Goal: Information Seeking & Learning: Learn about a topic

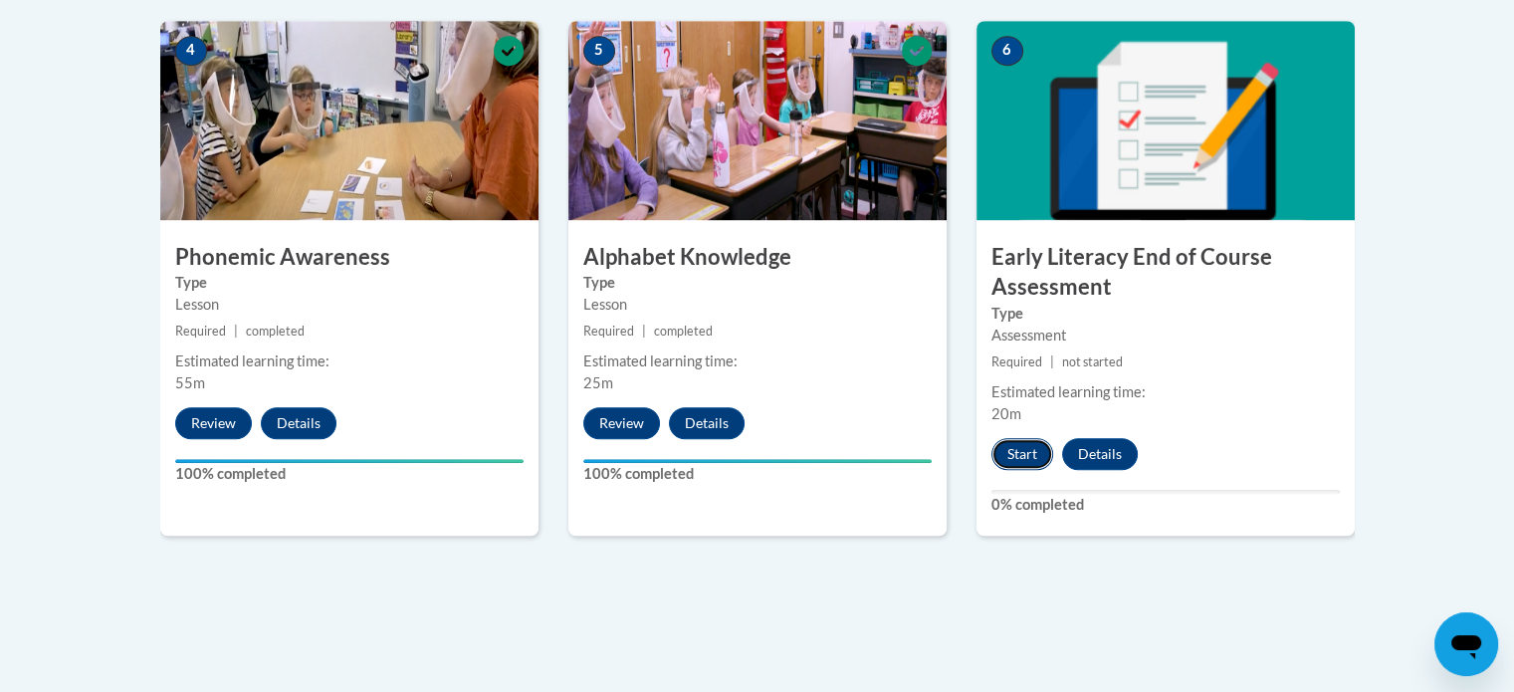
click at [1015, 451] on button "Start" at bounding box center [1023, 454] width 62 height 32
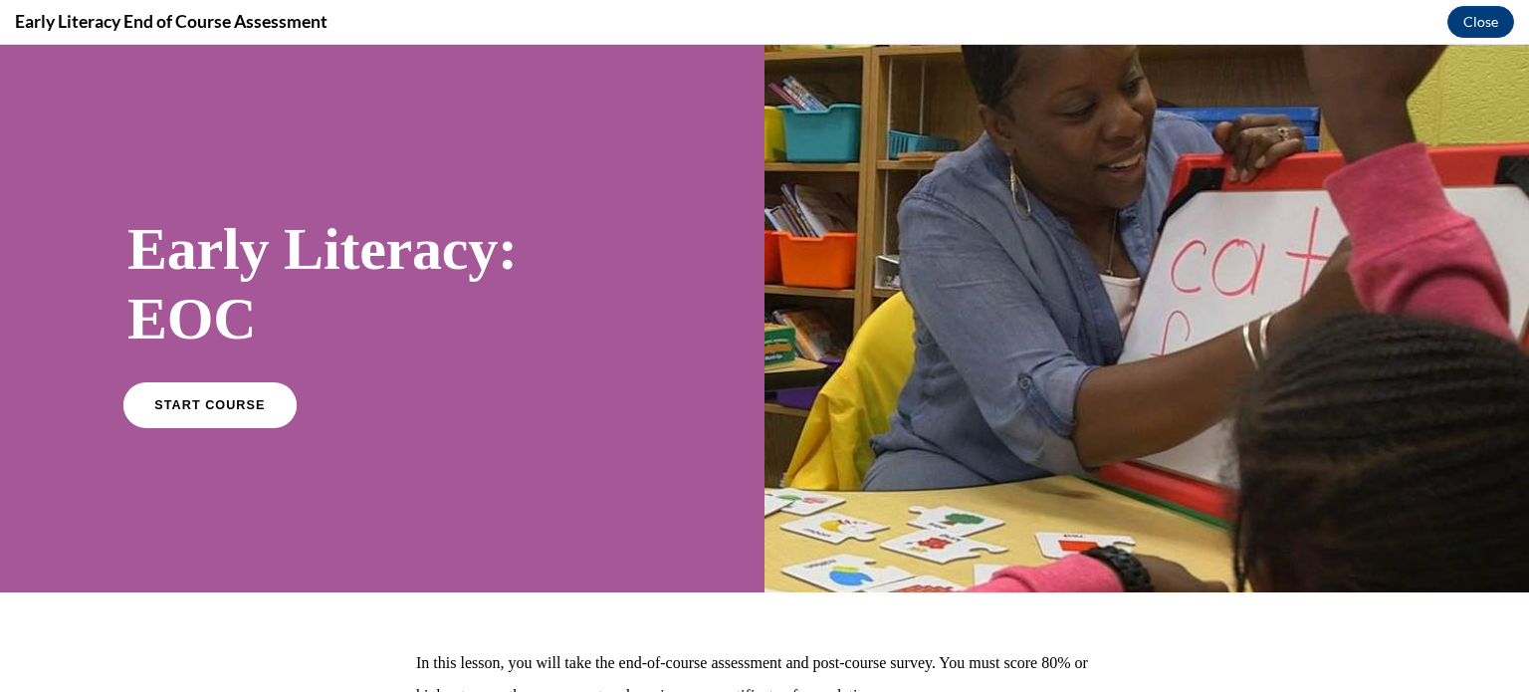
click at [151, 415] on link "START COURSE" at bounding box center [209, 404] width 173 height 46
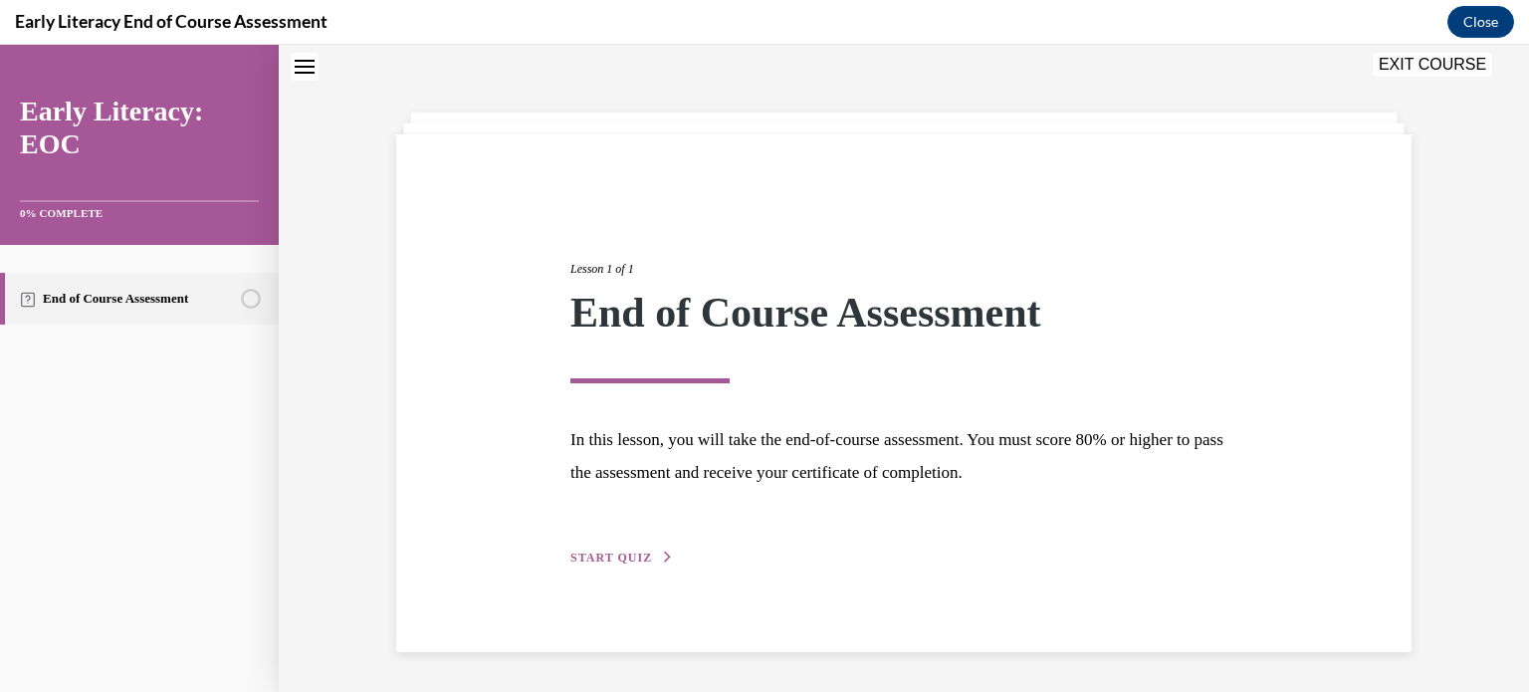
scroll to position [62, 0]
click at [613, 560] on span "START QUIZ" at bounding box center [611, 559] width 82 height 14
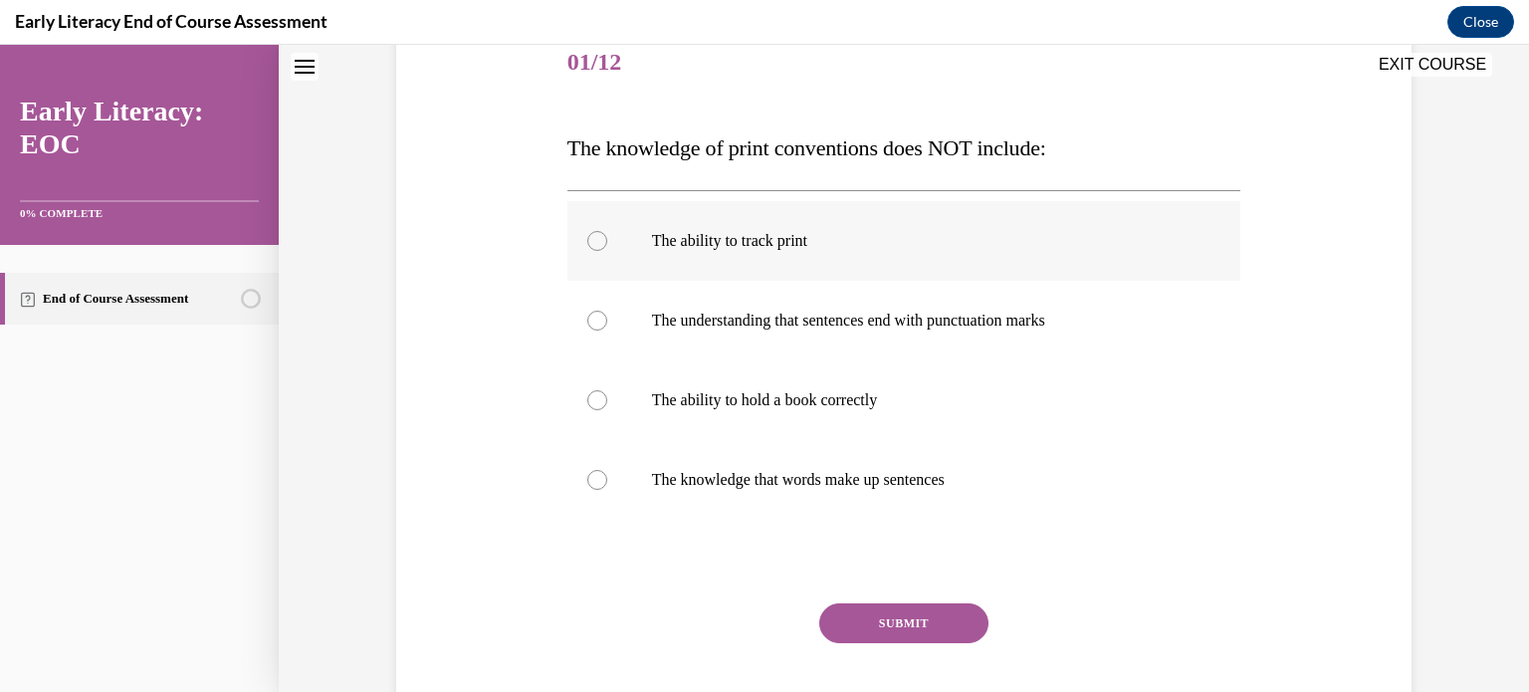
scroll to position [255, 0]
click at [706, 254] on div at bounding box center [904, 239] width 674 height 80
click at [893, 615] on button "SUBMIT" at bounding box center [903, 621] width 169 height 40
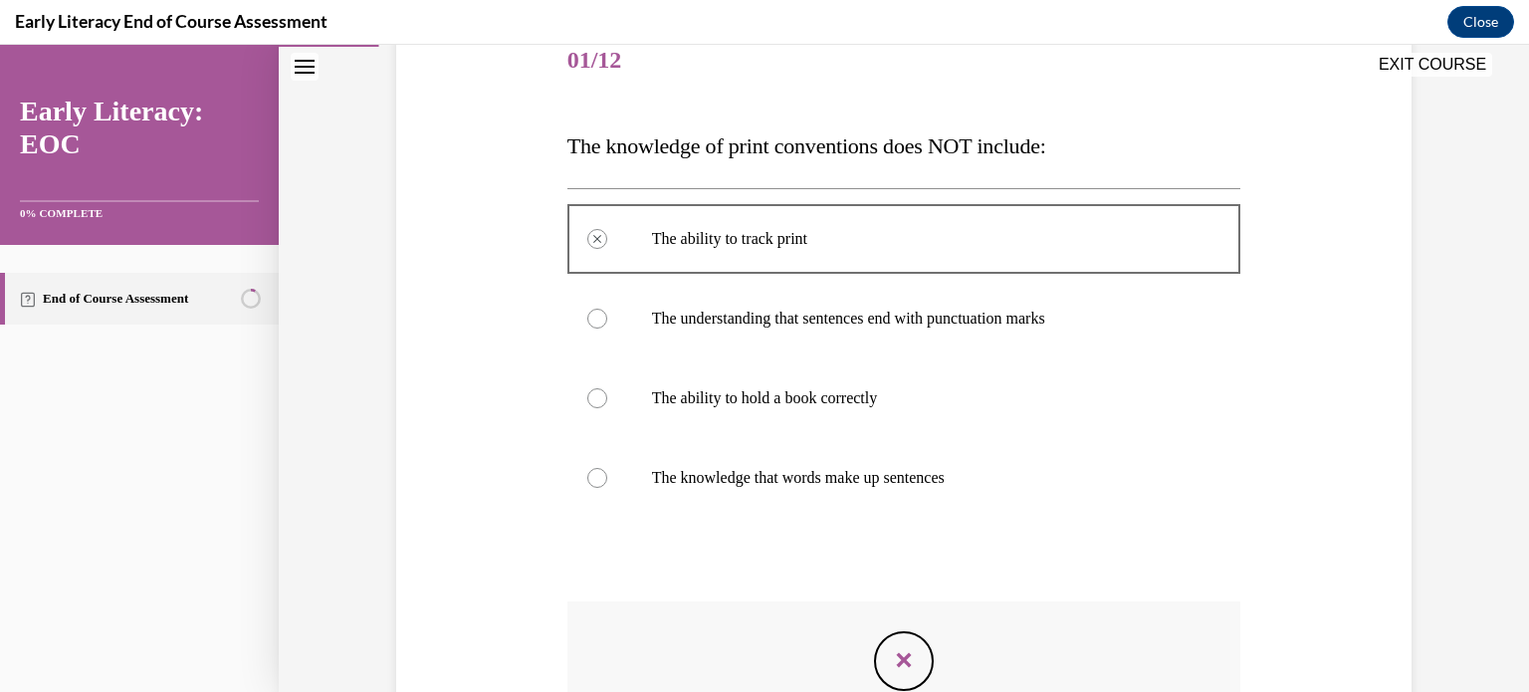
scroll to position [528, 0]
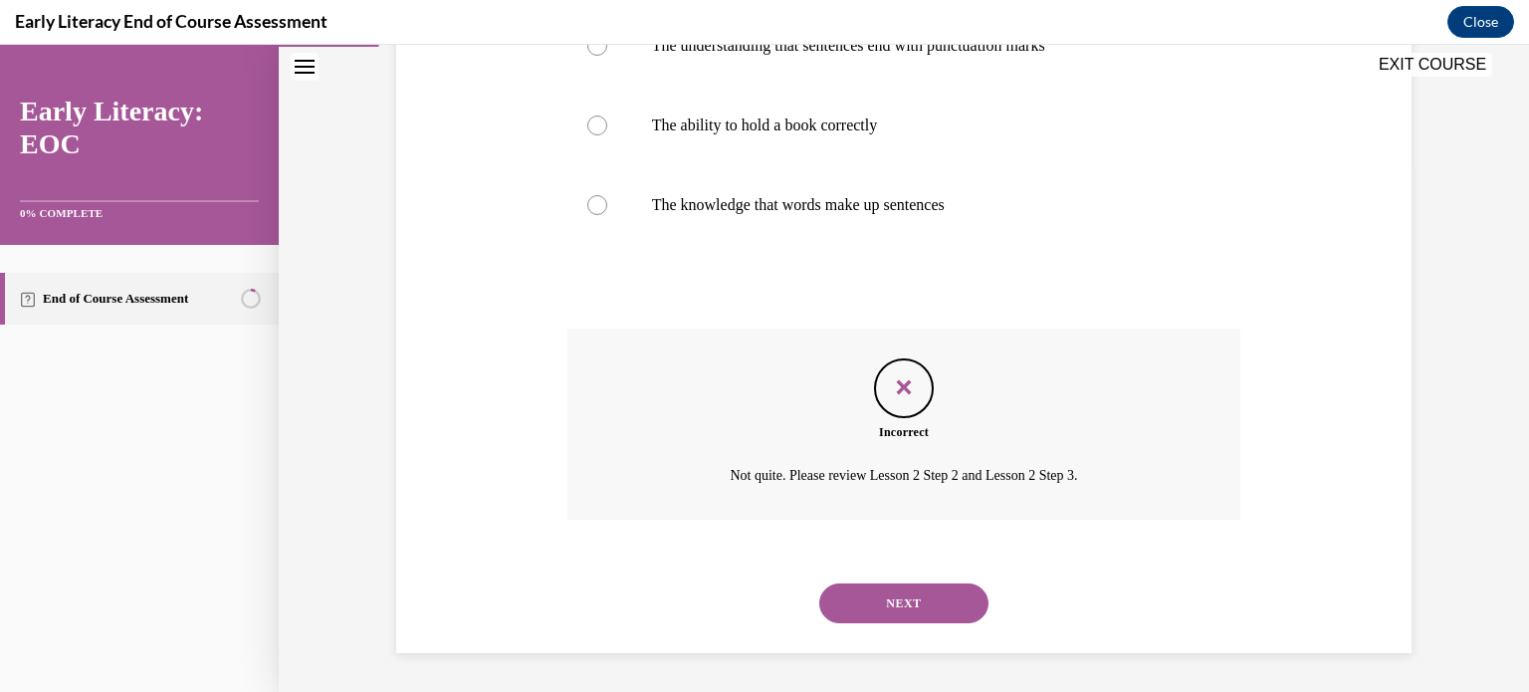
click at [891, 602] on button "NEXT" at bounding box center [903, 603] width 169 height 40
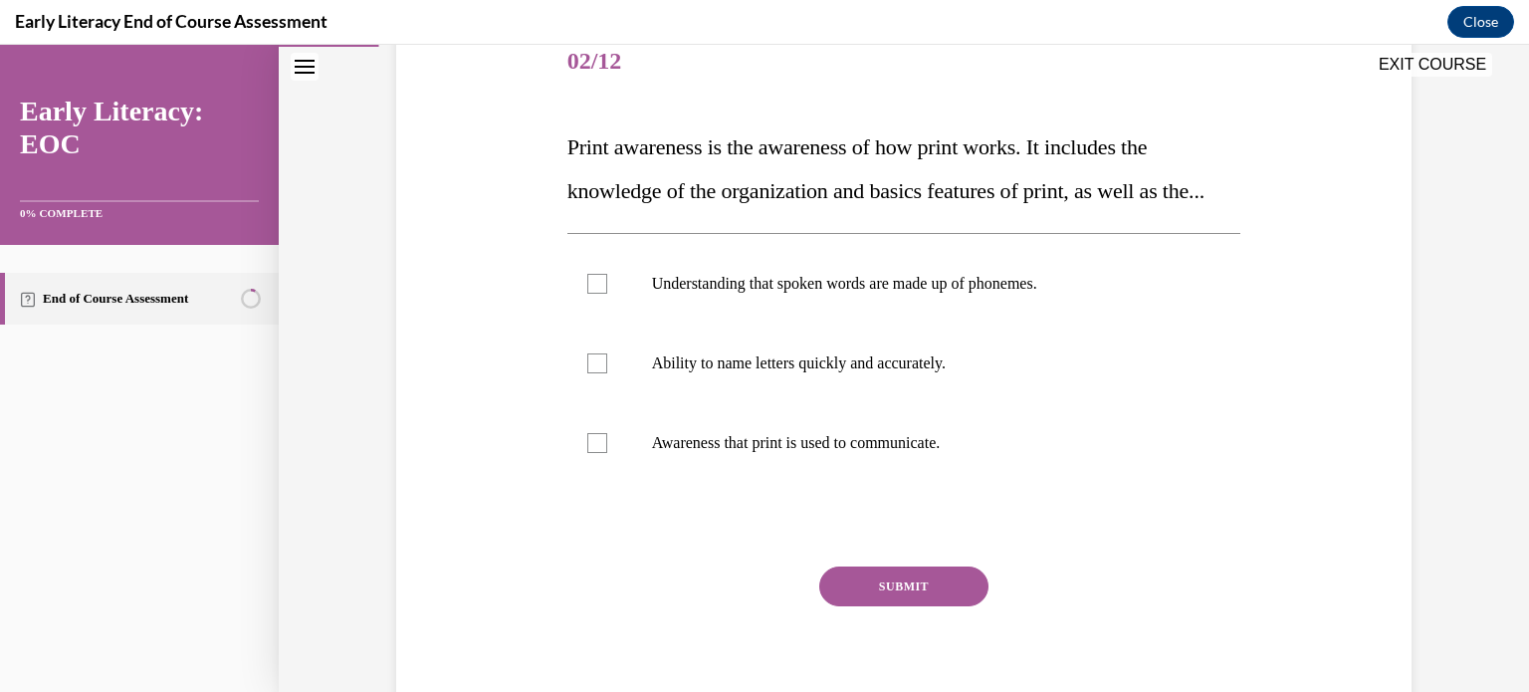
scroll to position [255, 0]
click at [725, 452] on p "Awareness that print is used to communicate." at bounding box center [922, 442] width 540 height 20
click at [893, 605] on button "SUBMIT" at bounding box center [903, 585] width 169 height 40
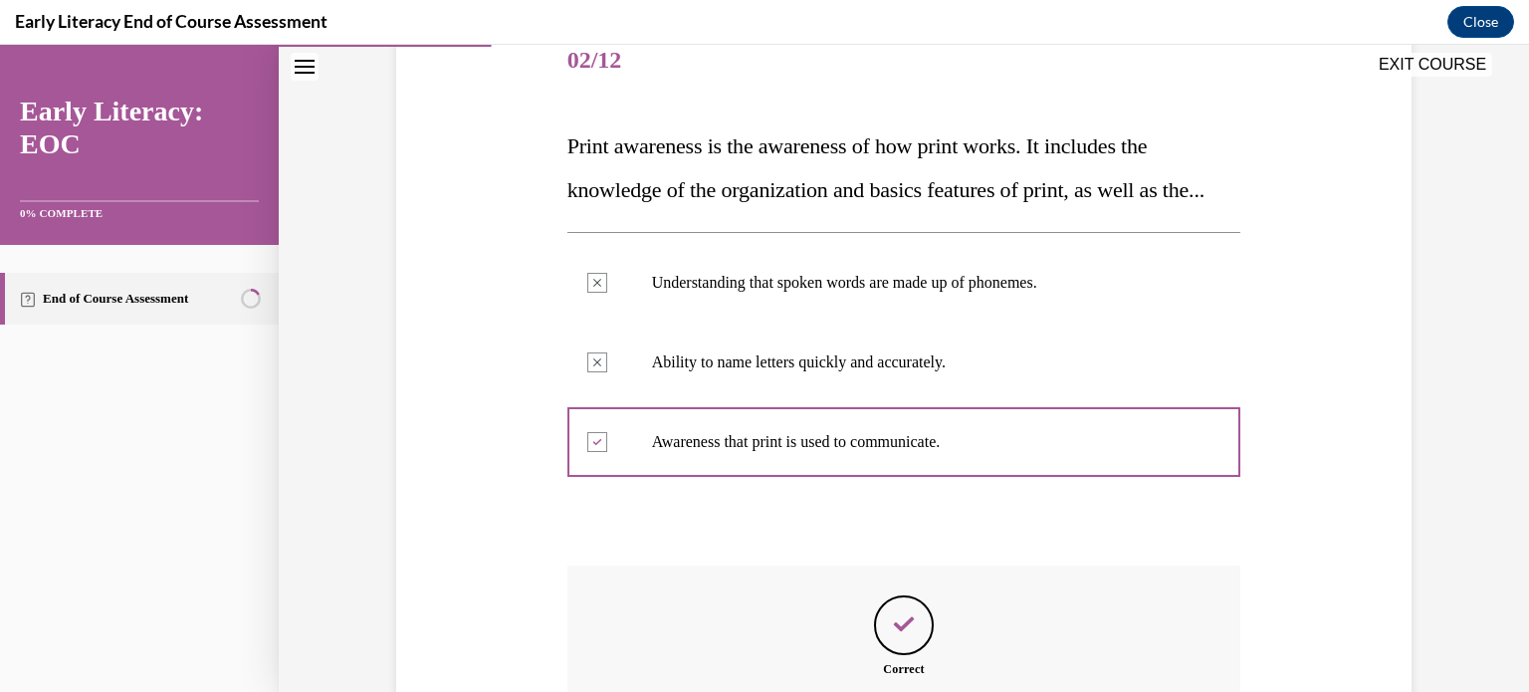
scroll to position [536, 0]
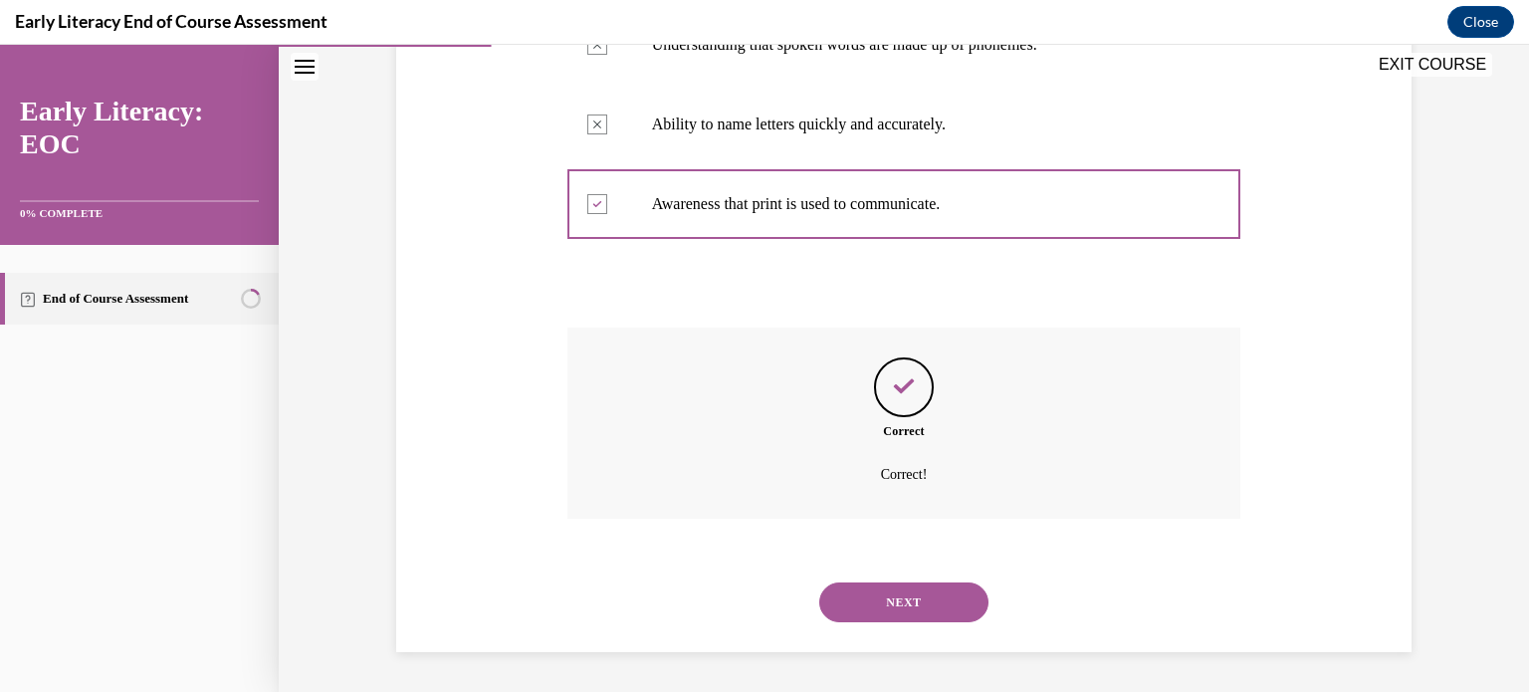
click at [898, 604] on button "NEXT" at bounding box center [903, 602] width 169 height 40
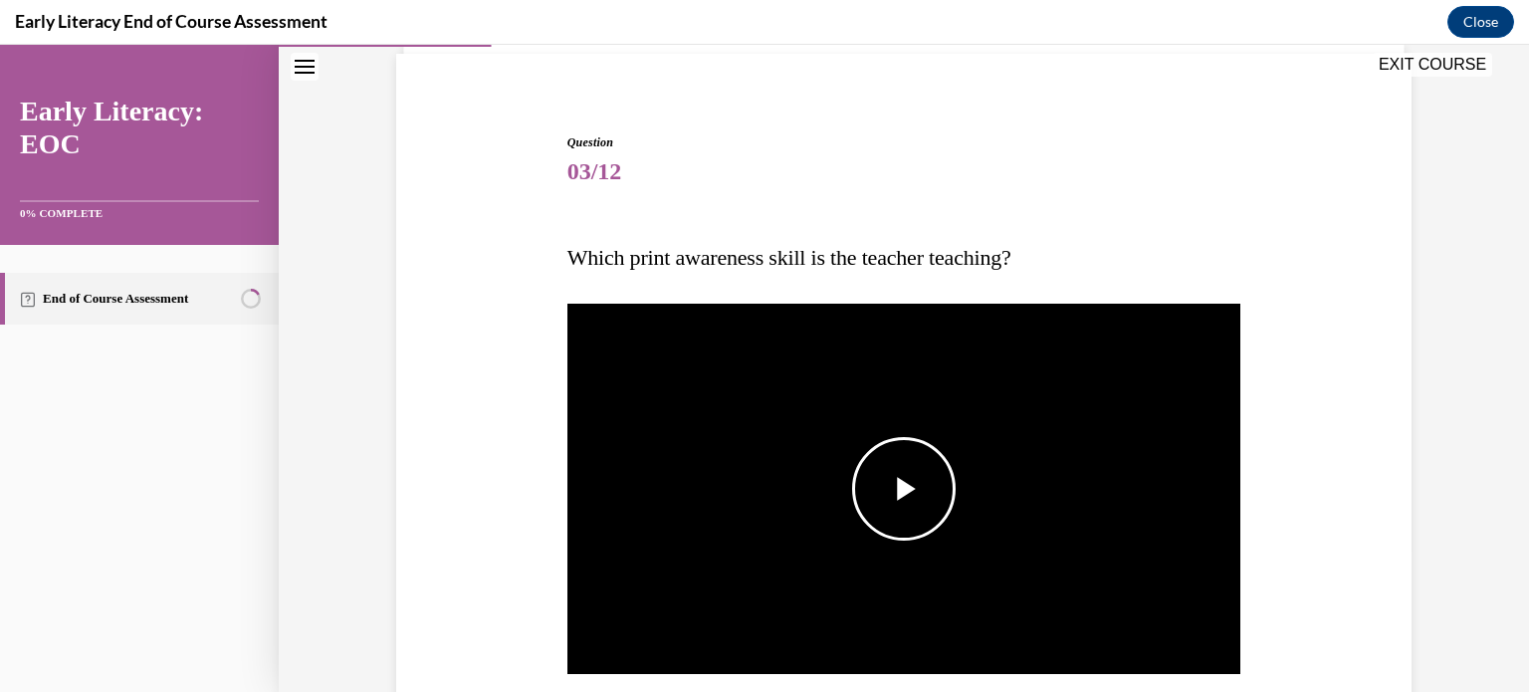
scroll to position [422, 0]
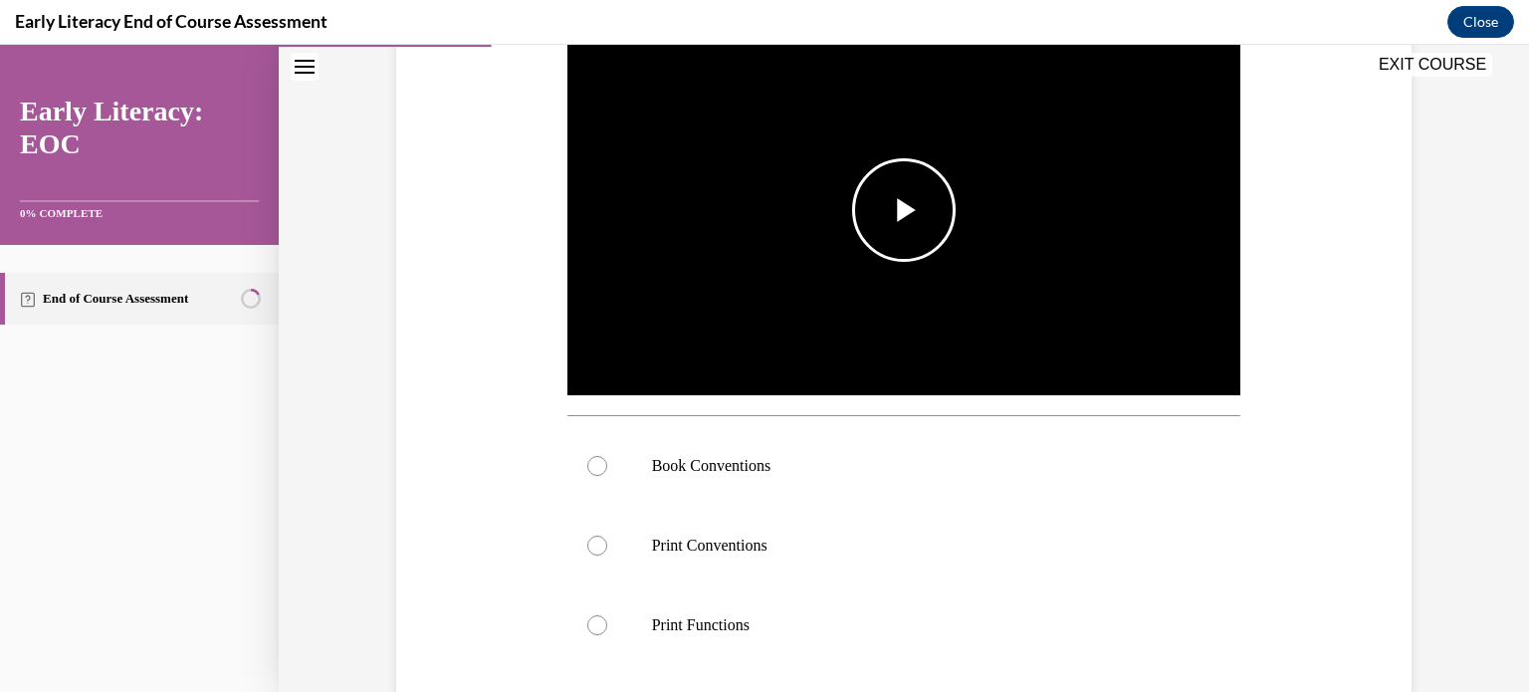
click at [904, 210] on span "Video player" at bounding box center [904, 210] width 0 height 0
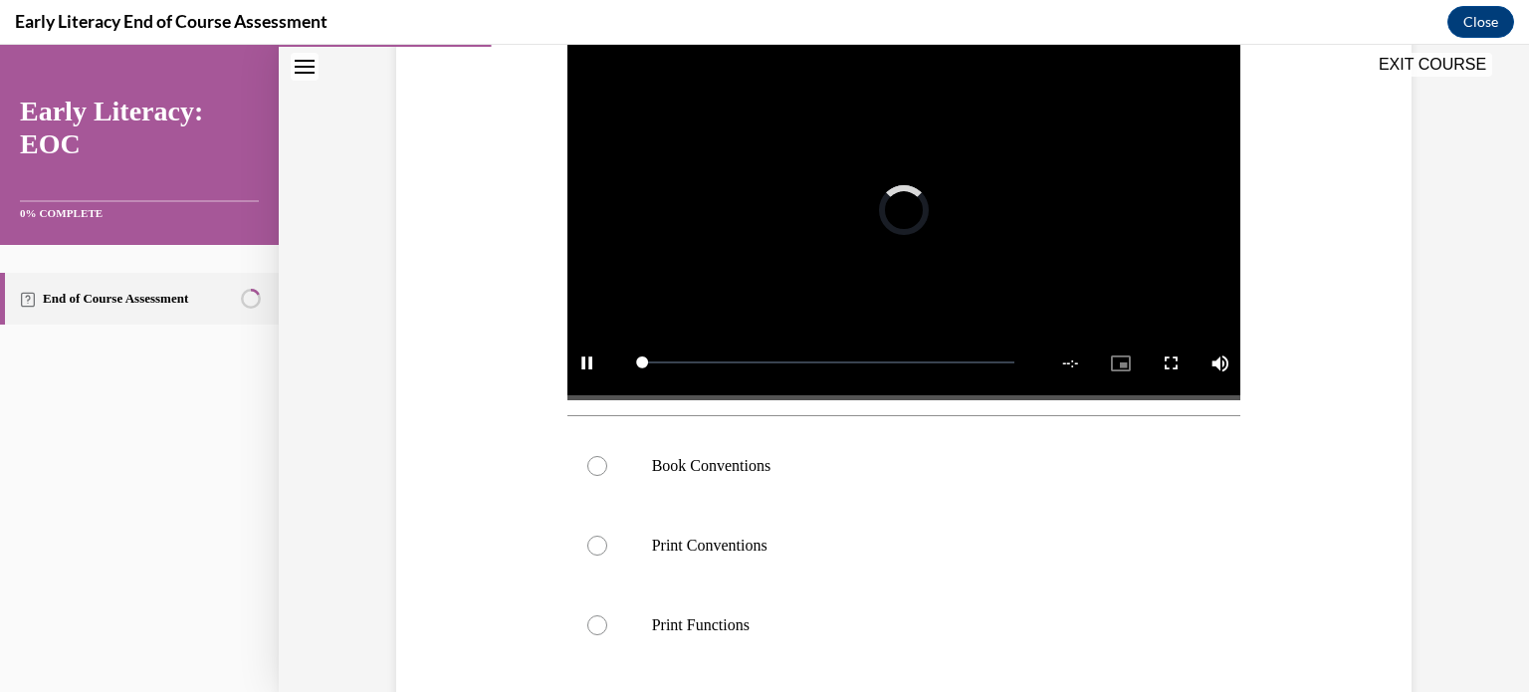
scroll to position [398, 0]
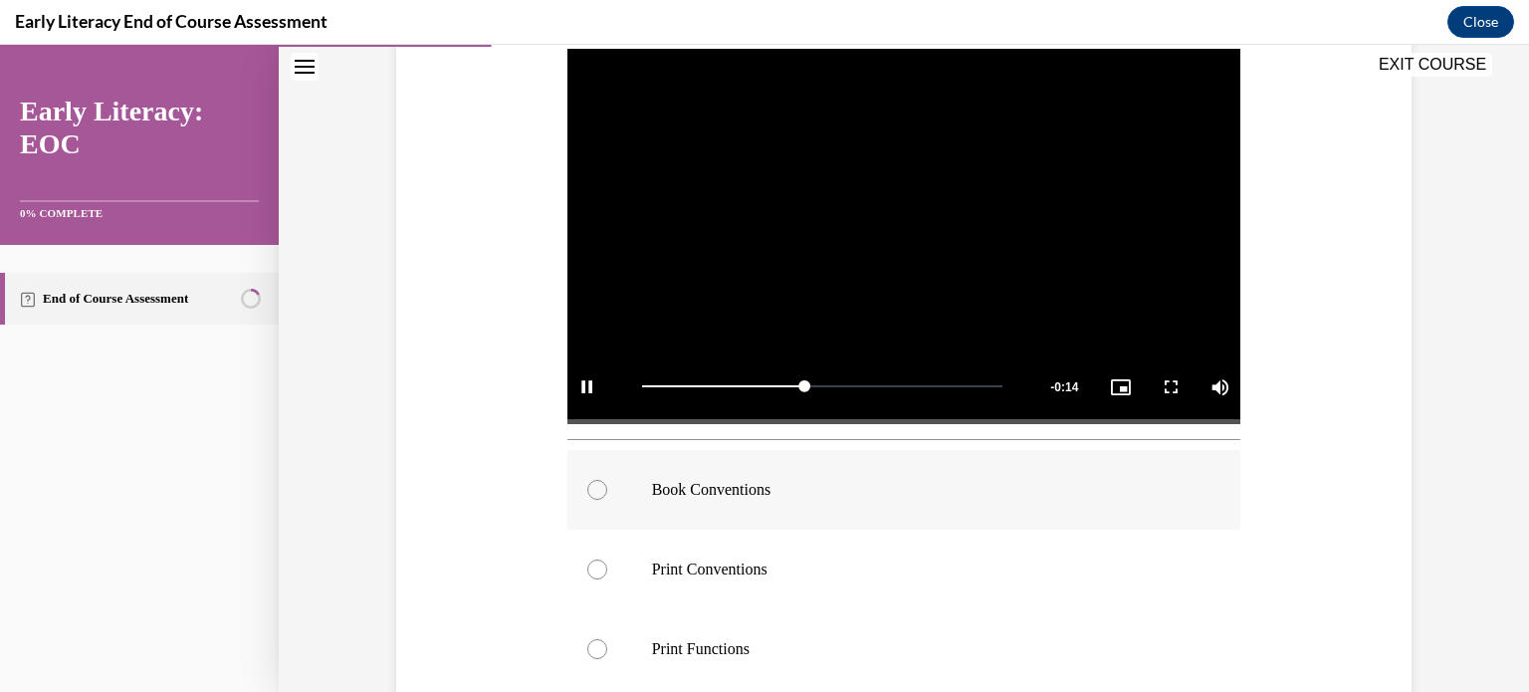
click at [597, 497] on div at bounding box center [904, 490] width 674 height 80
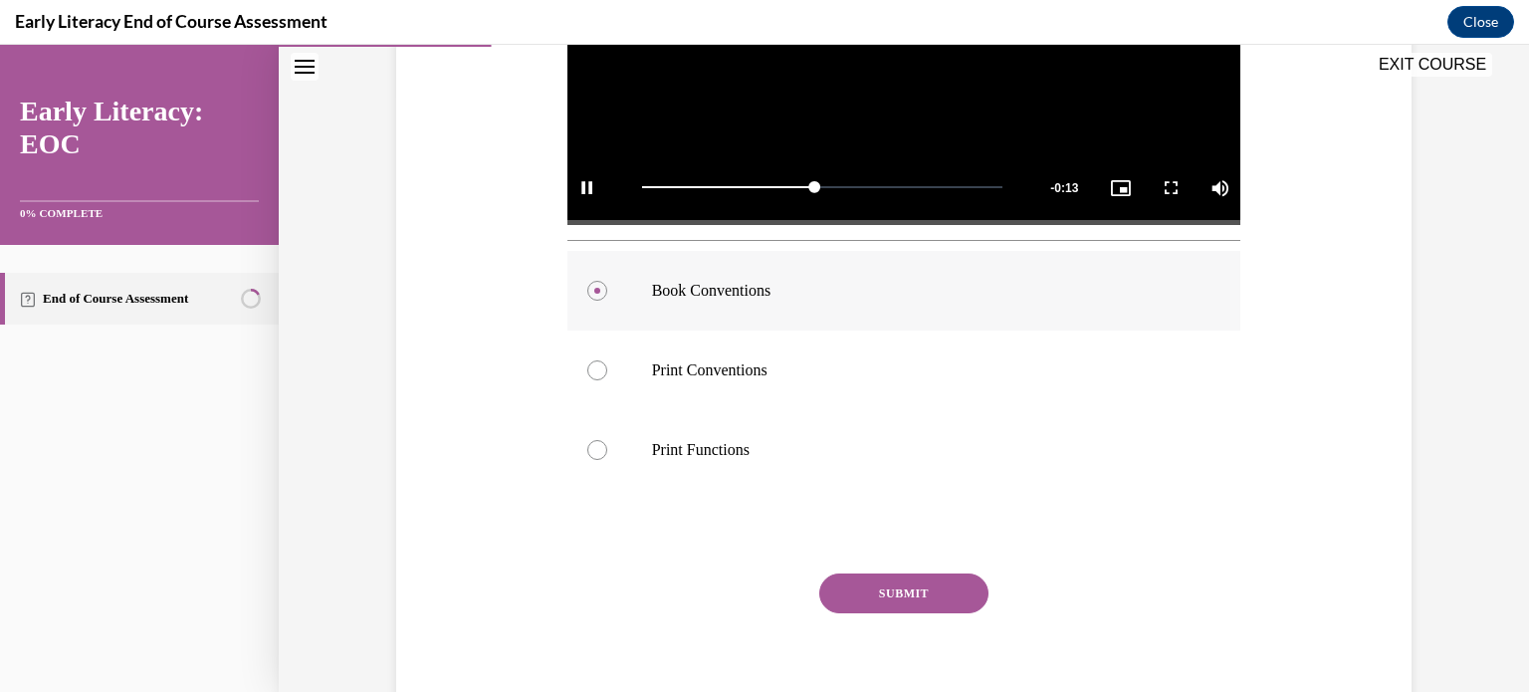
scroll to position [599, 0]
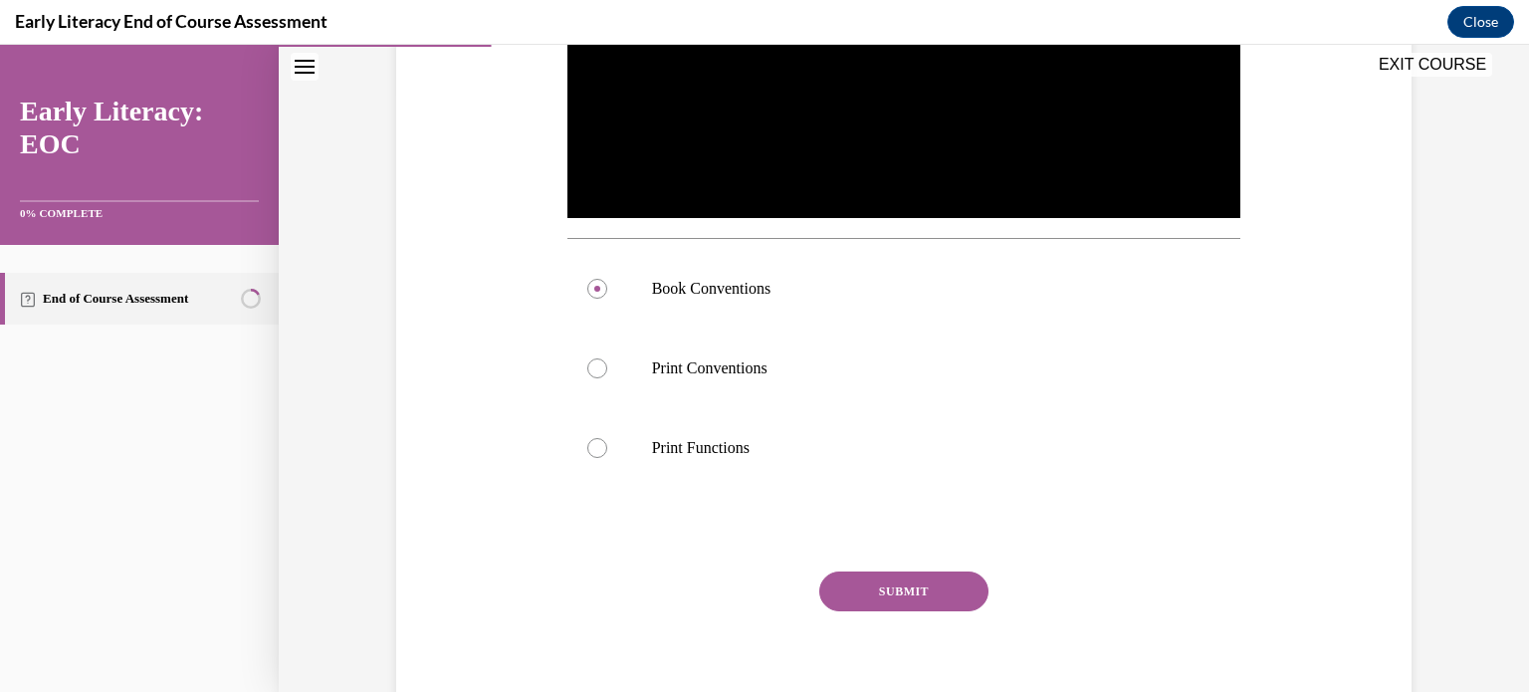
click at [888, 580] on button "SUBMIT" at bounding box center [903, 591] width 169 height 40
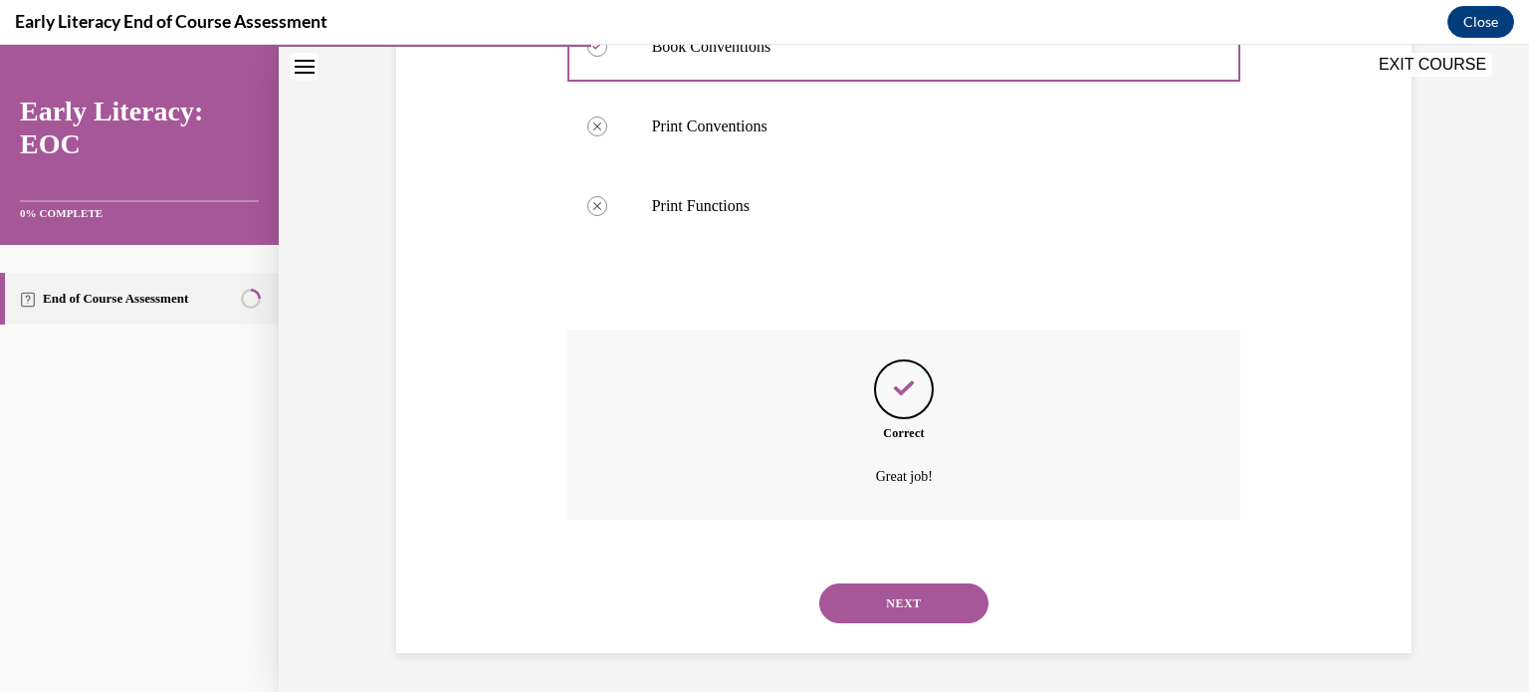
click at [891, 584] on button "NEXT" at bounding box center [903, 603] width 169 height 40
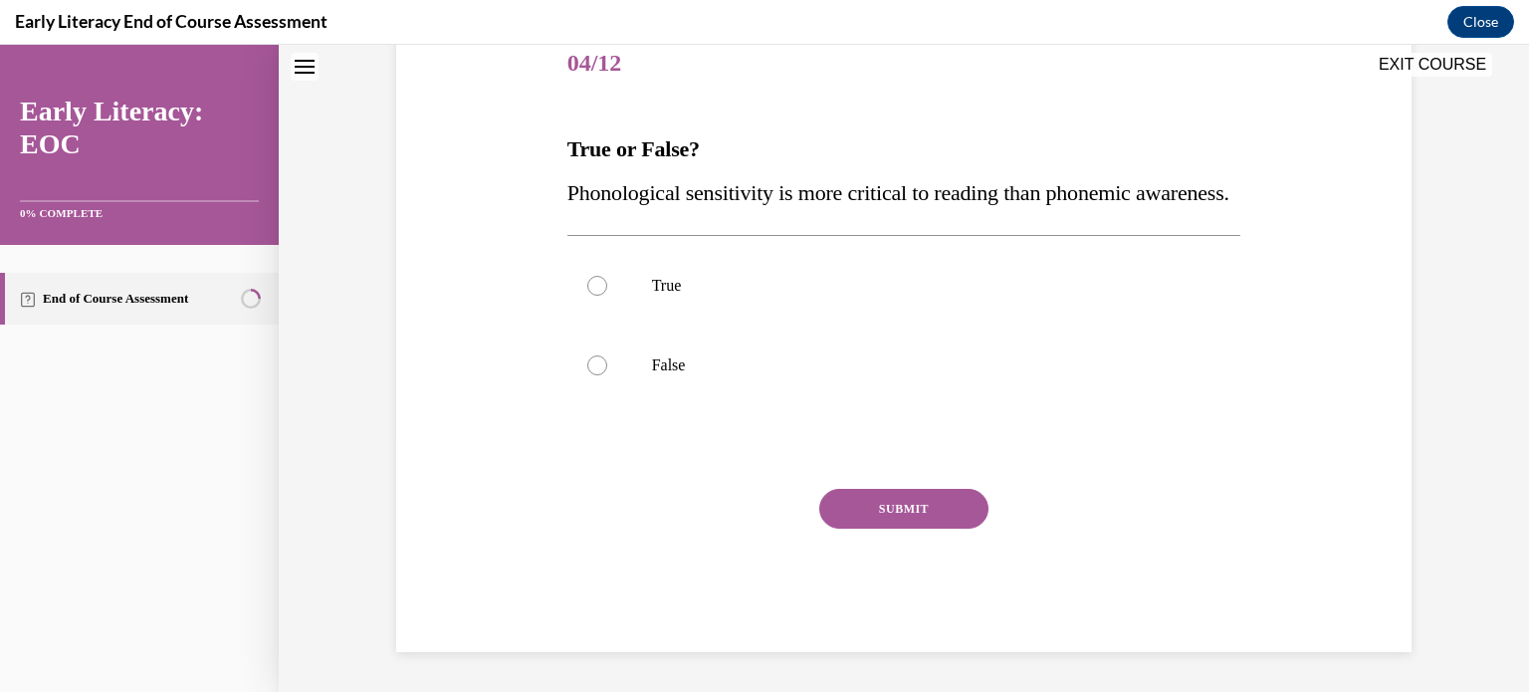
scroll to position [60, 0]
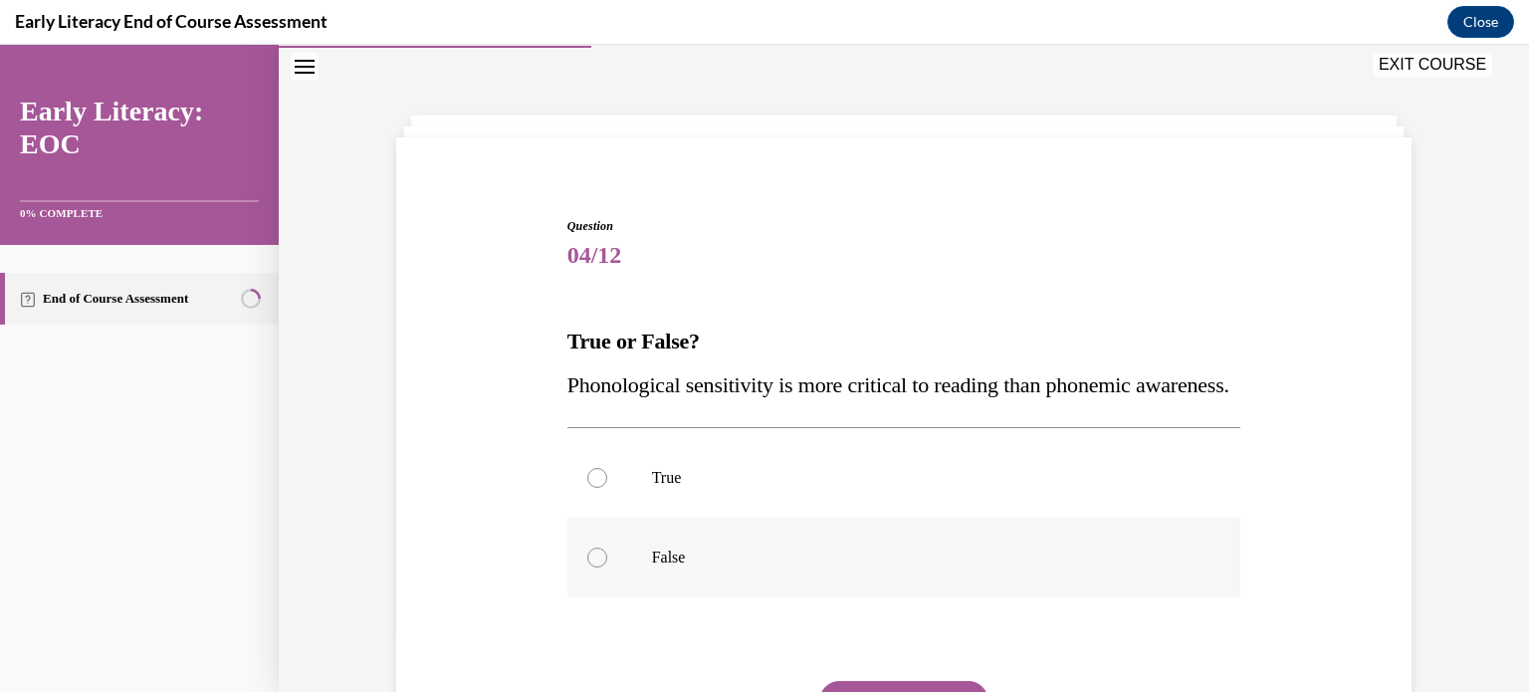
click at [792, 567] on p "False" at bounding box center [922, 558] width 540 height 20
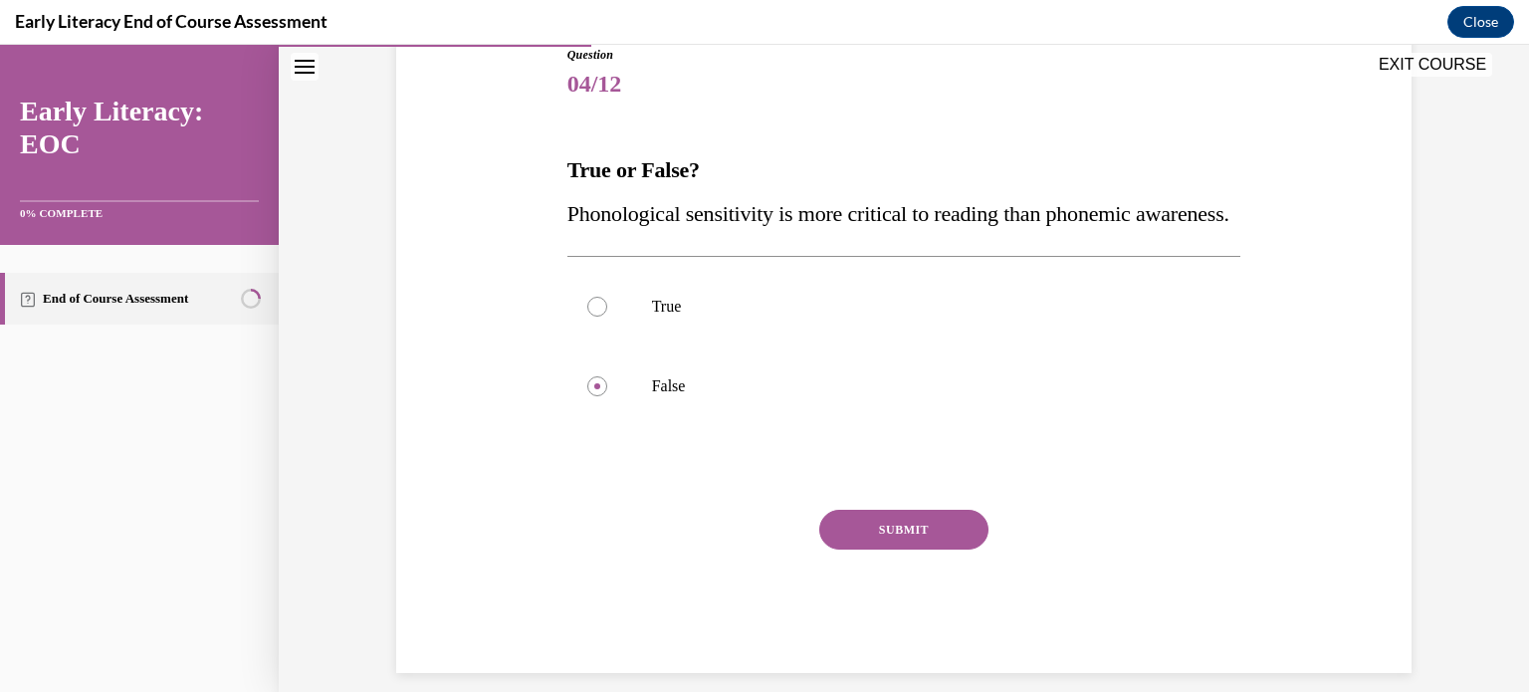
click at [907, 550] on button "SUBMIT" at bounding box center [903, 530] width 169 height 40
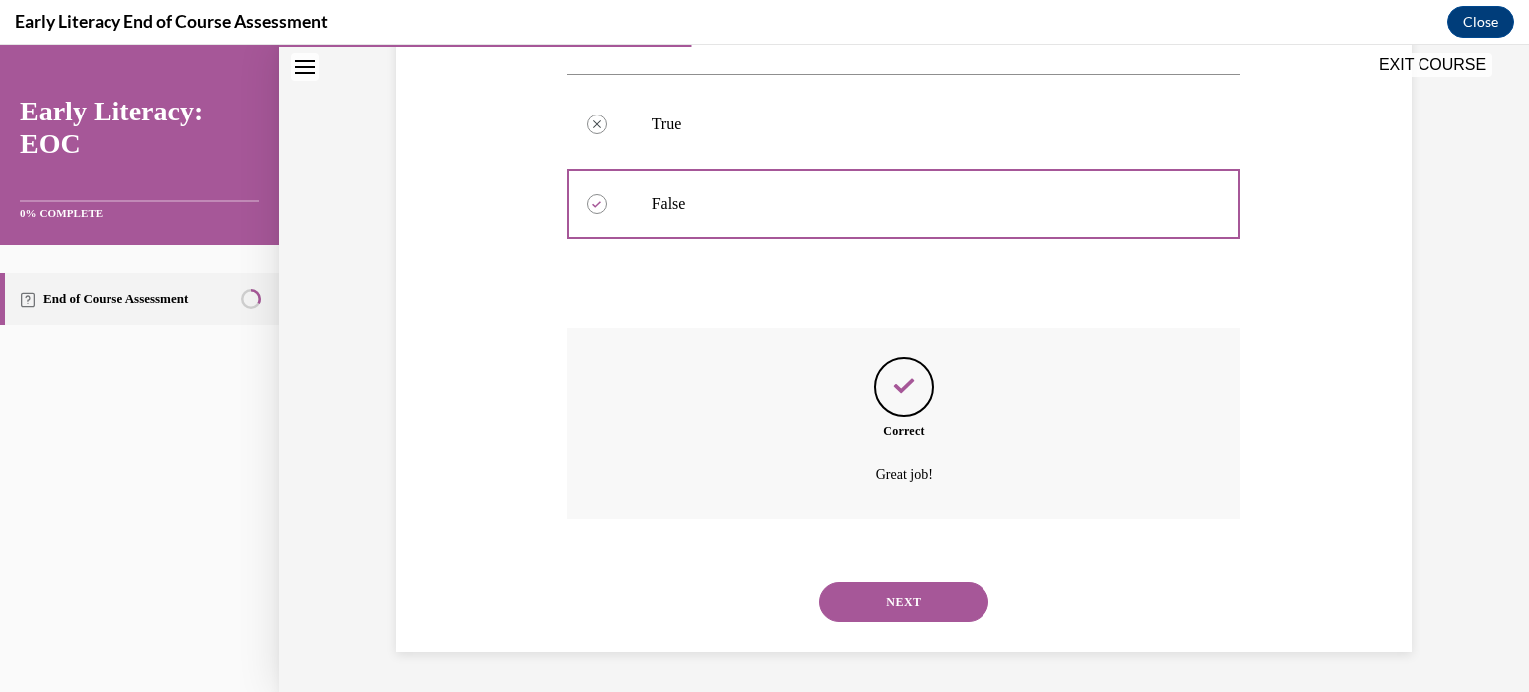
click at [907, 588] on button "NEXT" at bounding box center [903, 602] width 169 height 40
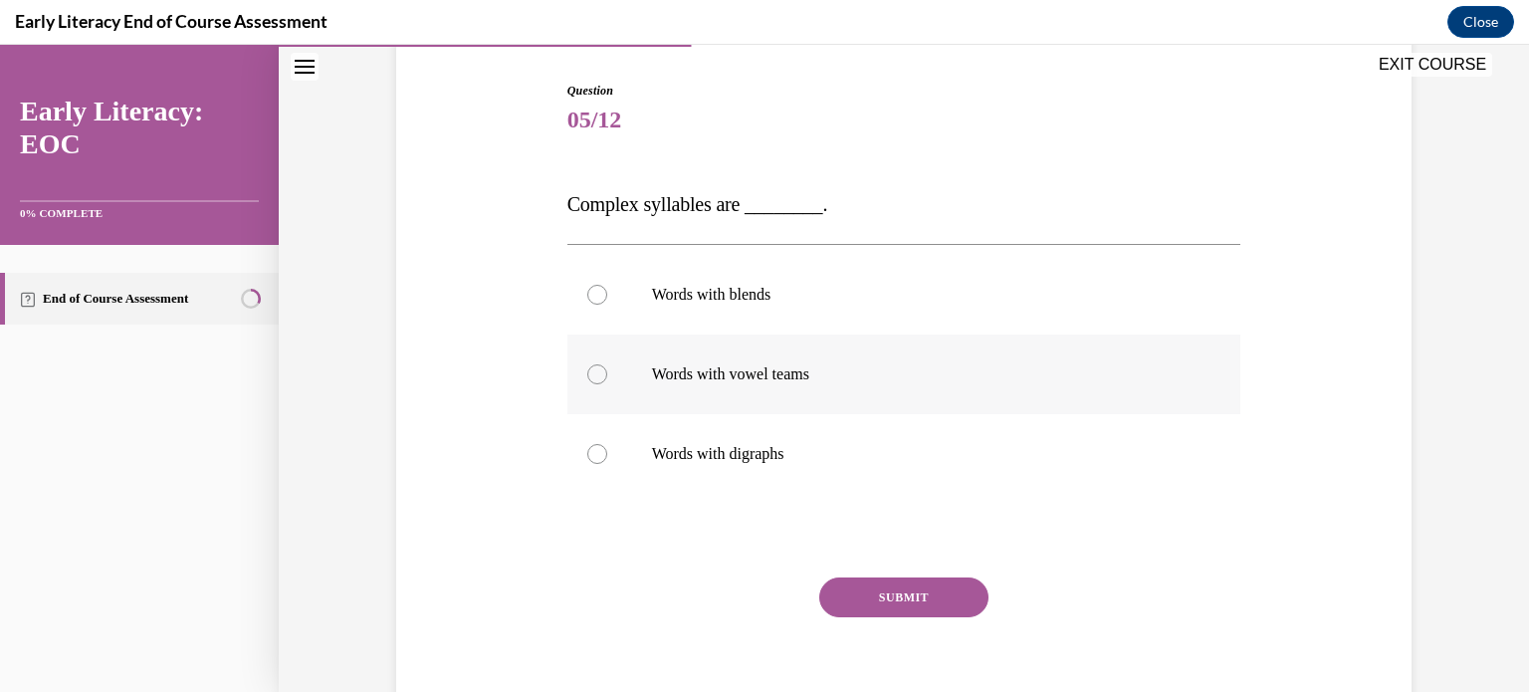
scroll to position [195, 0]
click at [804, 299] on p "Words with blends" at bounding box center [922, 295] width 540 height 20
click at [871, 584] on button "SUBMIT" at bounding box center [903, 597] width 169 height 40
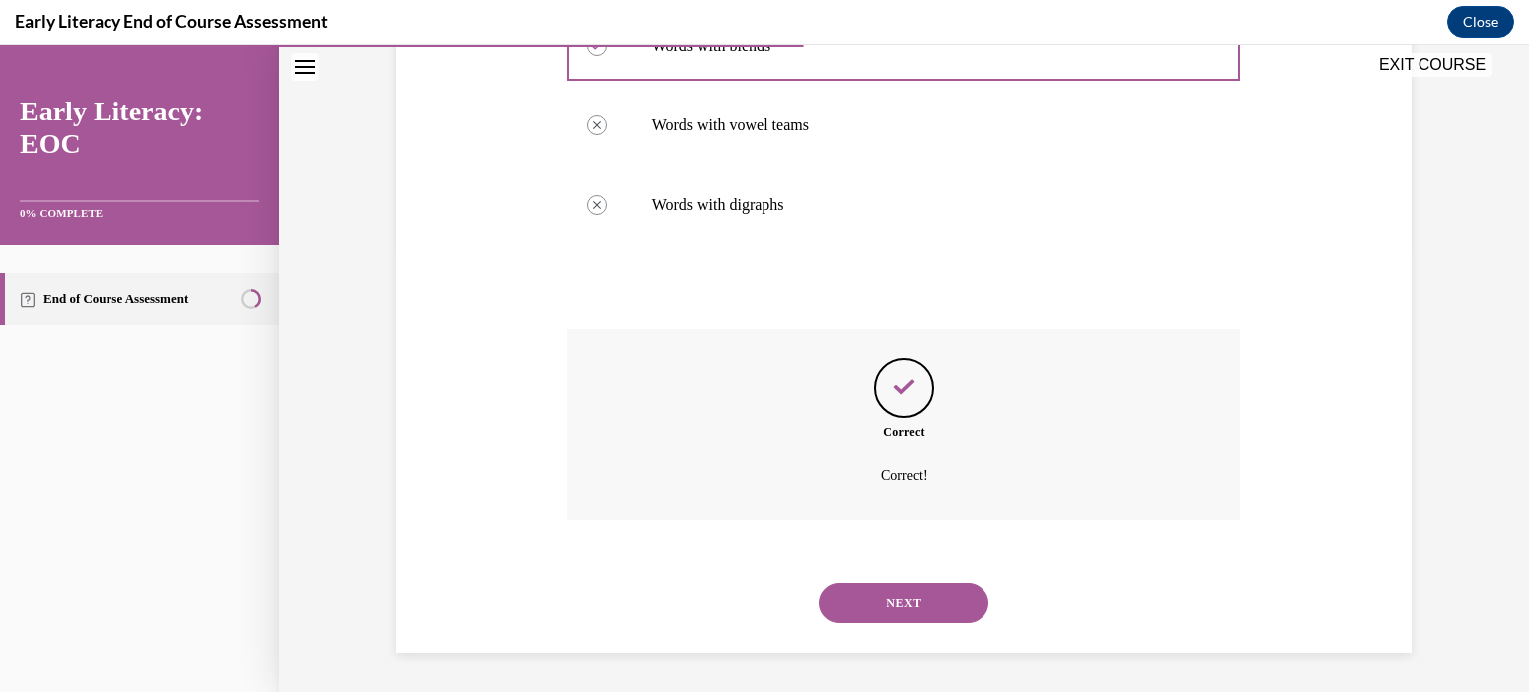
click at [871, 587] on button "NEXT" at bounding box center [903, 603] width 169 height 40
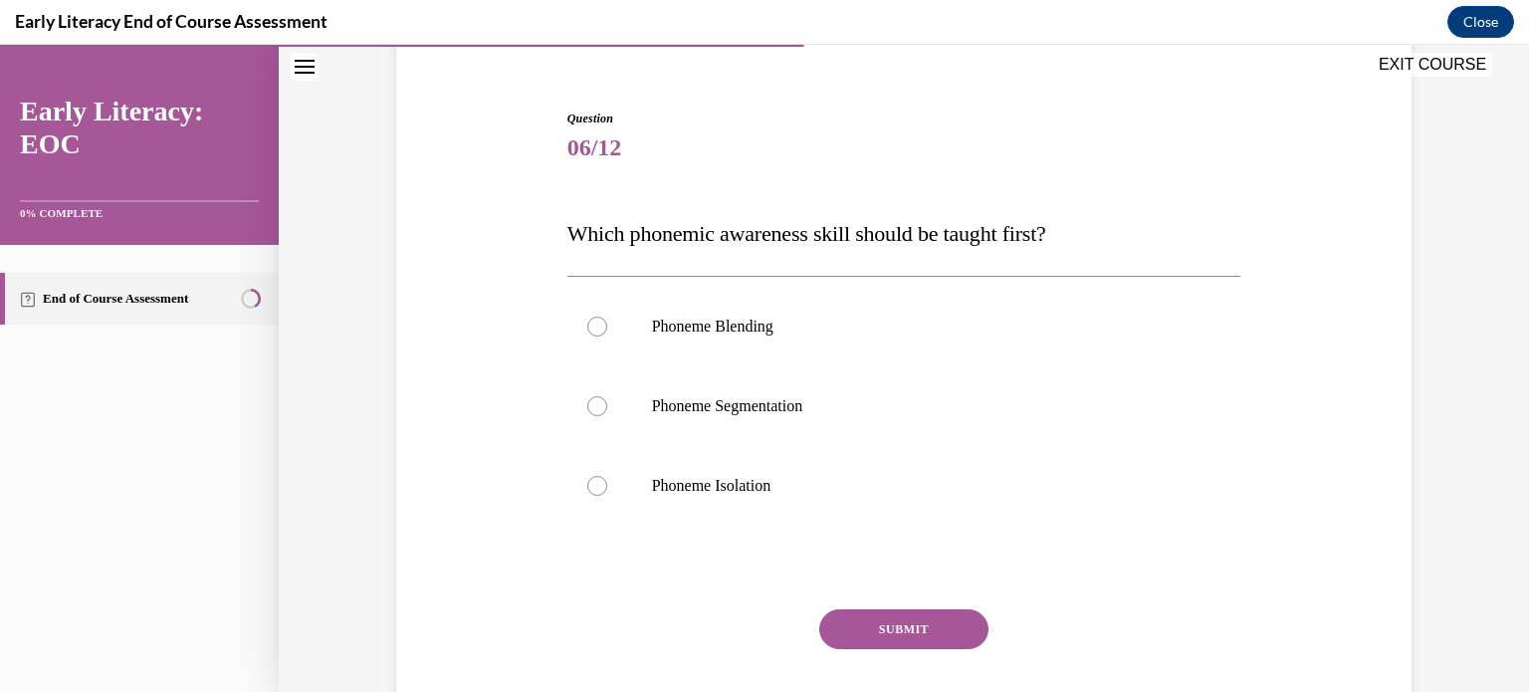
scroll to position [167, 0]
click at [858, 473] on div at bounding box center [904, 486] width 674 height 80
click at [886, 621] on button "SUBMIT" at bounding box center [903, 629] width 169 height 40
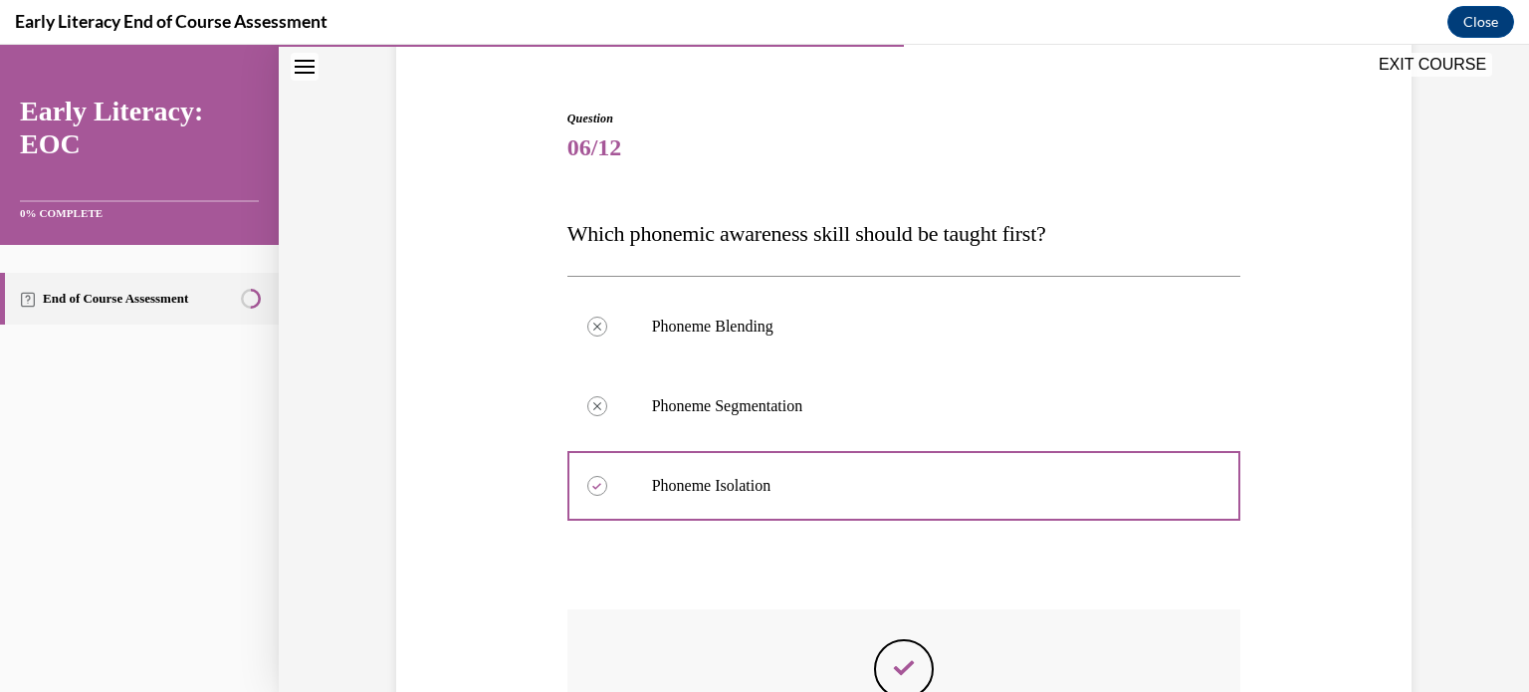
scroll to position [448, 0]
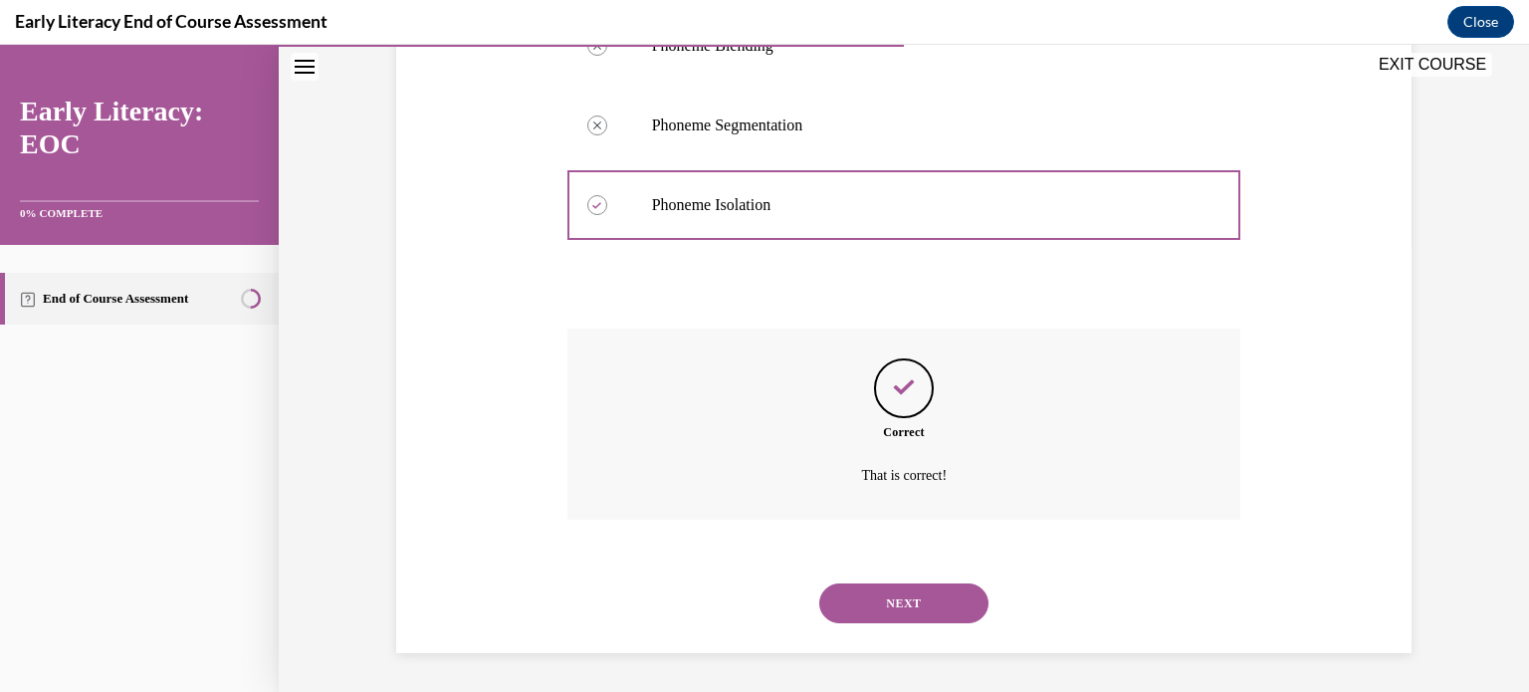
click at [886, 590] on button "NEXT" at bounding box center [903, 603] width 169 height 40
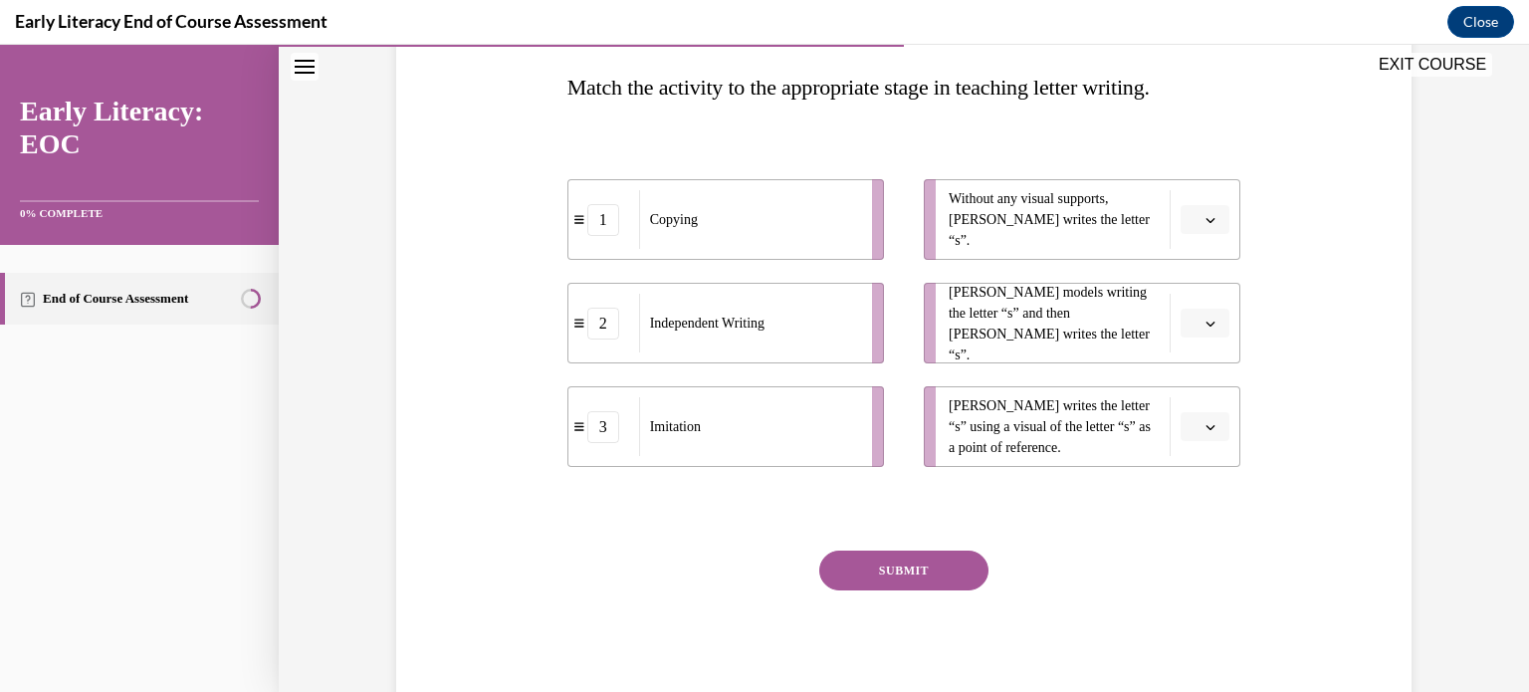
scroll to position [231, 0]
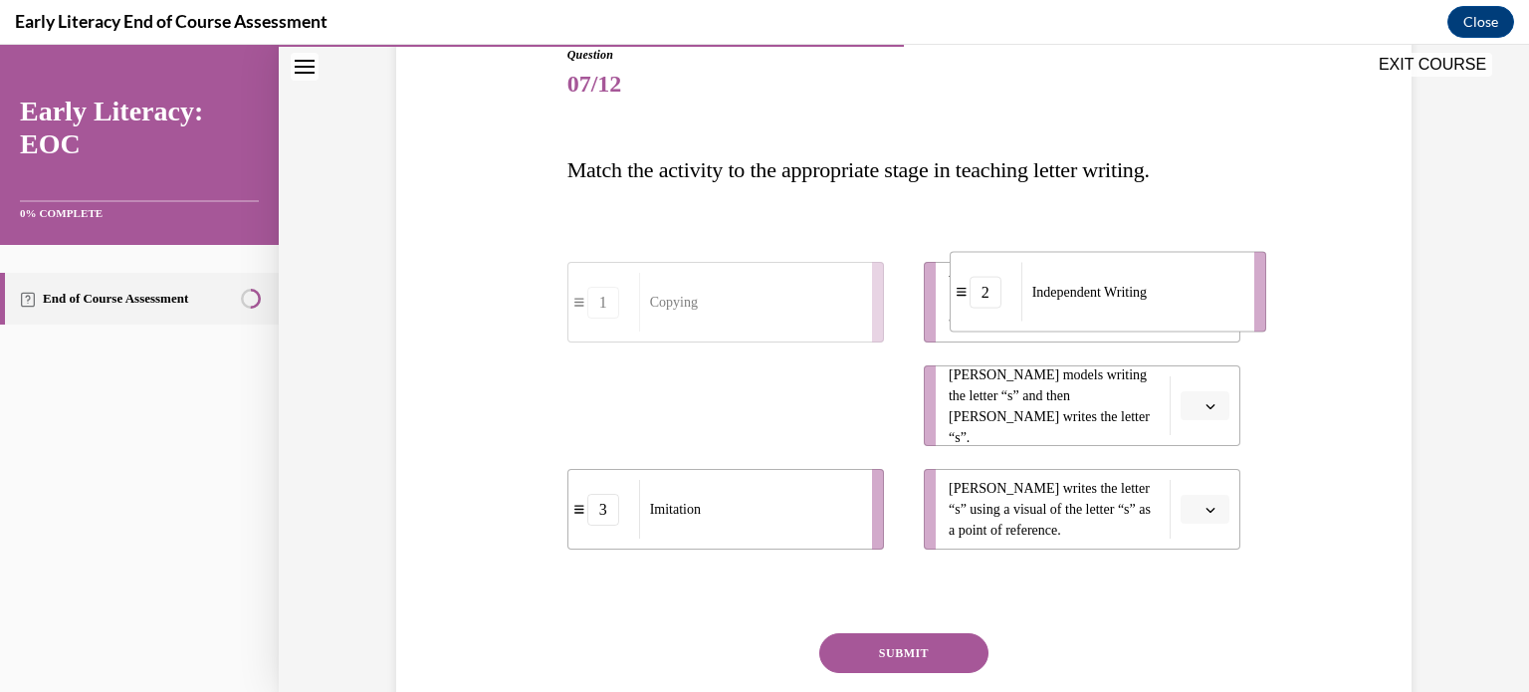
drag, startPoint x: 784, startPoint y: 409, endPoint x: 1168, endPoint y: 296, distance: 399.7
click at [1168, 296] on div "Independent Writing" at bounding box center [1131, 292] width 220 height 59
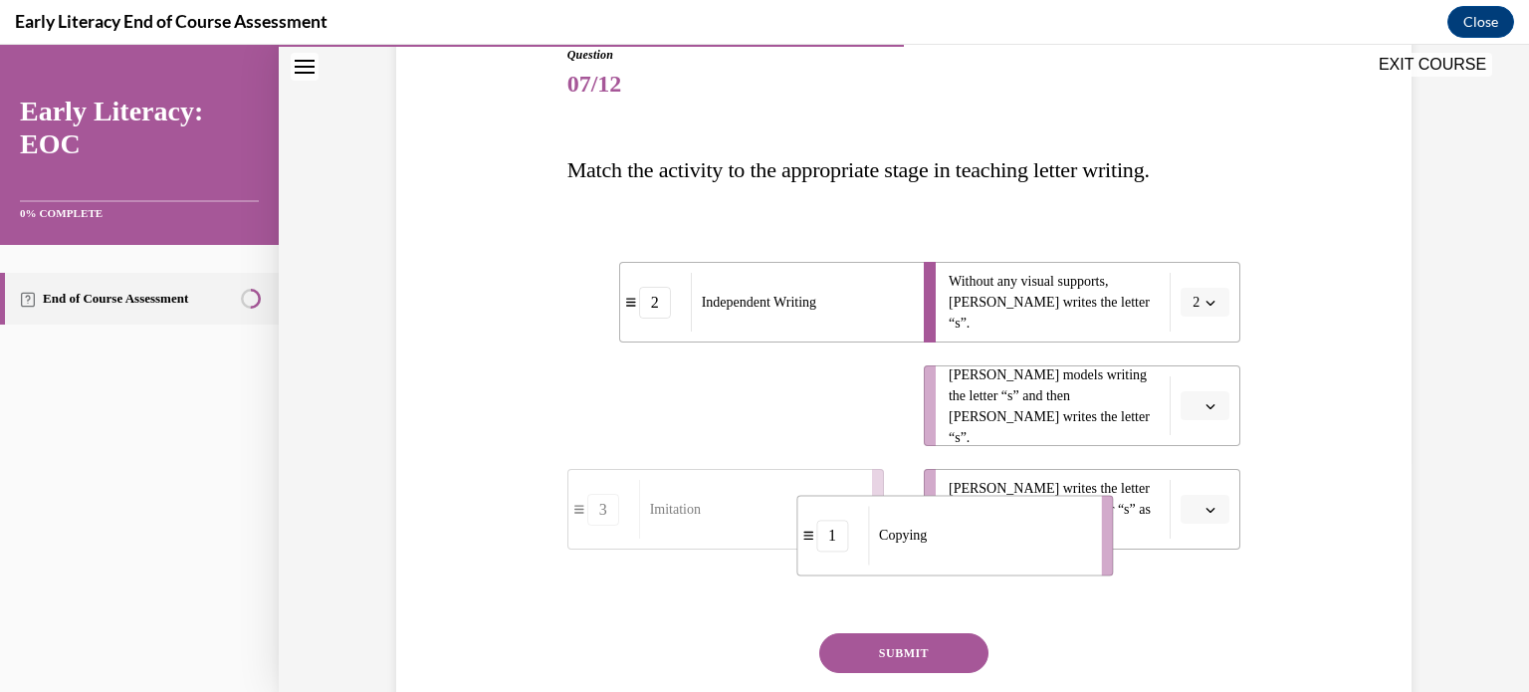
drag, startPoint x: 792, startPoint y: 416, endPoint x: 1022, endPoint y: 548, distance: 264.9
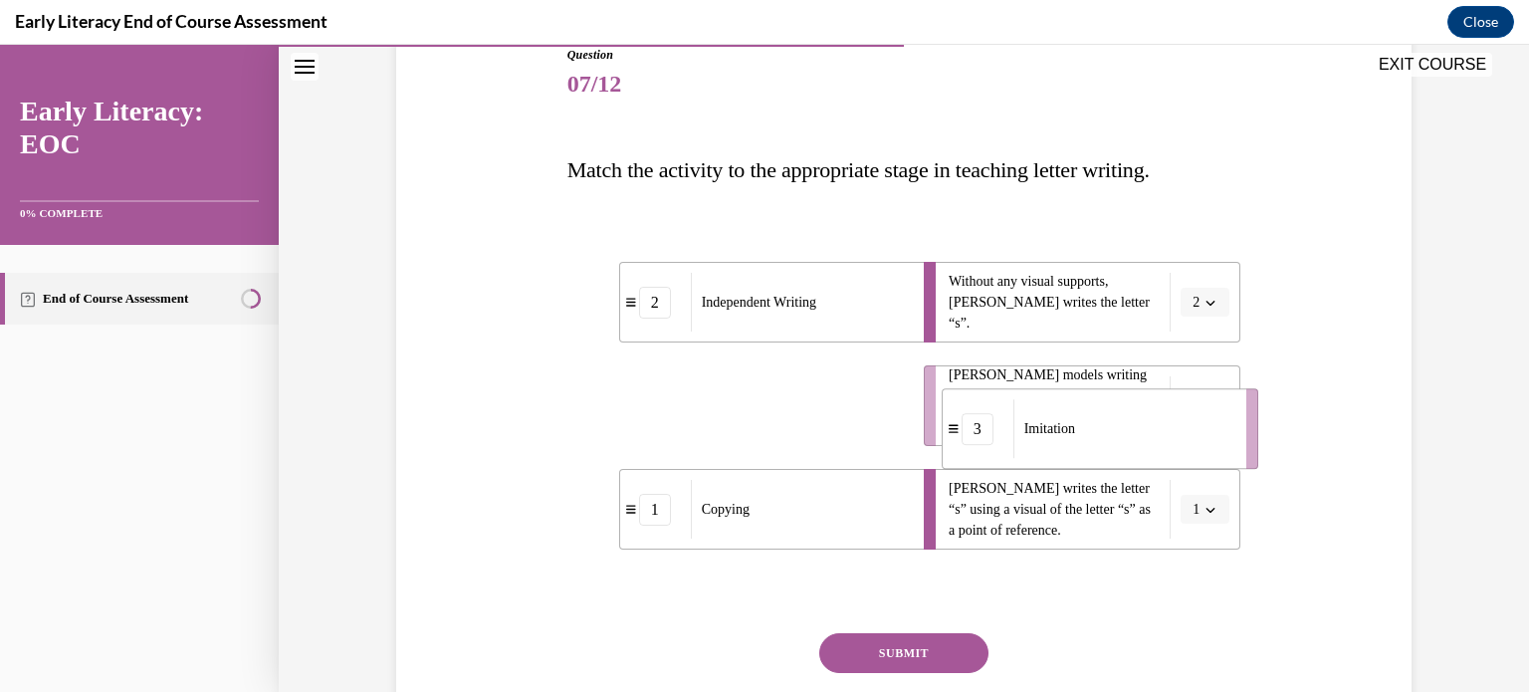
drag, startPoint x: 708, startPoint y: 419, endPoint x: 1082, endPoint y: 442, distance: 375.0
click at [1082, 442] on div "Imitation" at bounding box center [1123, 428] width 220 height 59
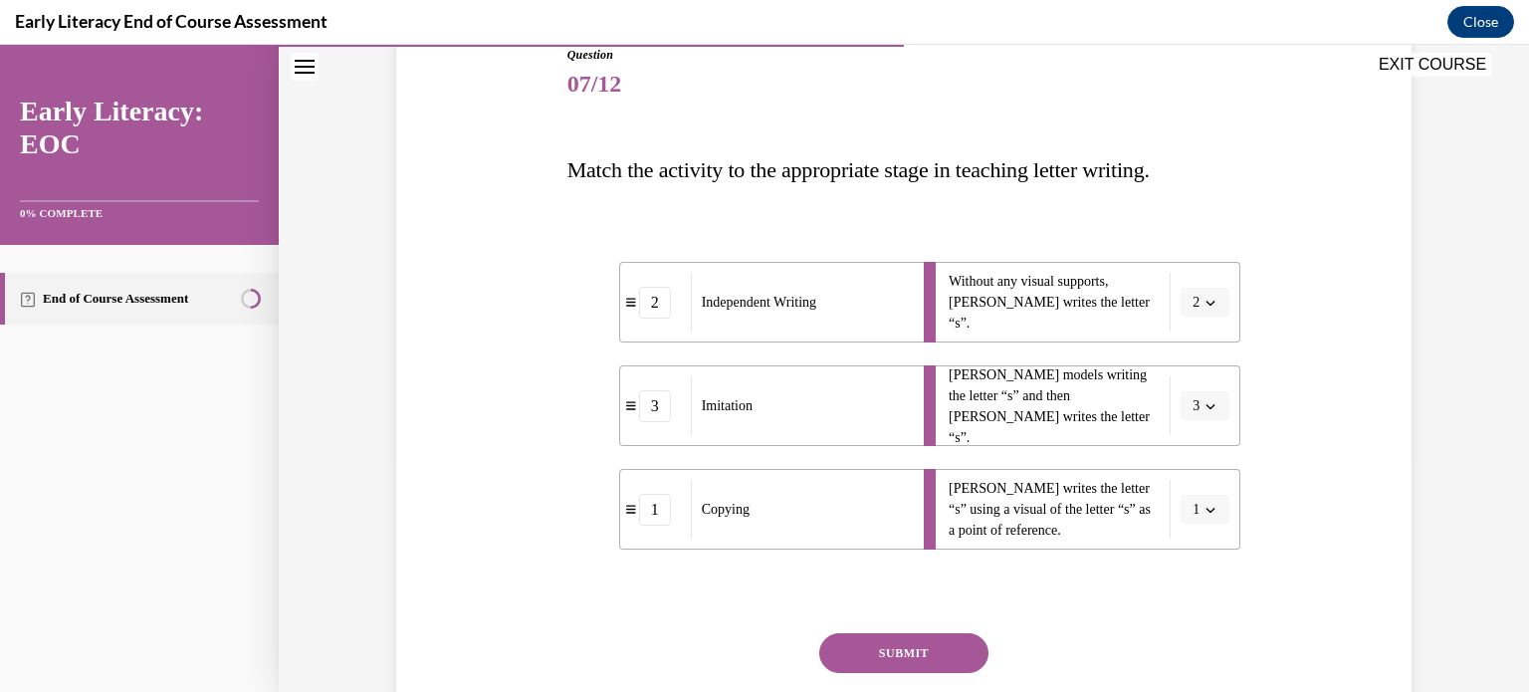
click at [929, 664] on button "SUBMIT" at bounding box center [903, 653] width 169 height 40
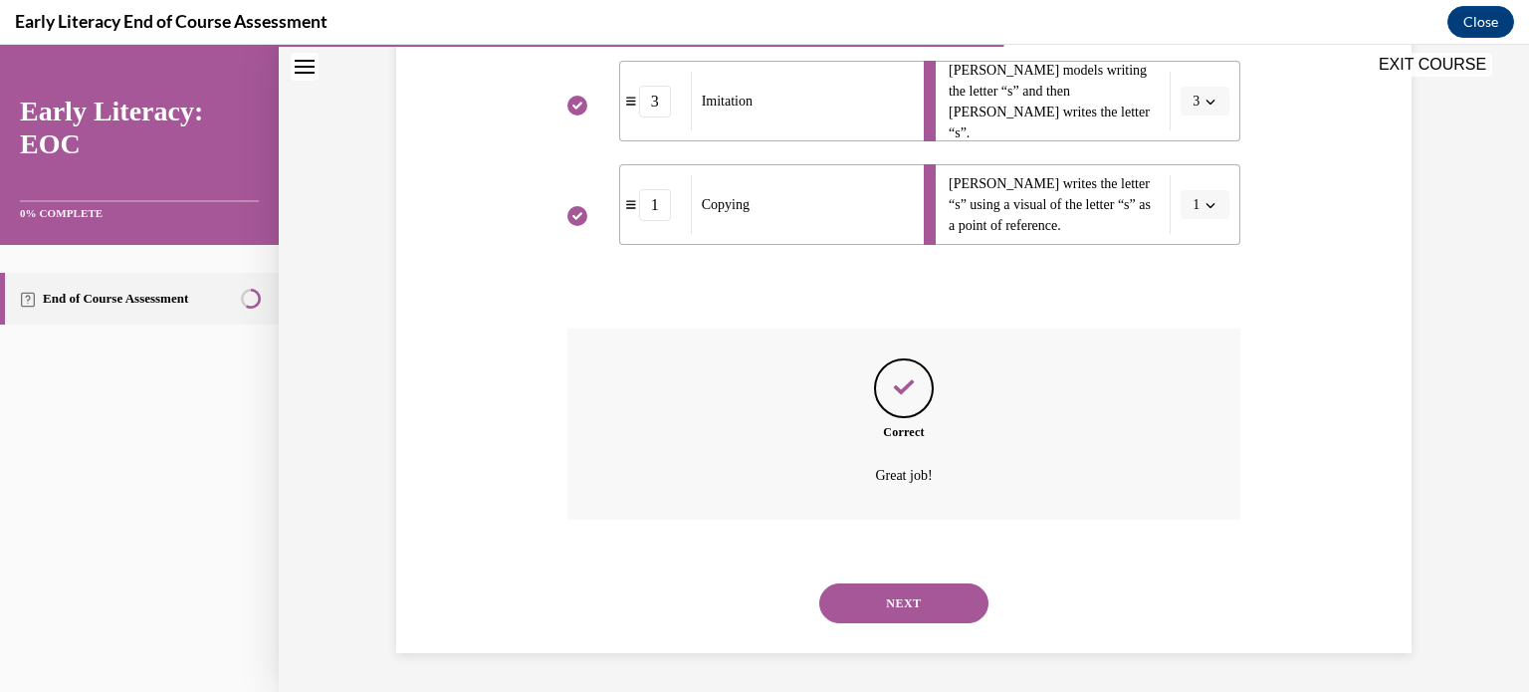
click at [924, 608] on button "NEXT" at bounding box center [903, 603] width 169 height 40
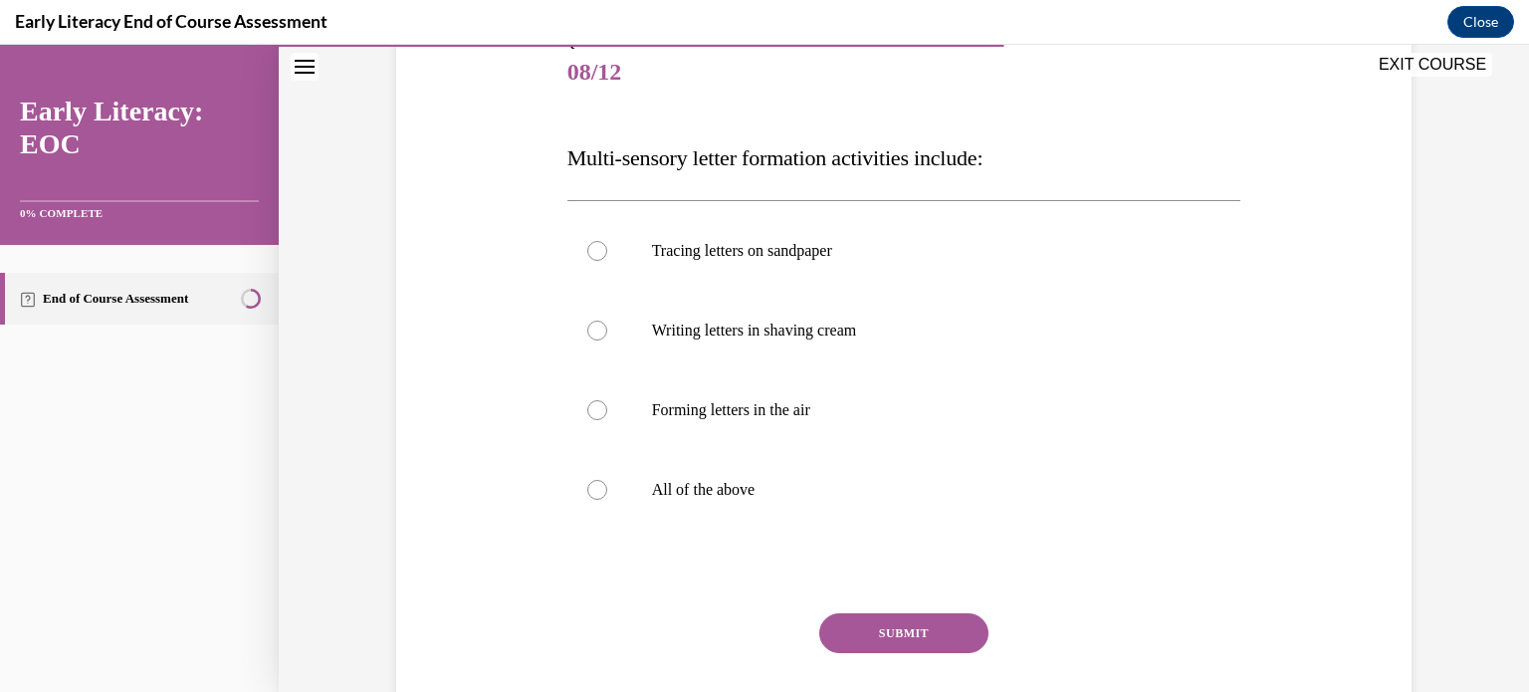
scroll to position [243, 0]
click at [732, 507] on div at bounding box center [904, 490] width 674 height 80
click at [909, 627] on button "SUBMIT" at bounding box center [903, 633] width 169 height 40
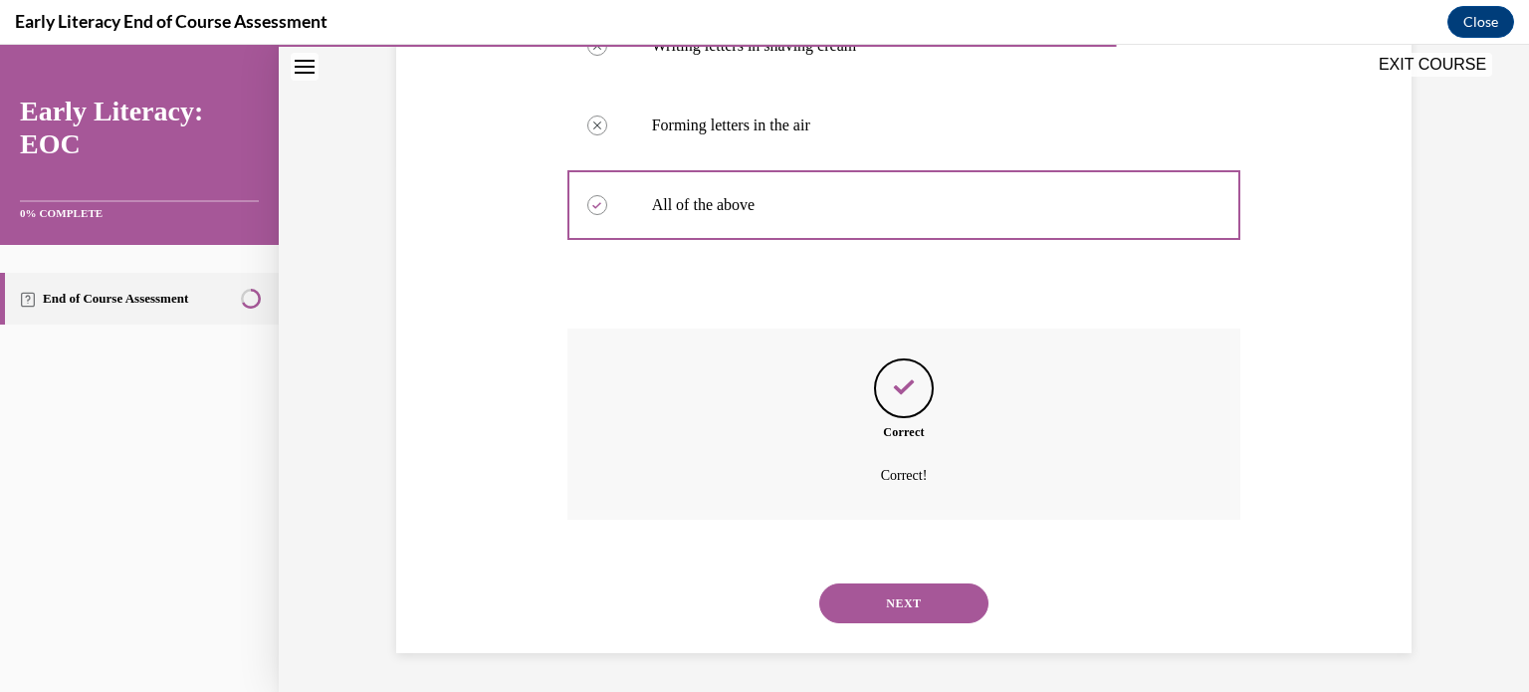
click at [913, 597] on button "NEXT" at bounding box center [903, 603] width 169 height 40
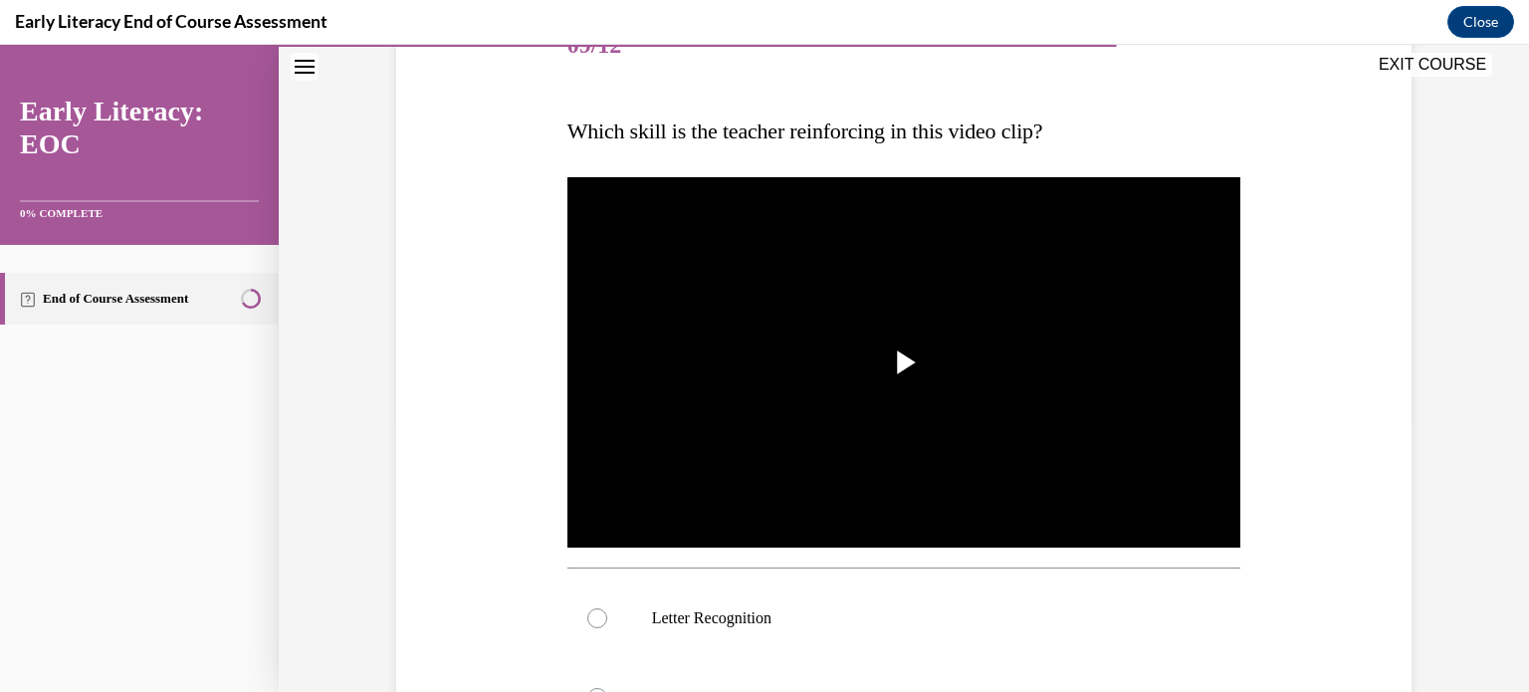
scroll to position [268, 0]
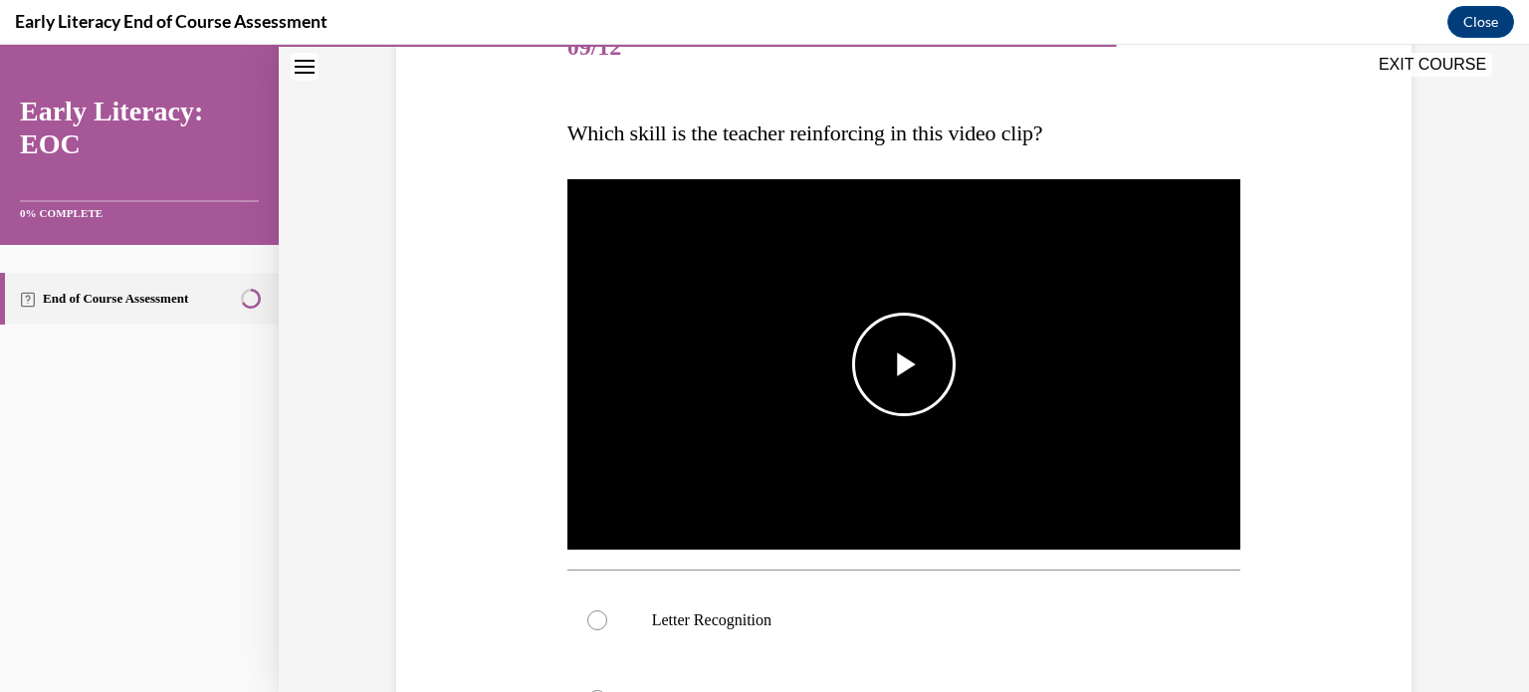
click at [904, 364] on span "Video player" at bounding box center [904, 364] width 0 height 0
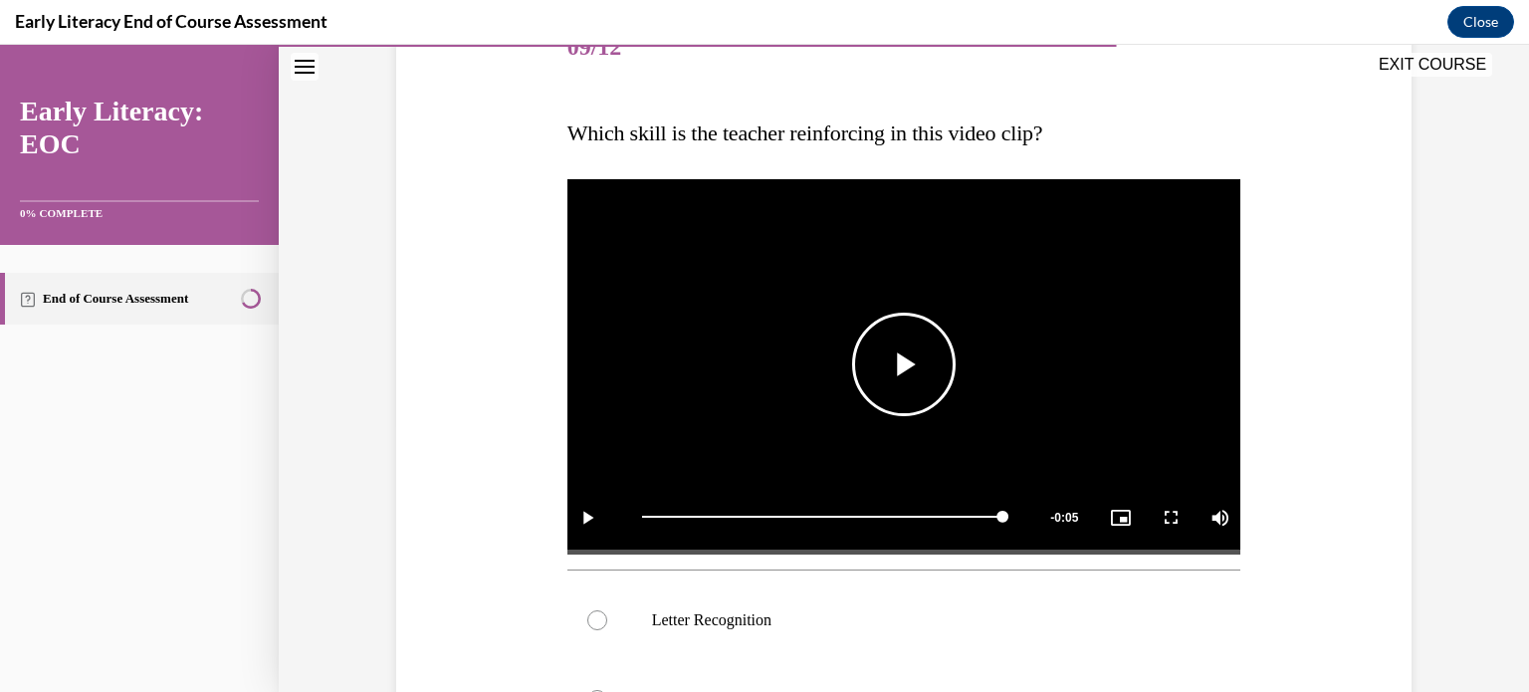
click at [904, 364] on span "Video player" at bounding box center [904, 364] width 0 height 0
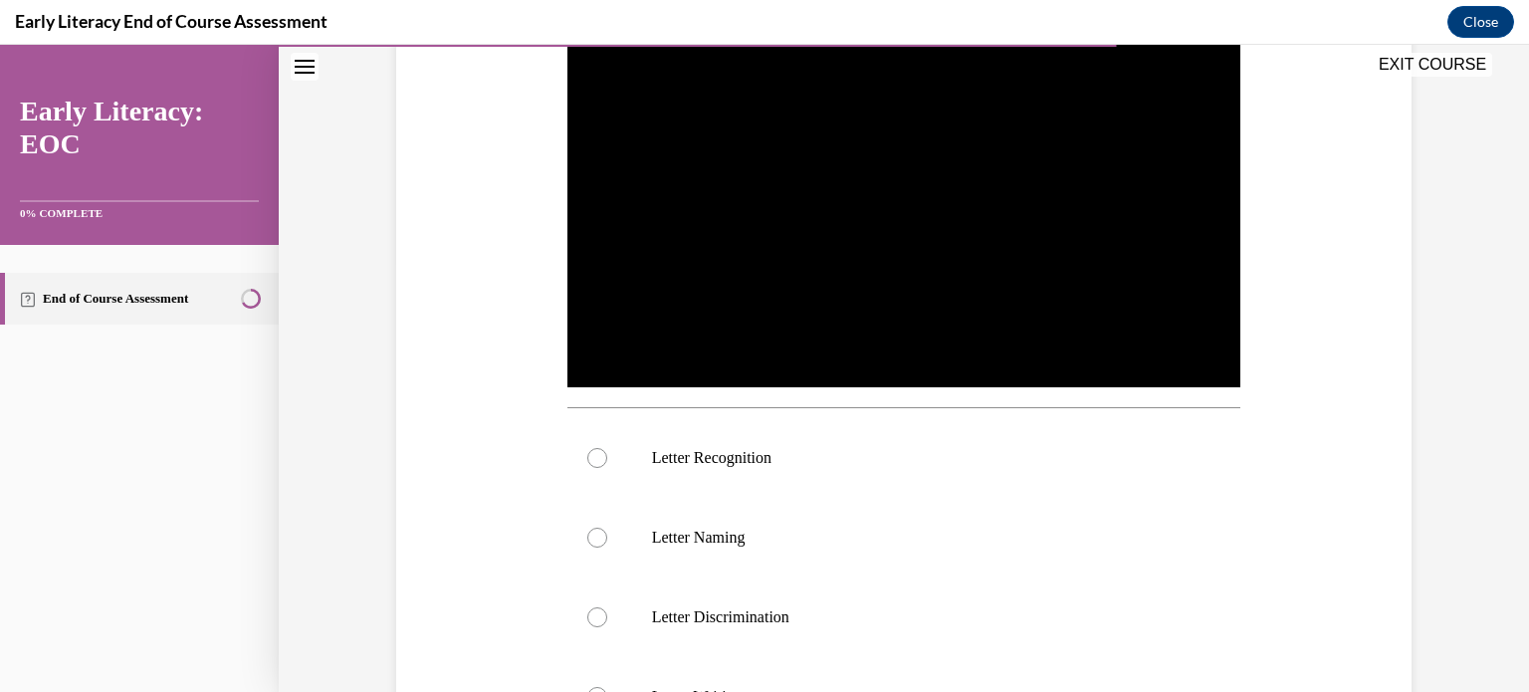
scroll to position [431, 0]
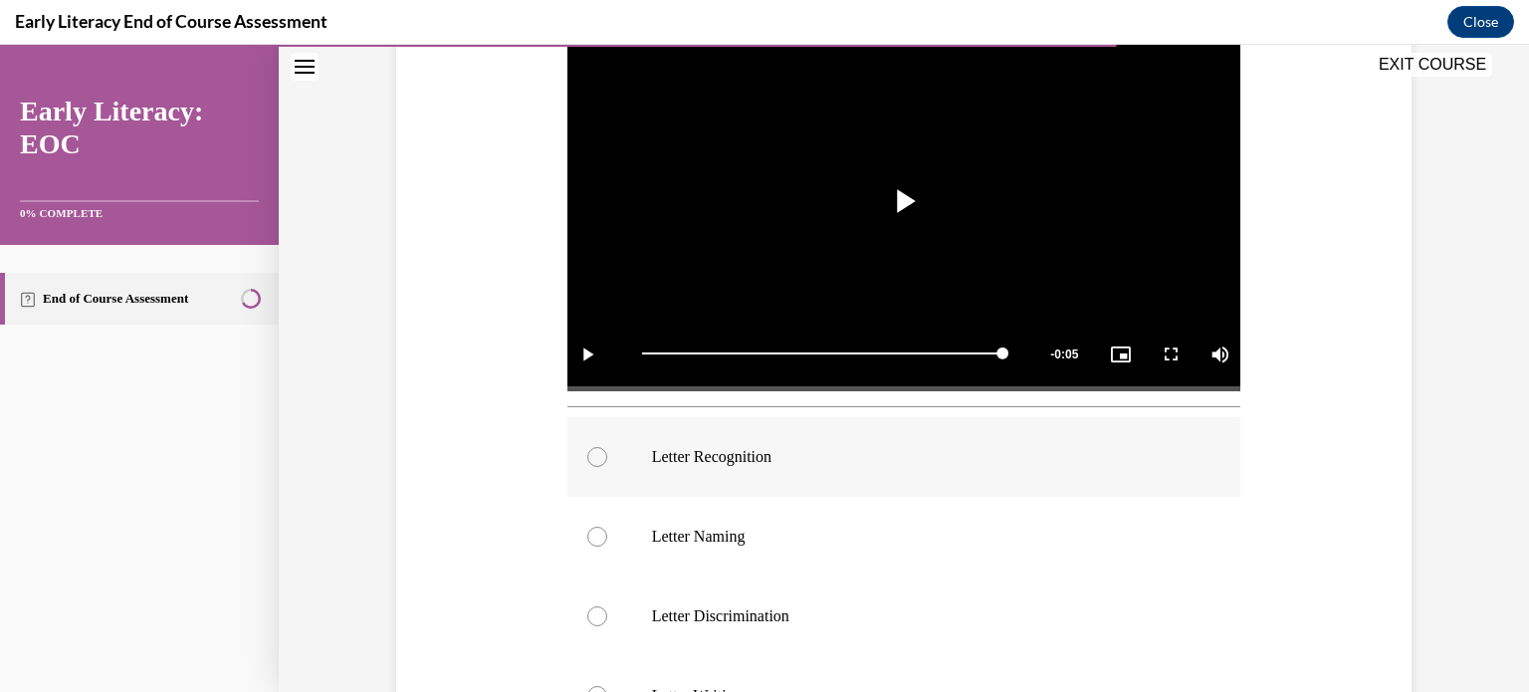
click at [643, 475] on div at bounding box center [904, 457] width 674 height 80
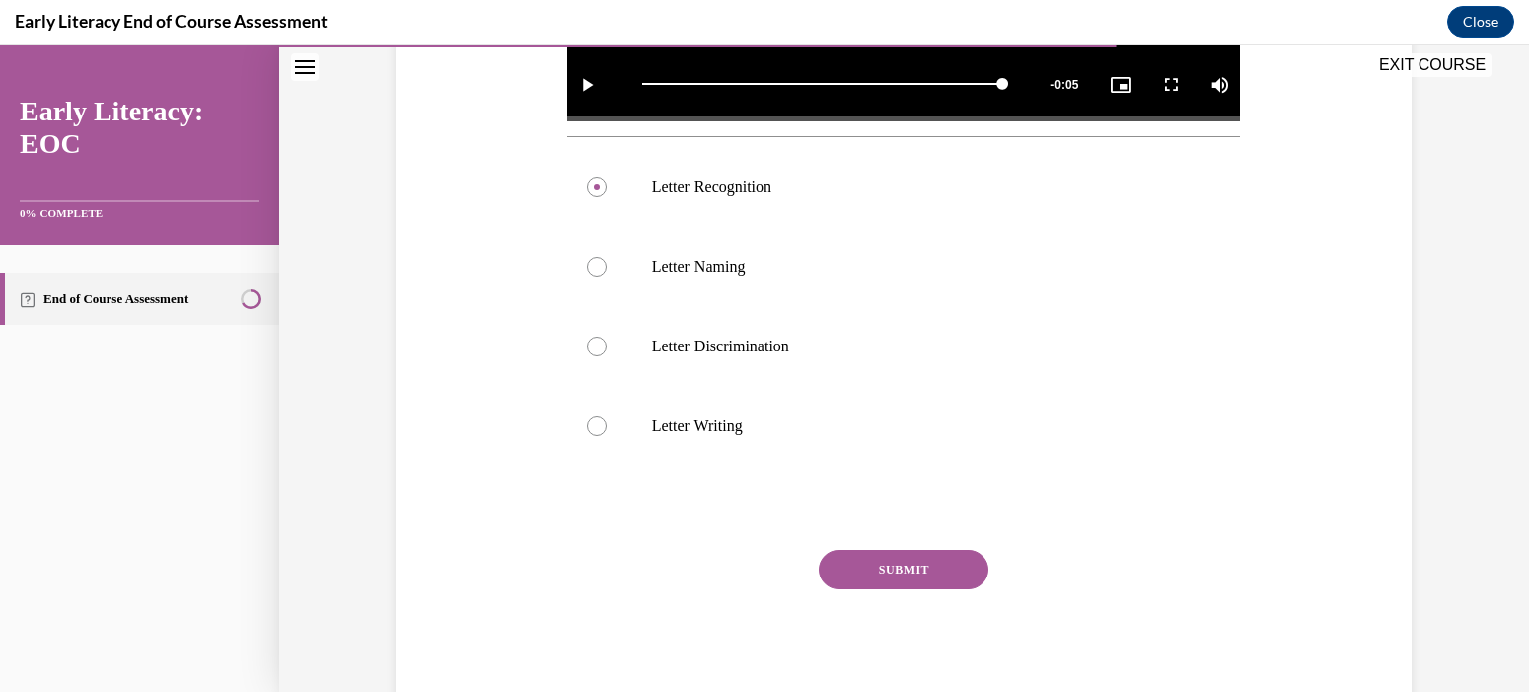
click at [912, 557] on button "SUBMIT" at bounding box center [903, 570] width 169 height 40
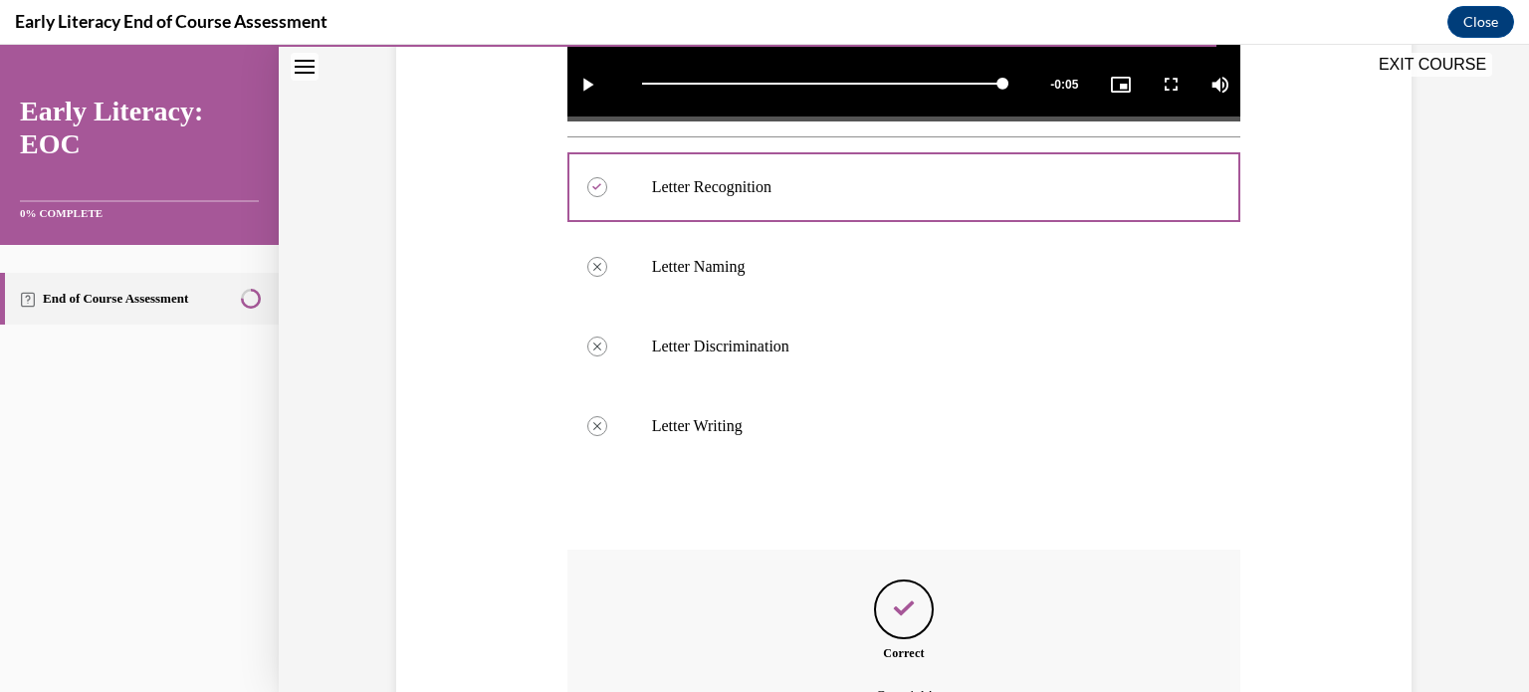
scroll to position [921, 0]
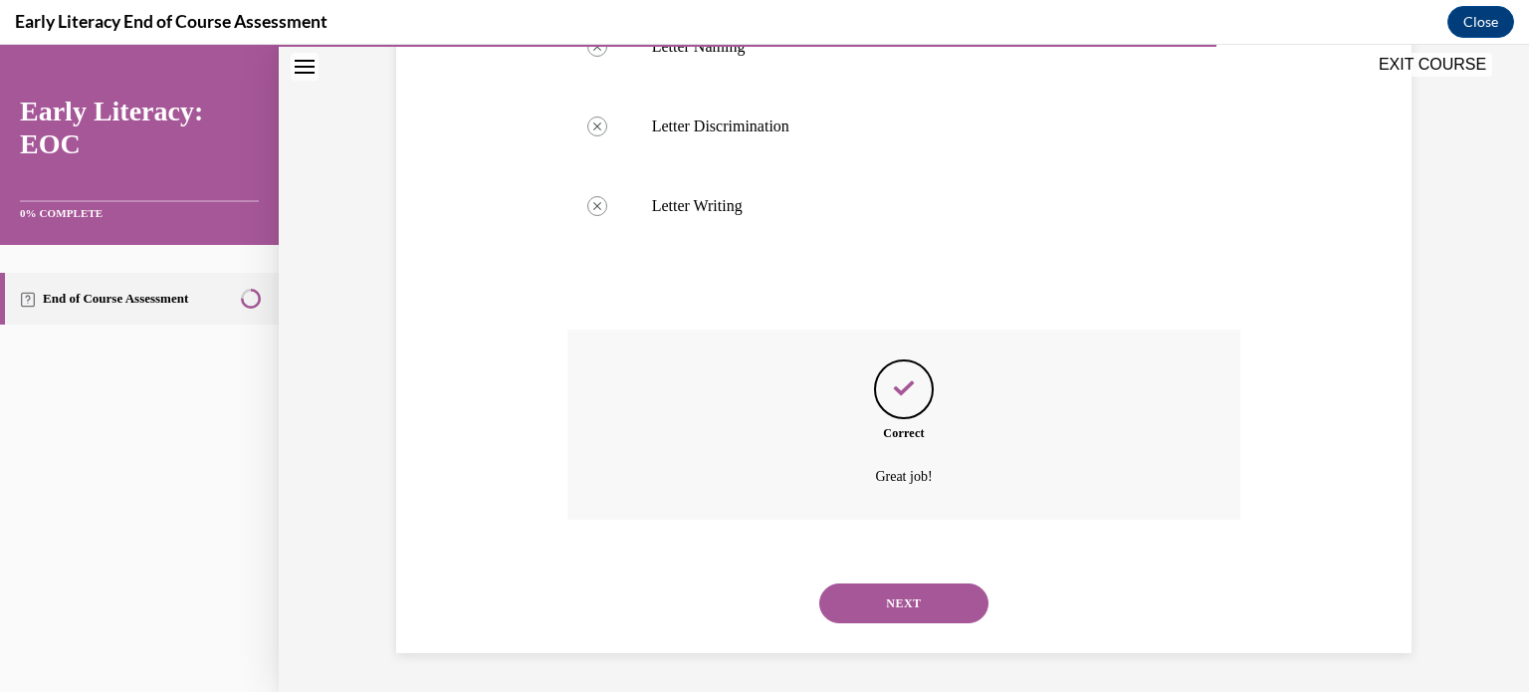
click at [898, 600] on button "NEXT" at bounding box center [903, 603] width 169 height 40
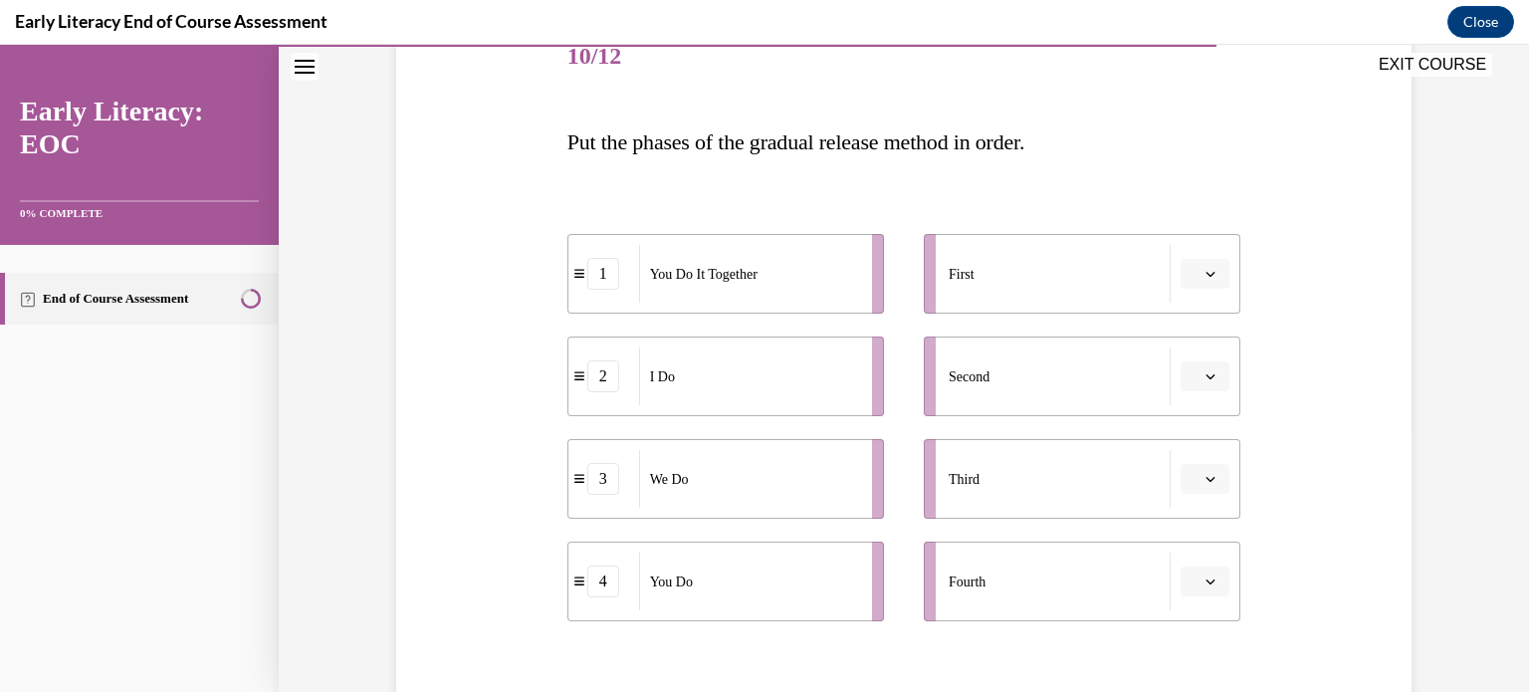
scroll to position [259, 0]
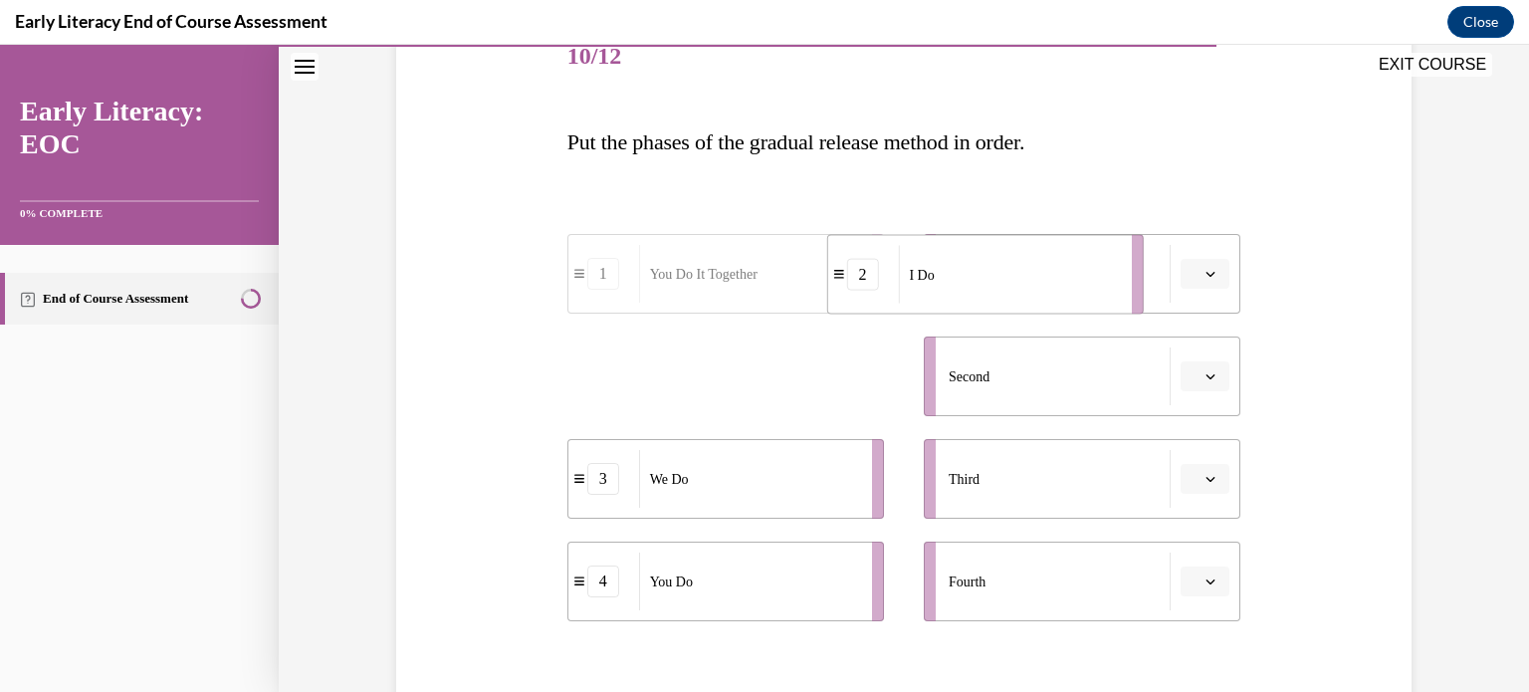
drag, startPoint x: 758, startPoint y: 382, endPoint x: 1017, endPoint y: 281, distance: 279.0
click at [1017, 281] on div "I Do" at bounding box center [1008, 275] width 220 height 58
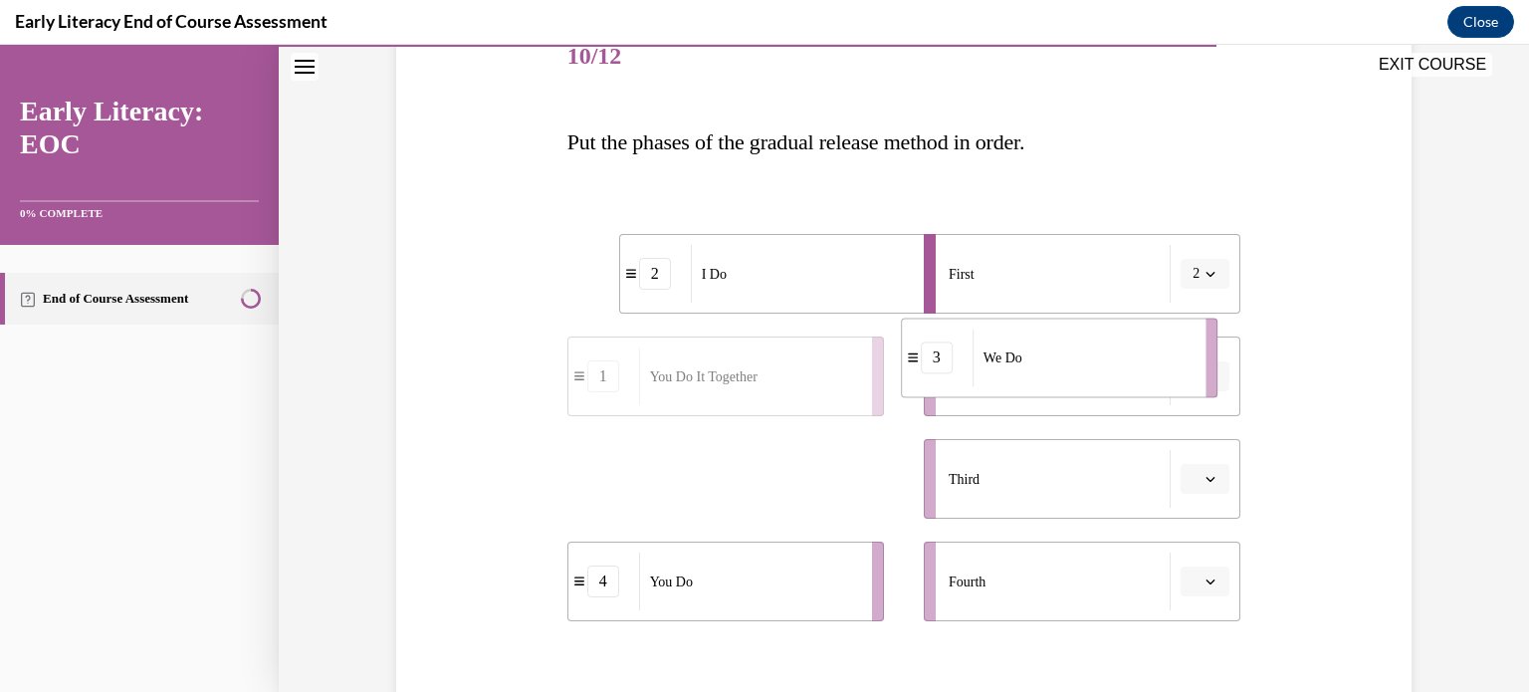
drag, startPoint x: 688, startPoint y: 485, endPoint x: 1022, endPoint y: 364, distance: 355.5
click at [1022, 364] on div "We Do" at bounding box center [1083, 358] width 220 height 58
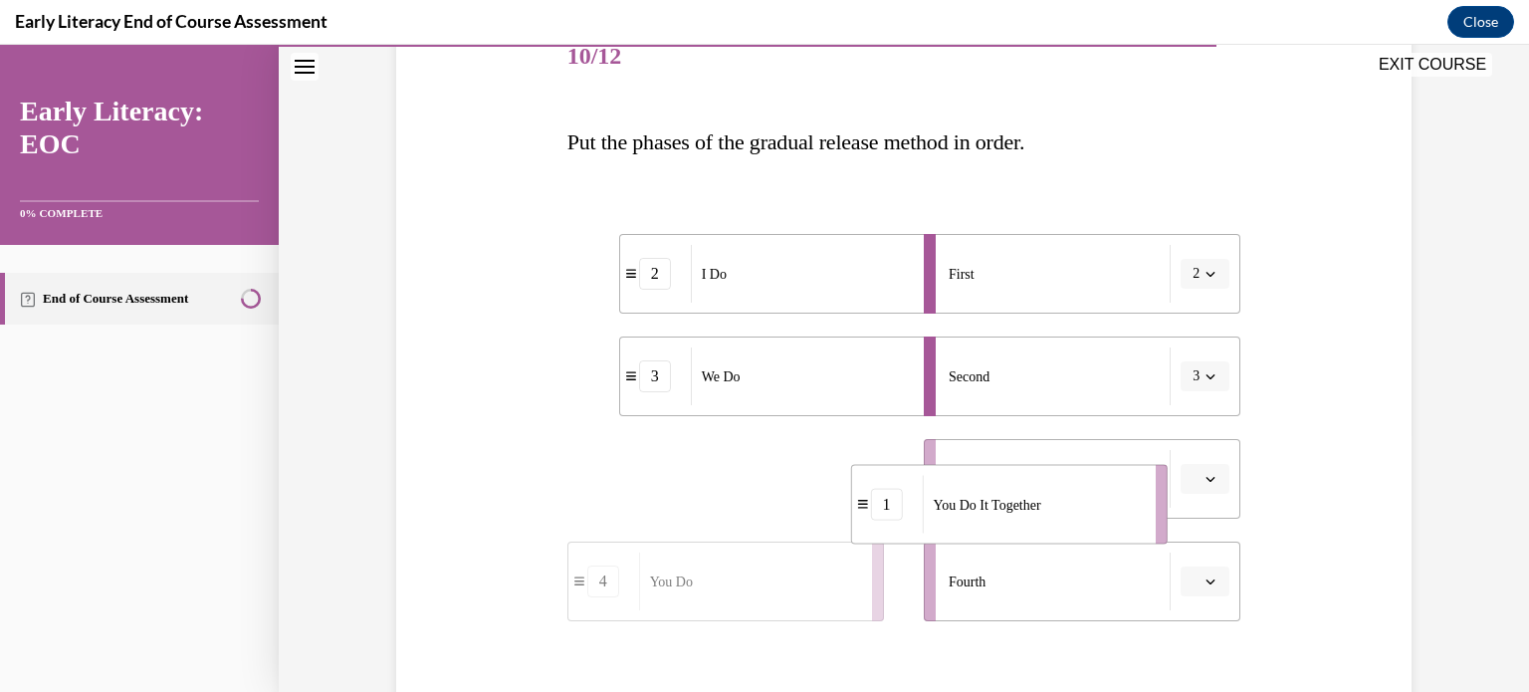
drag, startPoint x: 704, startPoint y: 485, endPoint x: 1031, endPoint y: 513, distance: 328.7
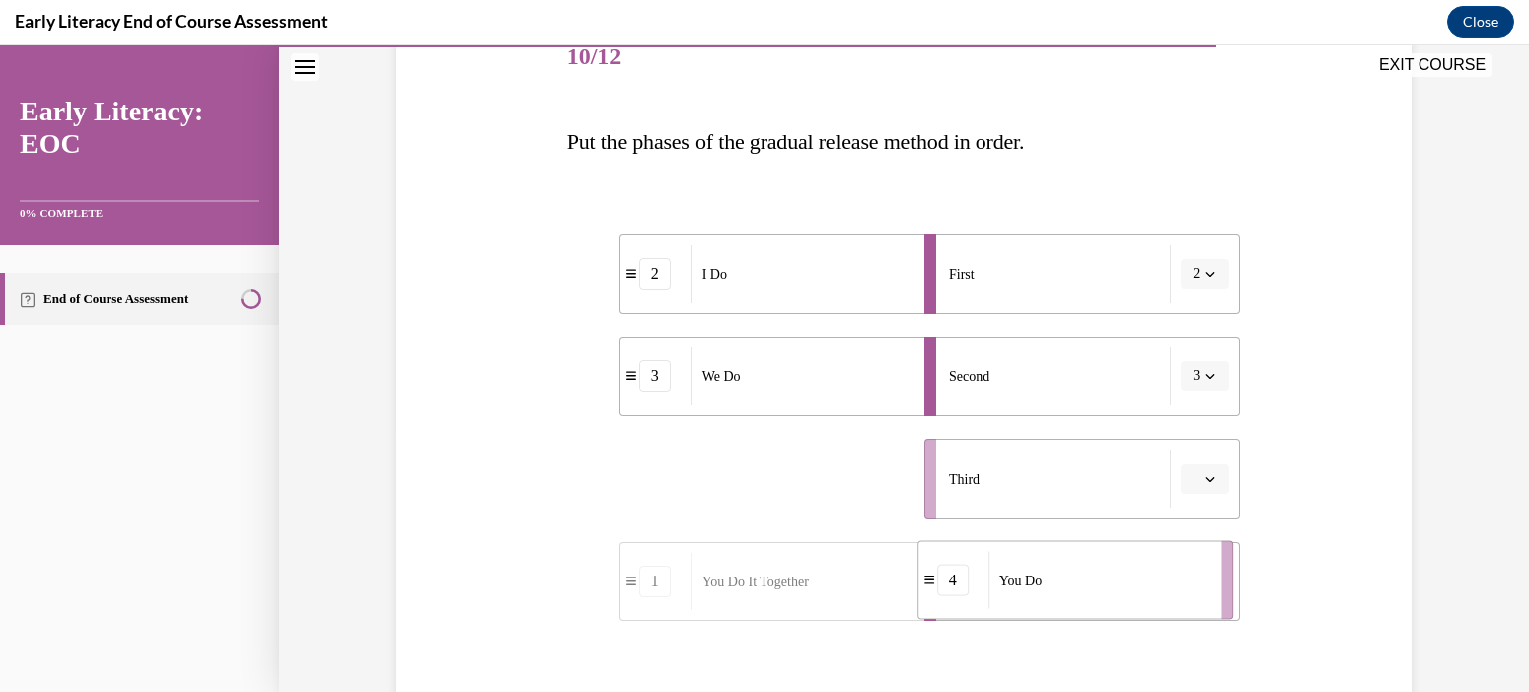
drag, startPoint x: 709, startPoint y: 504, endPoint x: 1060, endPoint y: 607, distance: 366.3
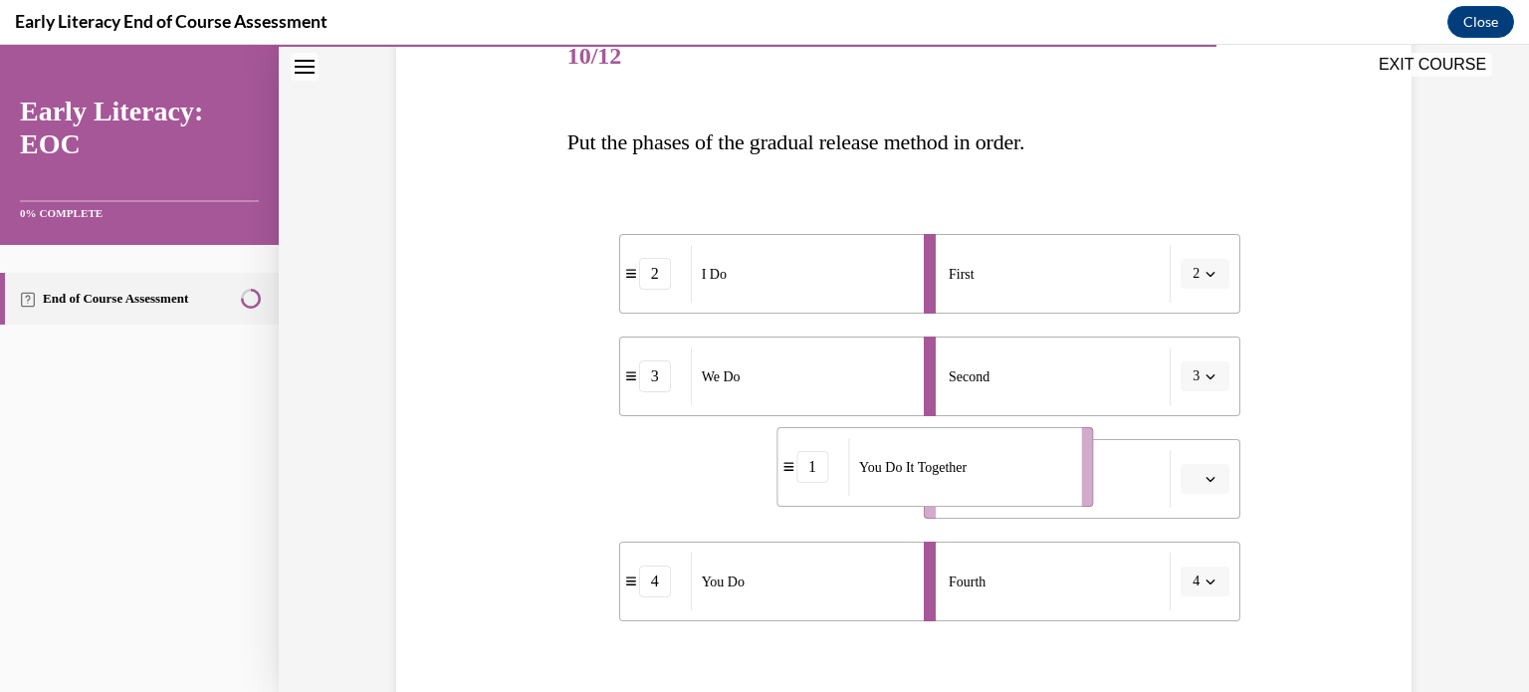
drag, startPoint x: 717, startPoint y: 490, endPoint x: 1023, endPoint y: 473, distance: 307.1
click at [1023, 473] on div "You Do It Together" at bounding box center [958, 467] width 220 height 58
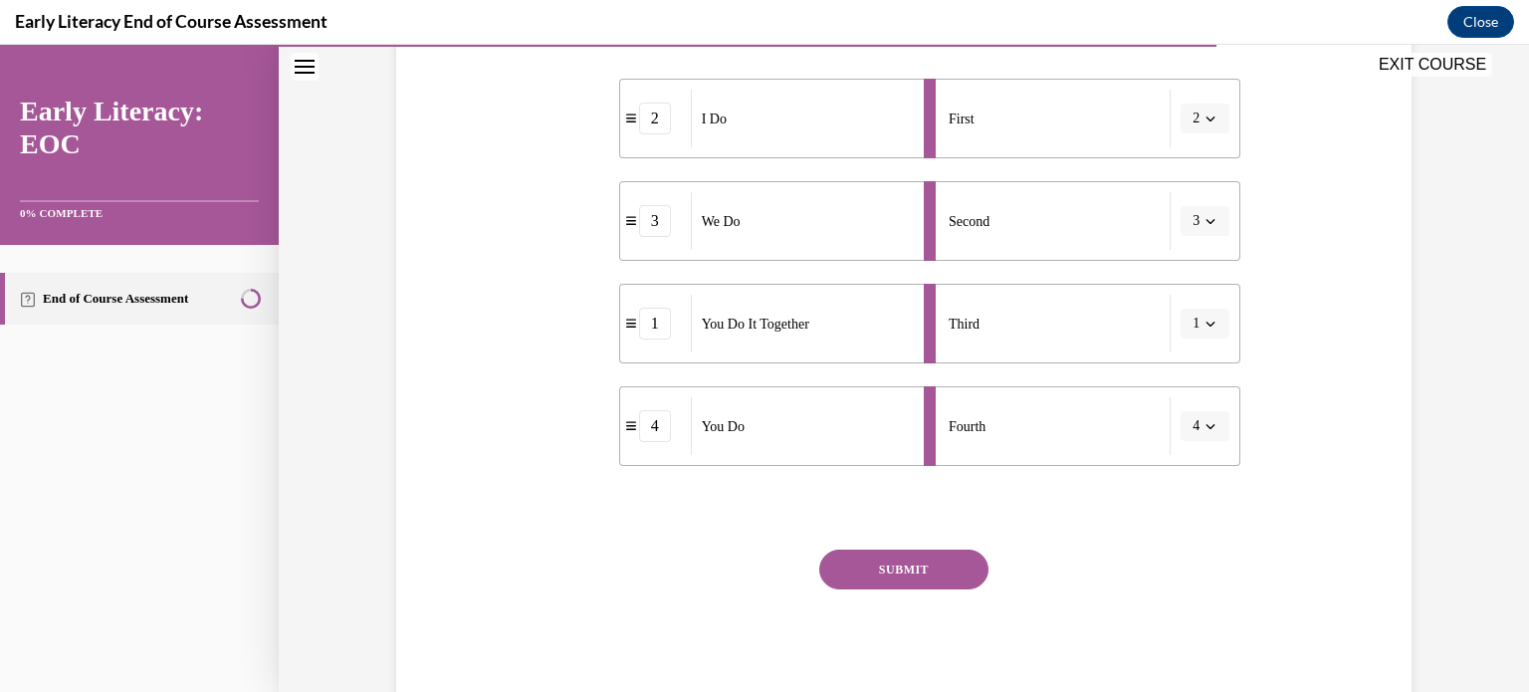
scroll to position [414, 0]
click at [932, 568] on button "SUBMIT" at bounding box center [903, 570] width 169 height 40
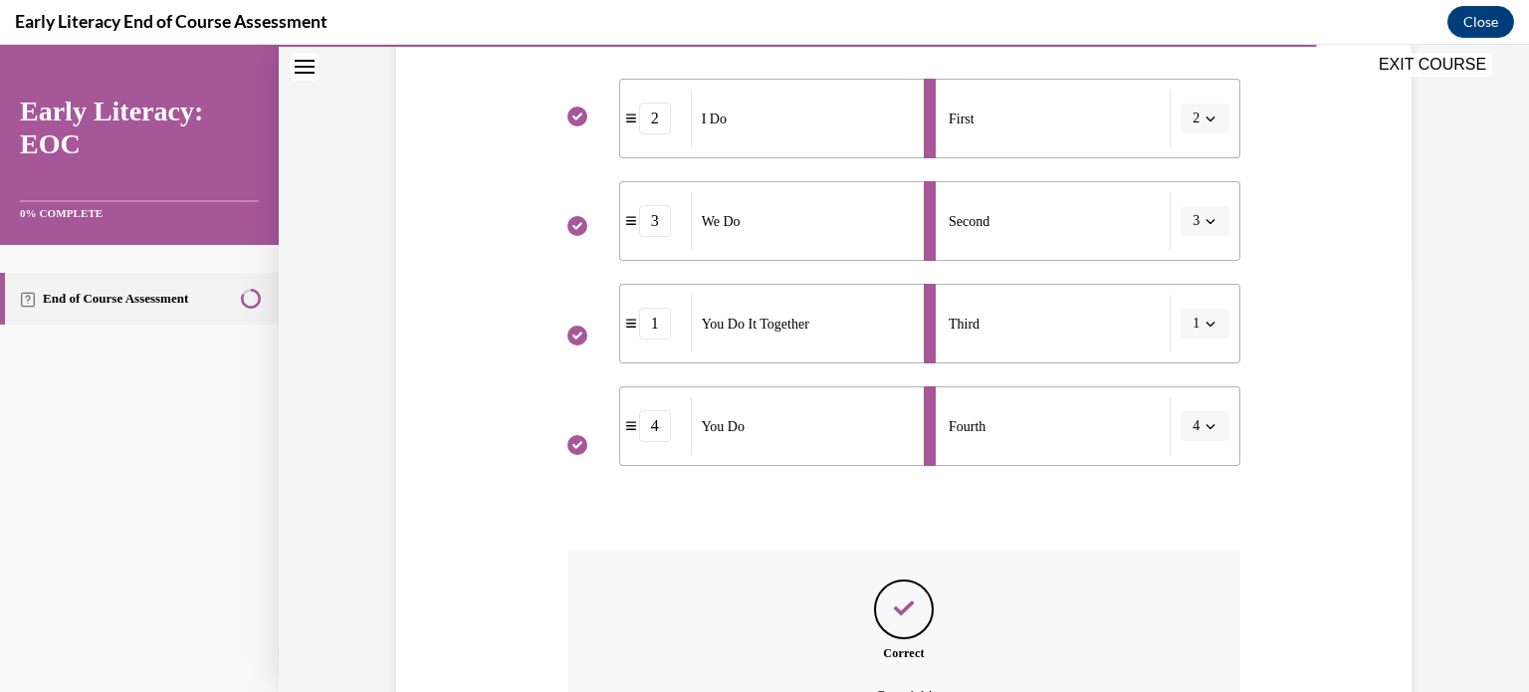
scroll to position [635, 0]
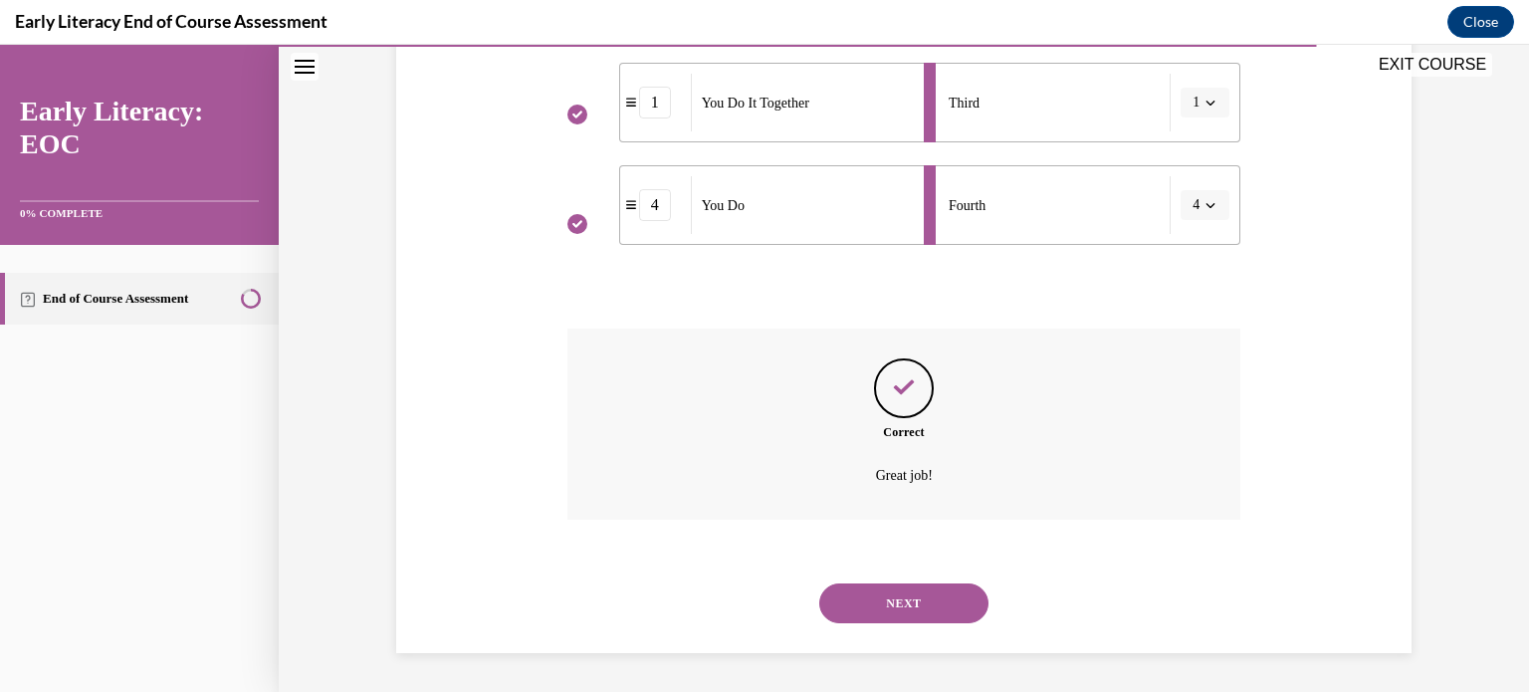
click at [923, 594] on button "NEXT" at bounding box center [903, 603] width 169 height 40
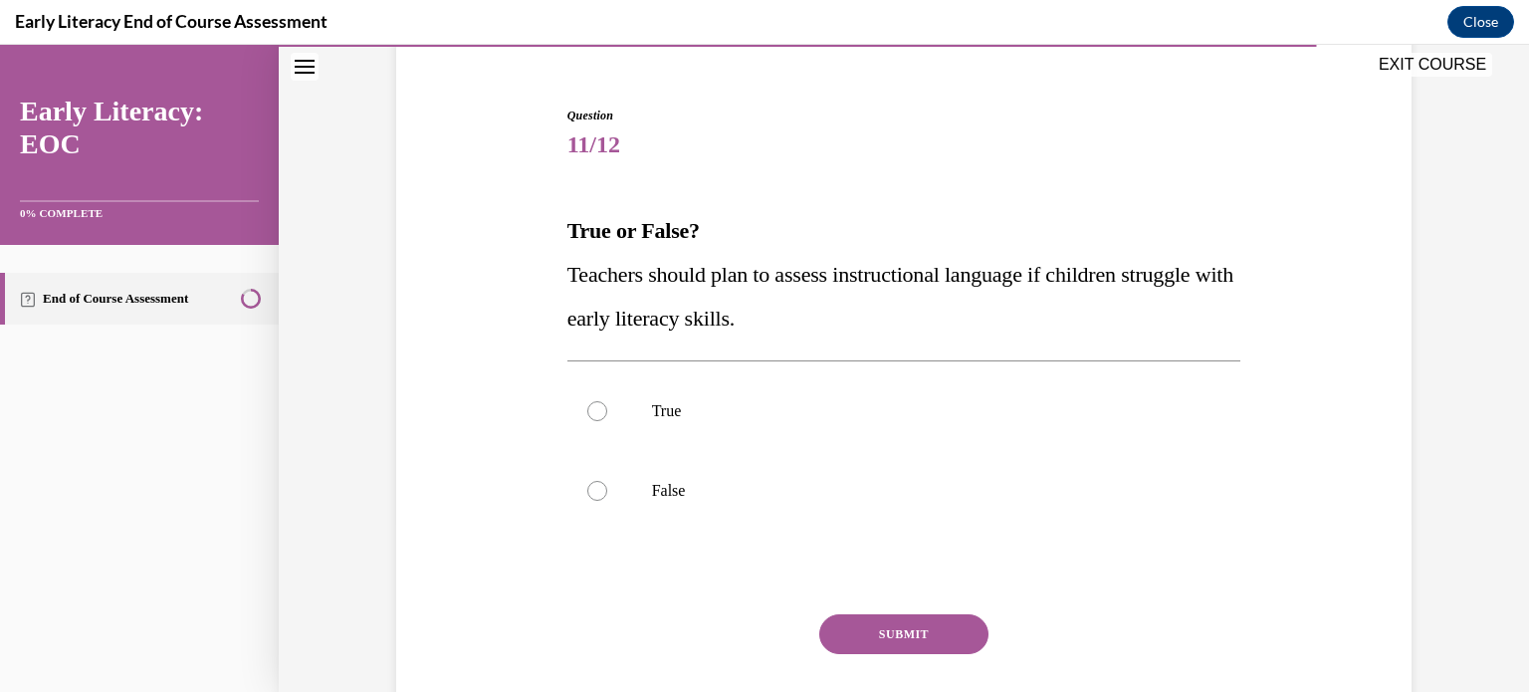
scroll to position [171, 0]
click at [891, 425] on div at bounding box center [904, 410] width 674 height 80
click at [921, 612] on div "Question 11/12 True or False? Teachers should plan to assess instructional lang…" at bounding box center [904, 441] width 674 height 671
click at [929, 628] on button "SUBMIT" at bounding box center [903, 633] width 169 height 40
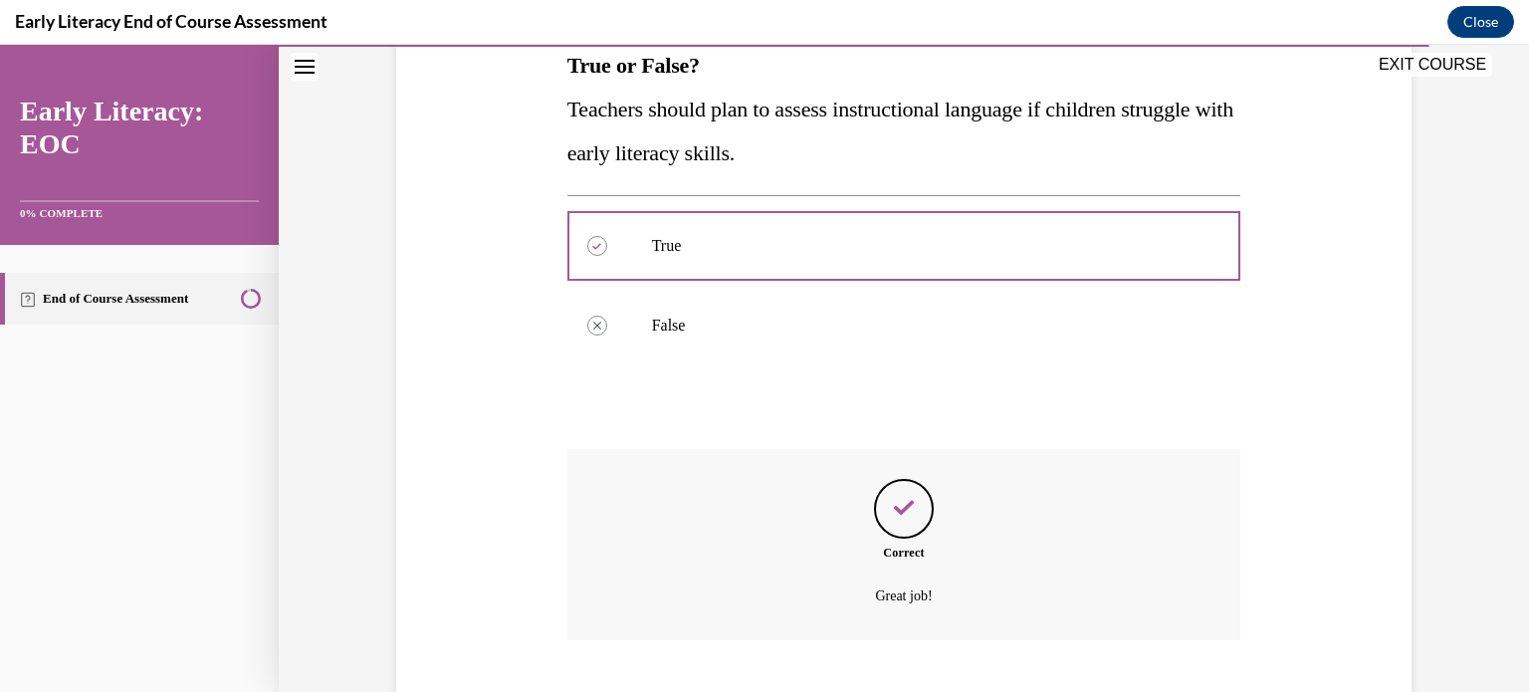
scroll to position [456, 0]
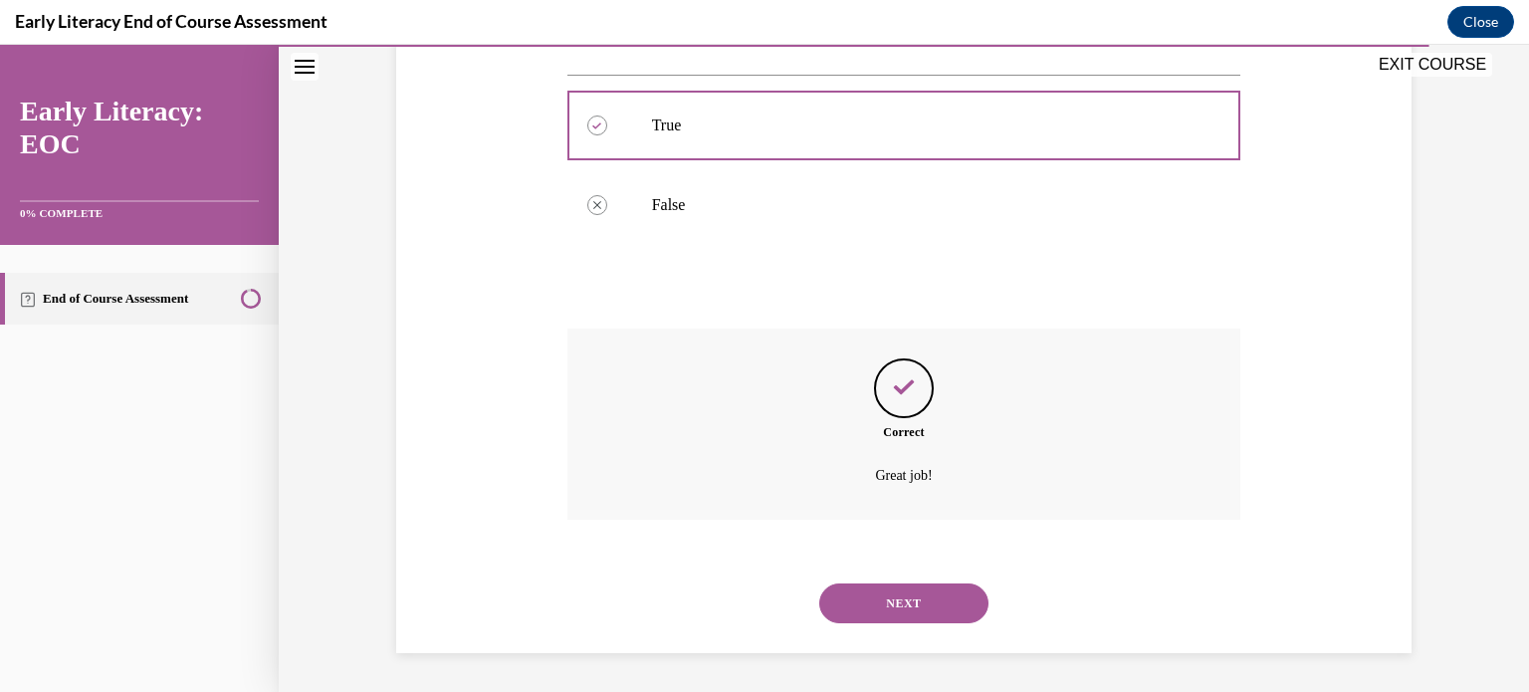
click at [919, 594] on button "NEXT" at bounding box center [903, 603] width 169 height 40
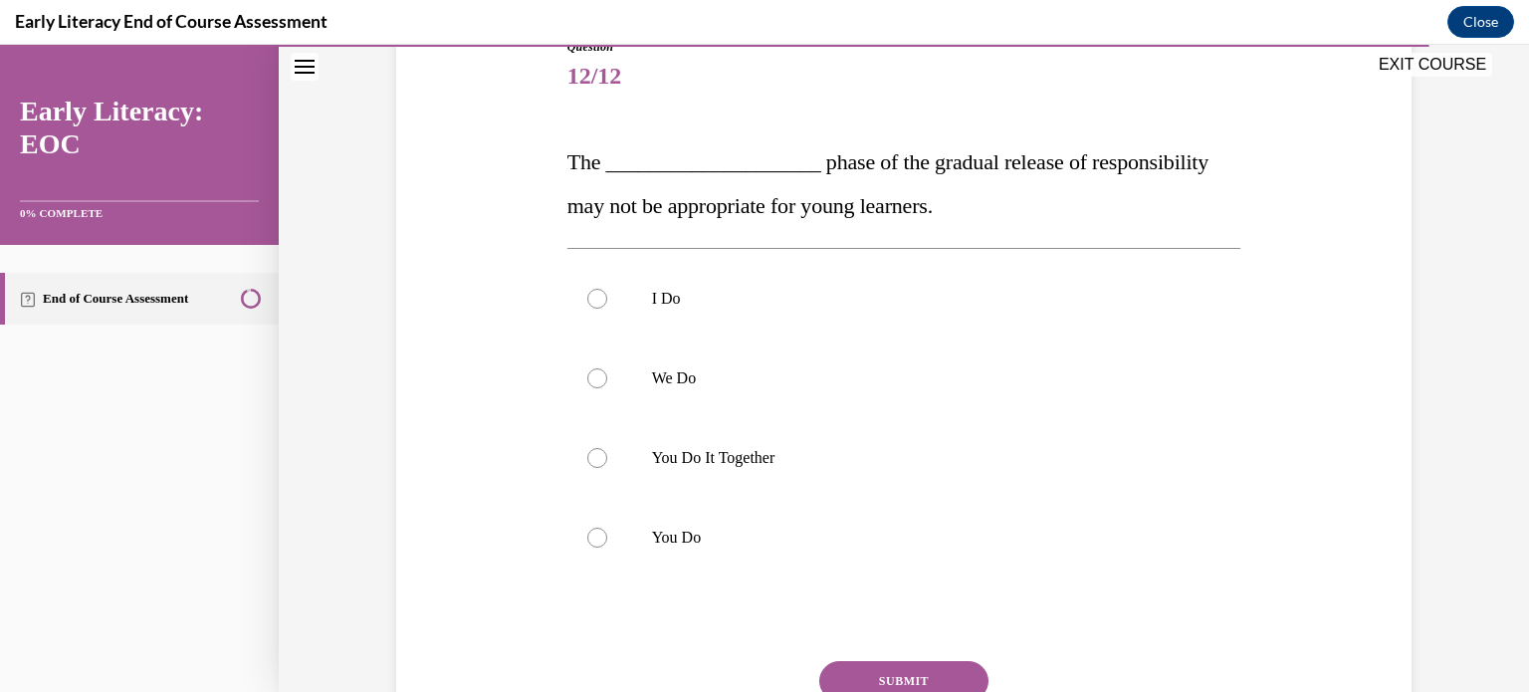
scroll to position [240, 0]
click at [657, 527] on p "You Do" at bounding box center [922, 537] width 540 height 20
click at [907, 680] on button "SUBMIT" at bounding box center [903, 680] width 169 height 40
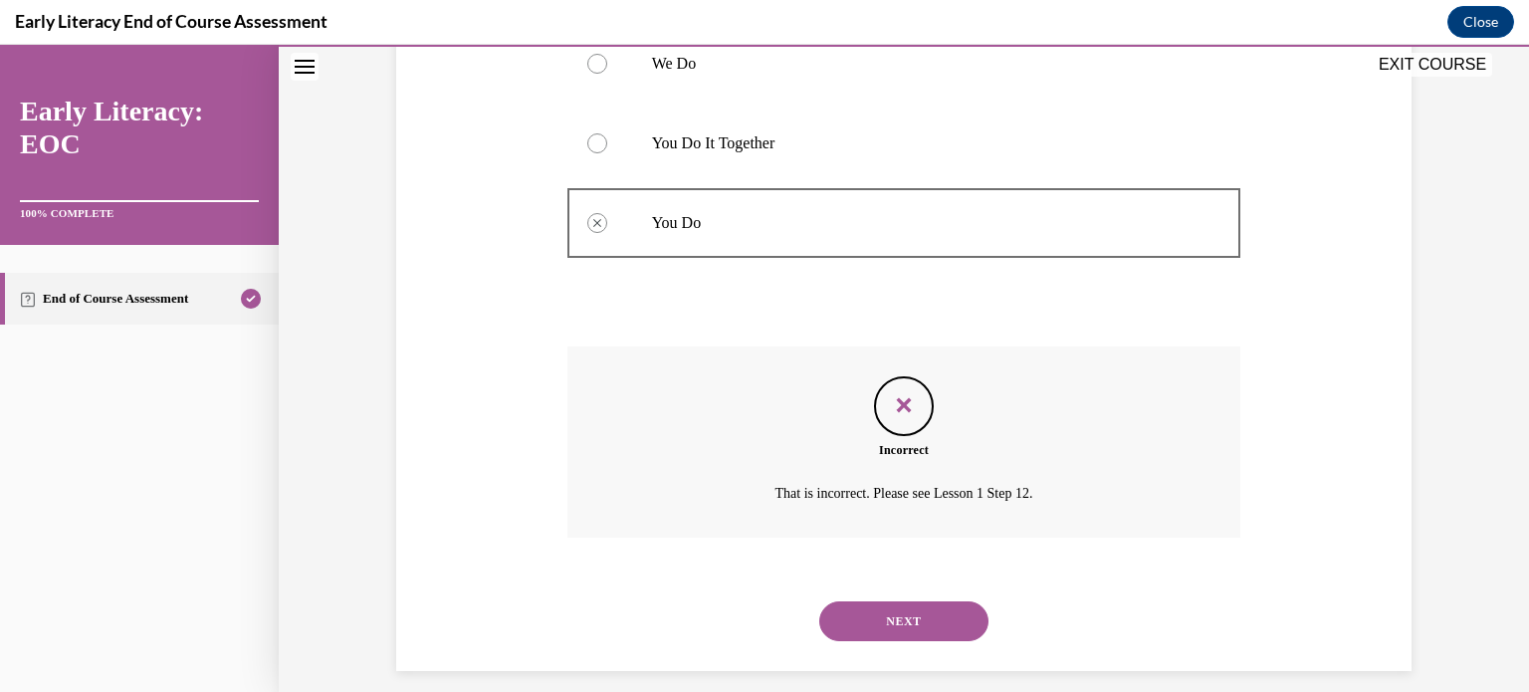
scroll to position [552, 0]
click at [907, 615] on button "NEXT" at bounding box center [903, 622] width 169 height 40
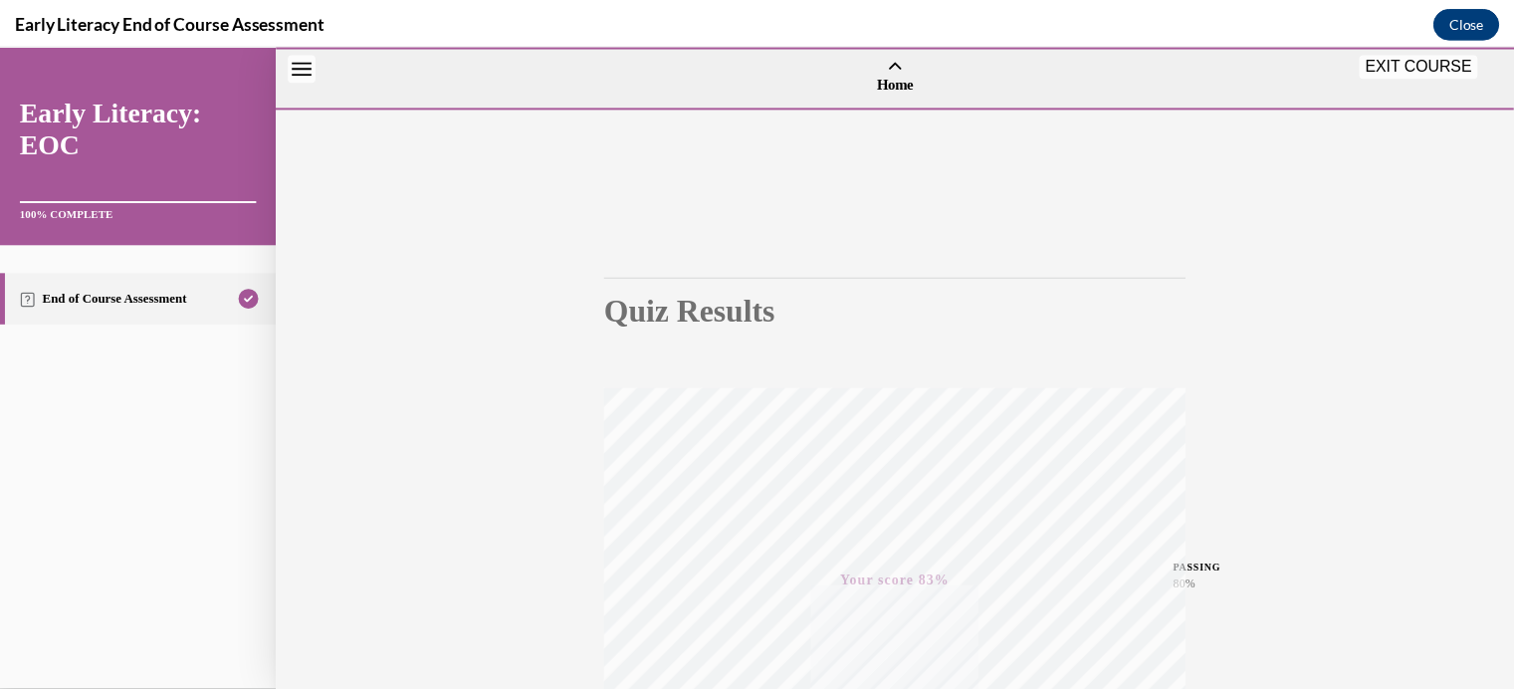
scroll to position [372, 0]
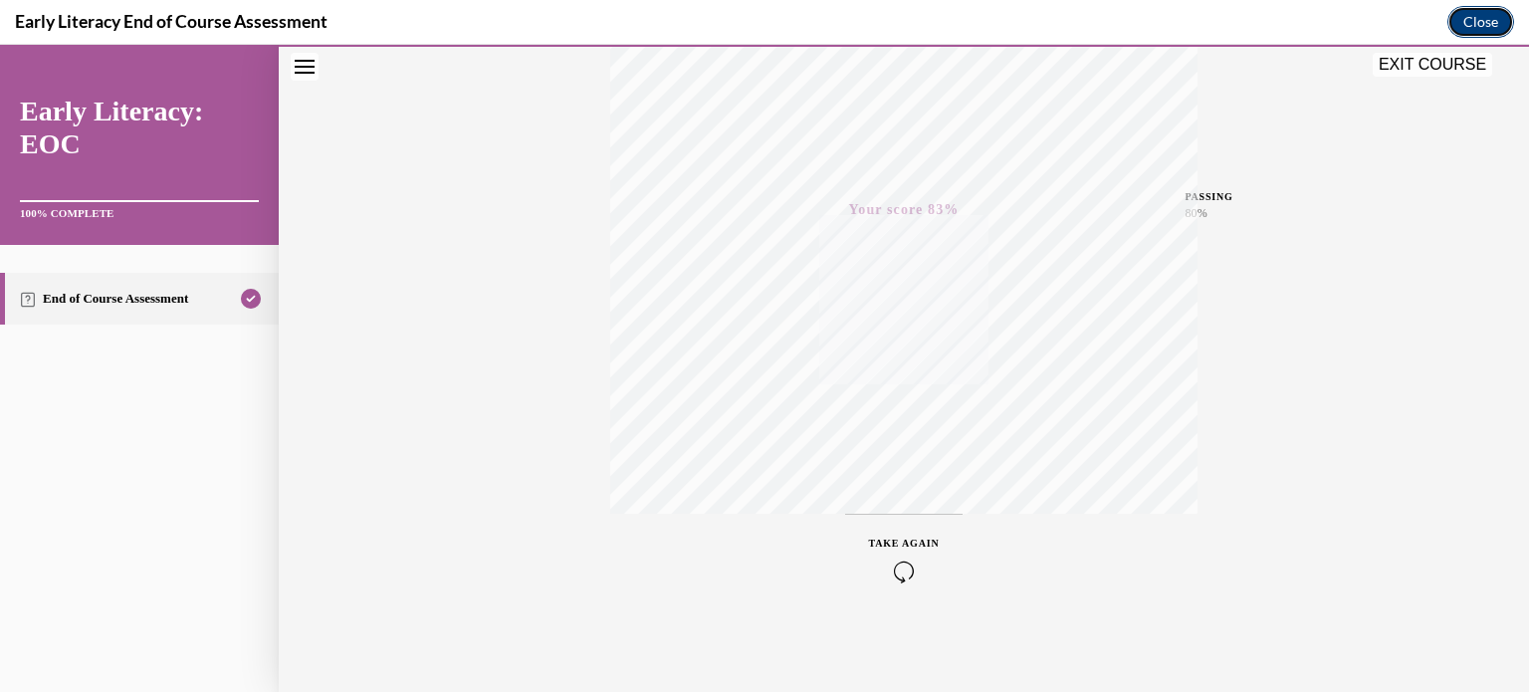
click at [1491, 24] on button "Close" at bounding box center [1480, 22] width 67 height 32
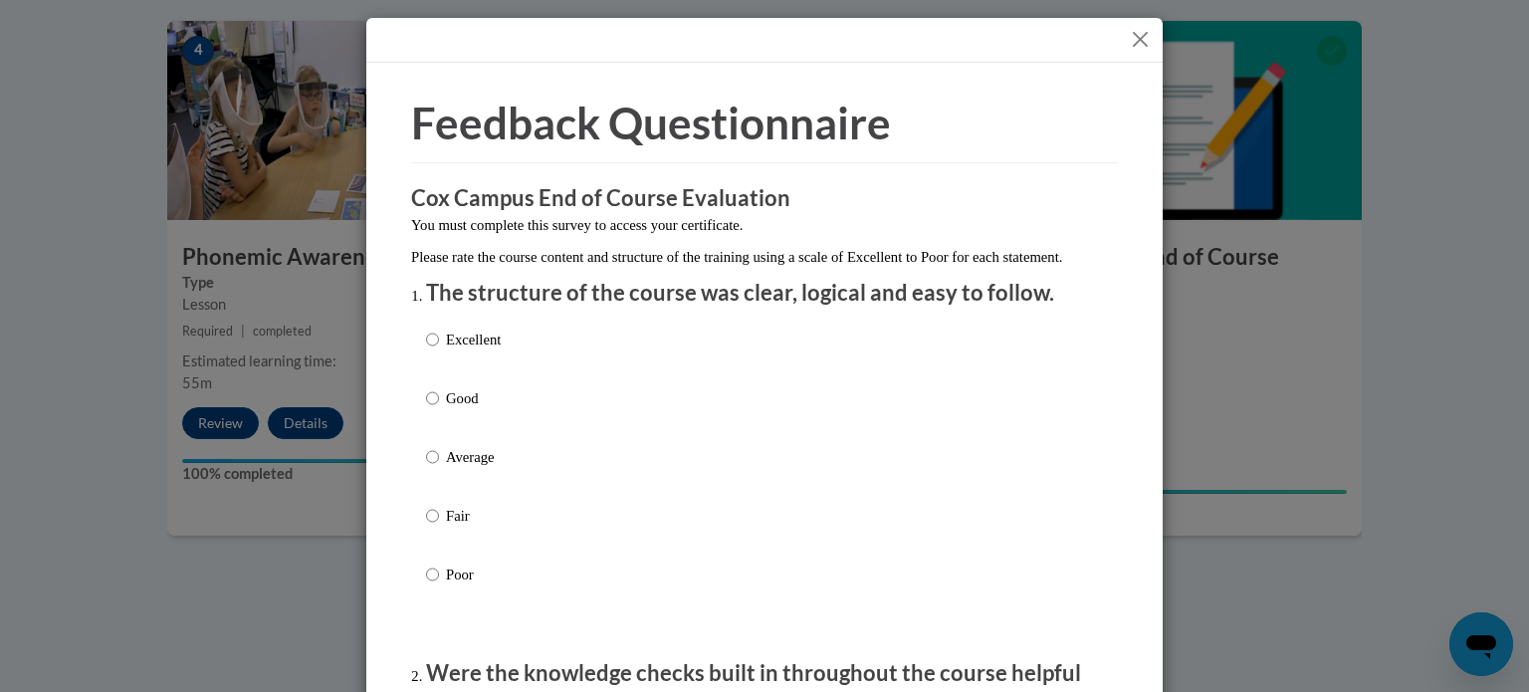
click at [1128, 34] on button "Close" at bounding box center [1140, 39] width 25 height 25
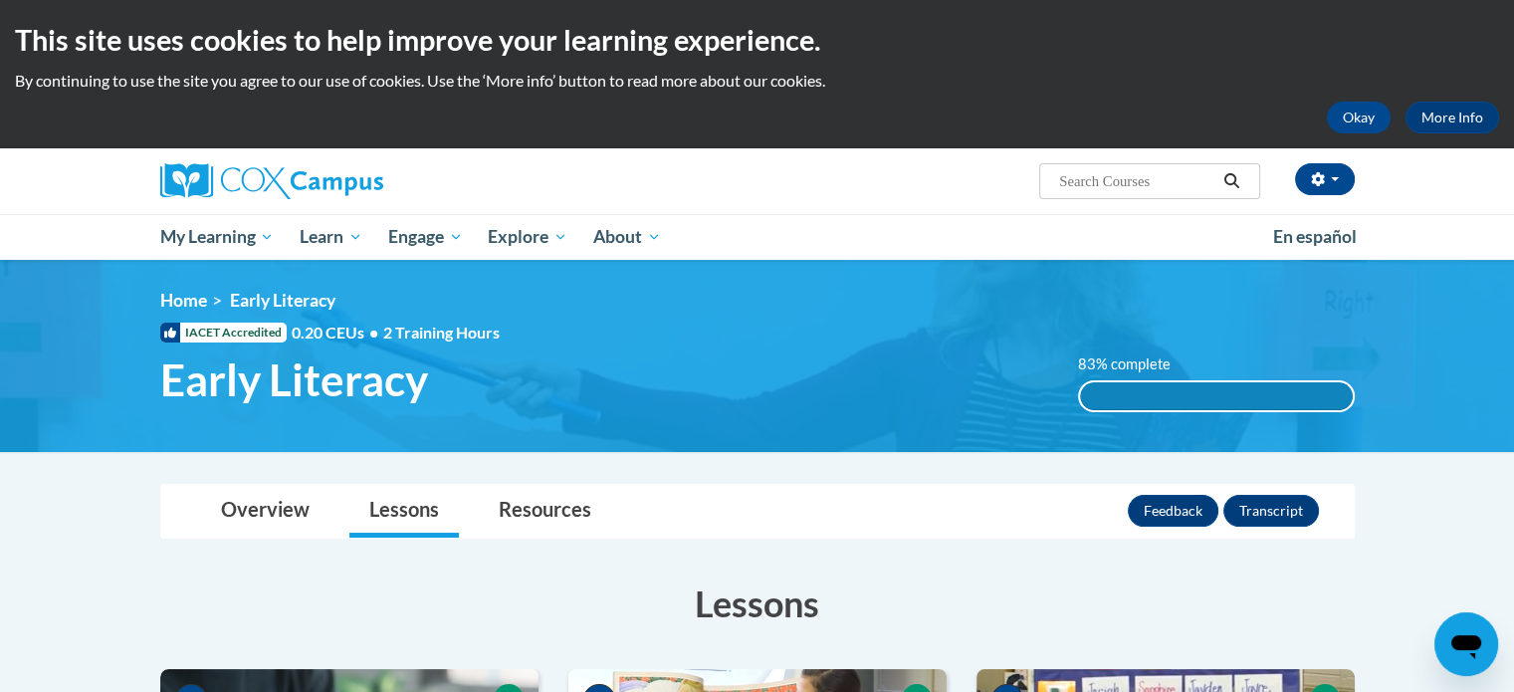
scroll to position [0, 0]
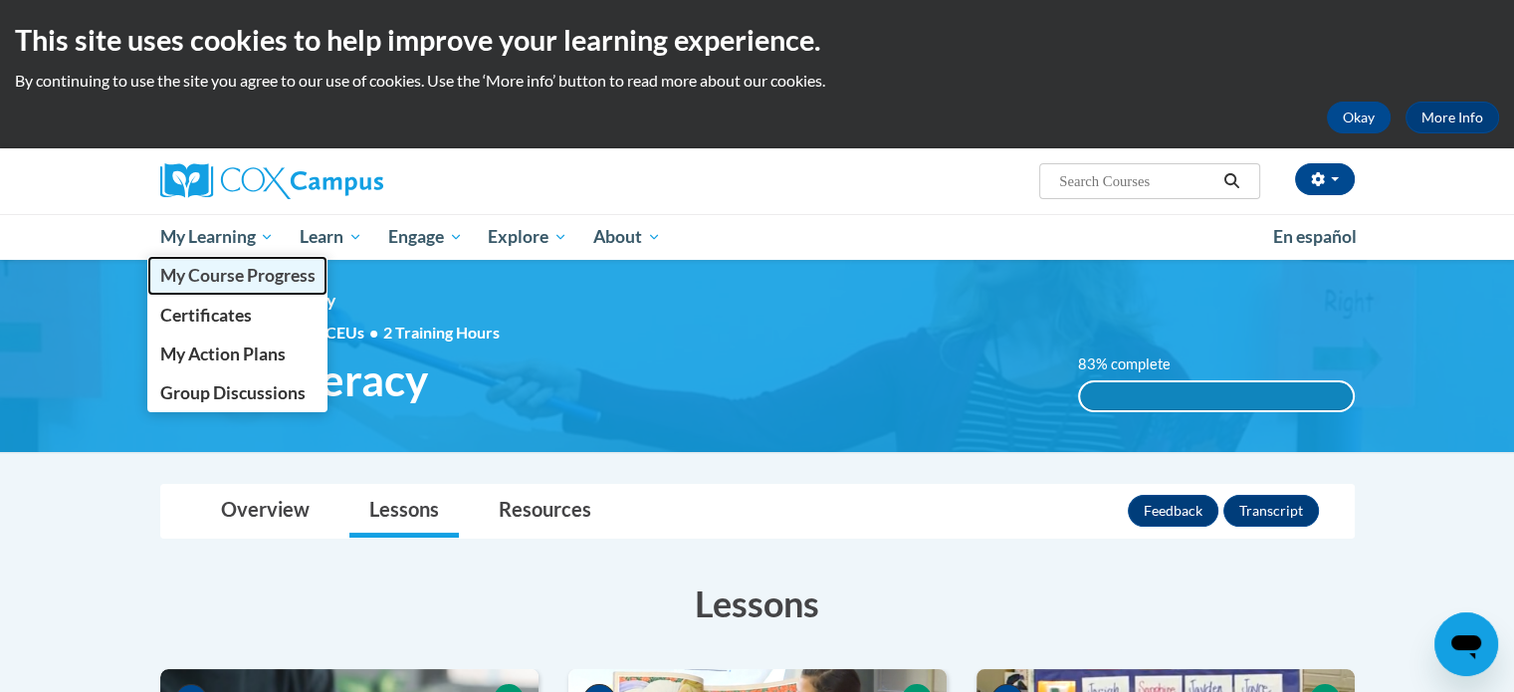
click at [207, 280] on span "My Course Progress" at bounding box center [236, 275] width 155 height 21
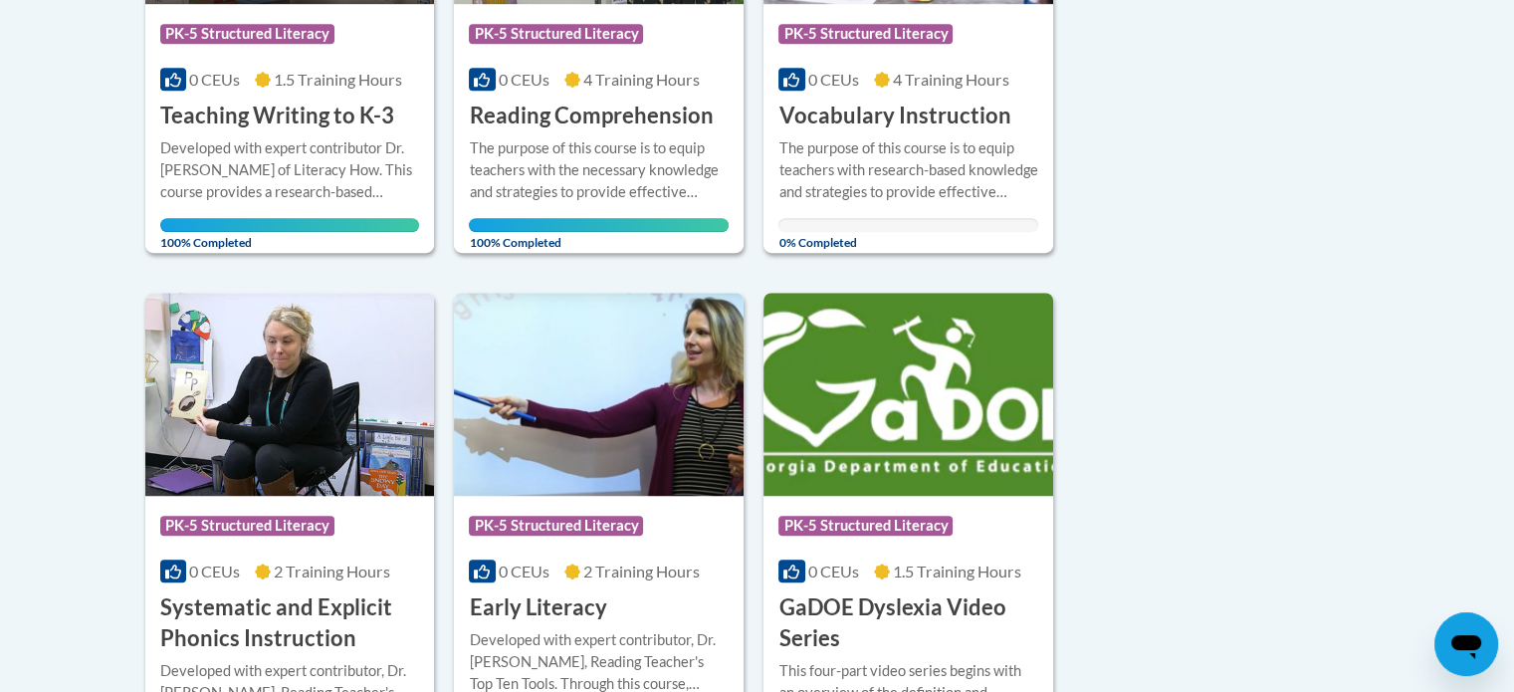
scroll to position [842, 0]
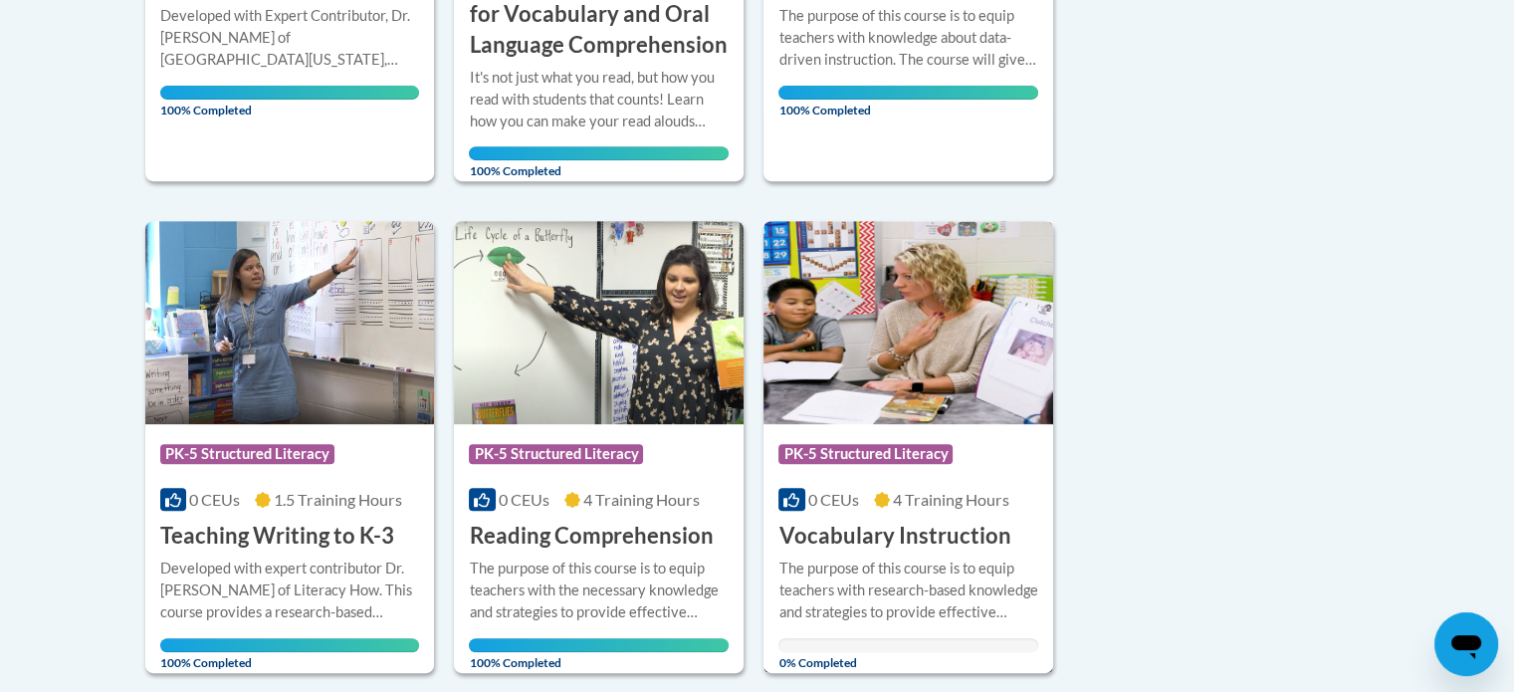
click at [934, 327] on img at bounding box center [909, 322] width 290 height 203
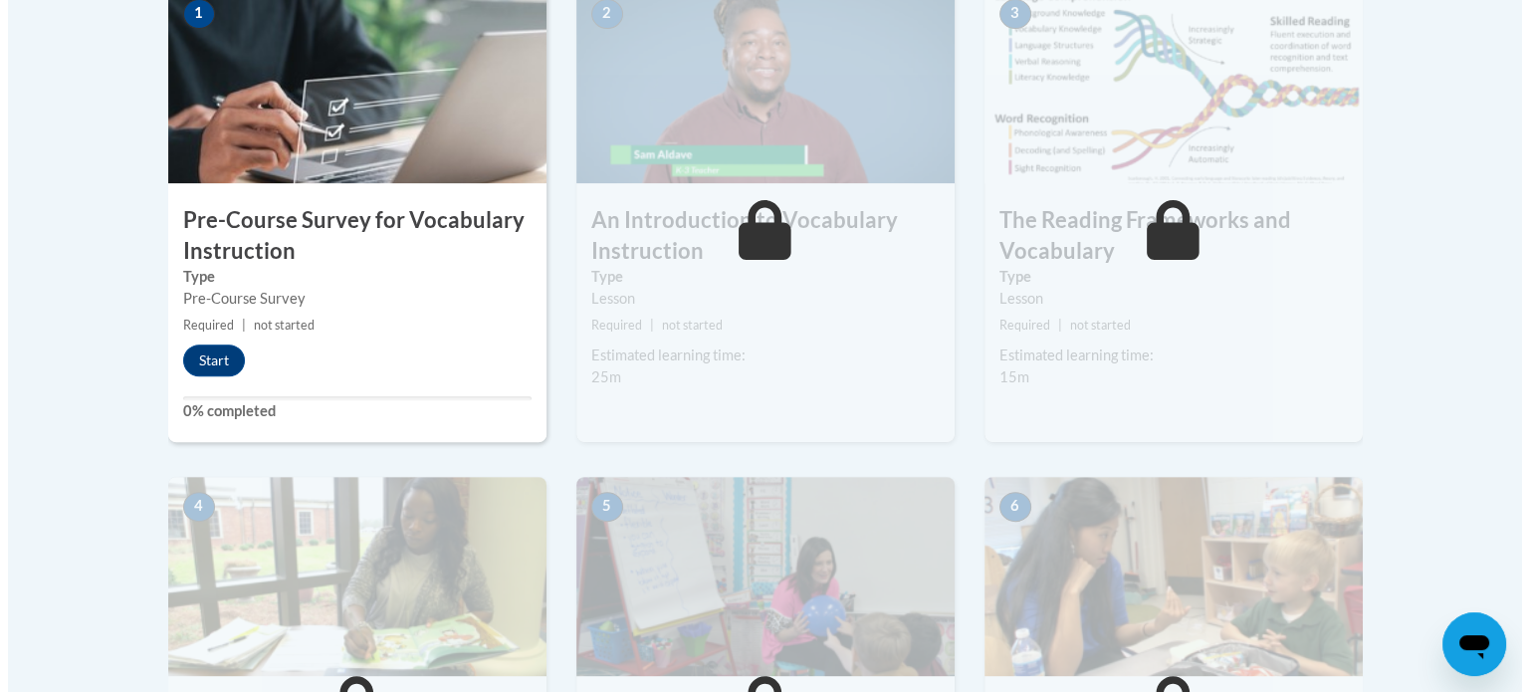
scroll to position [685, 0]
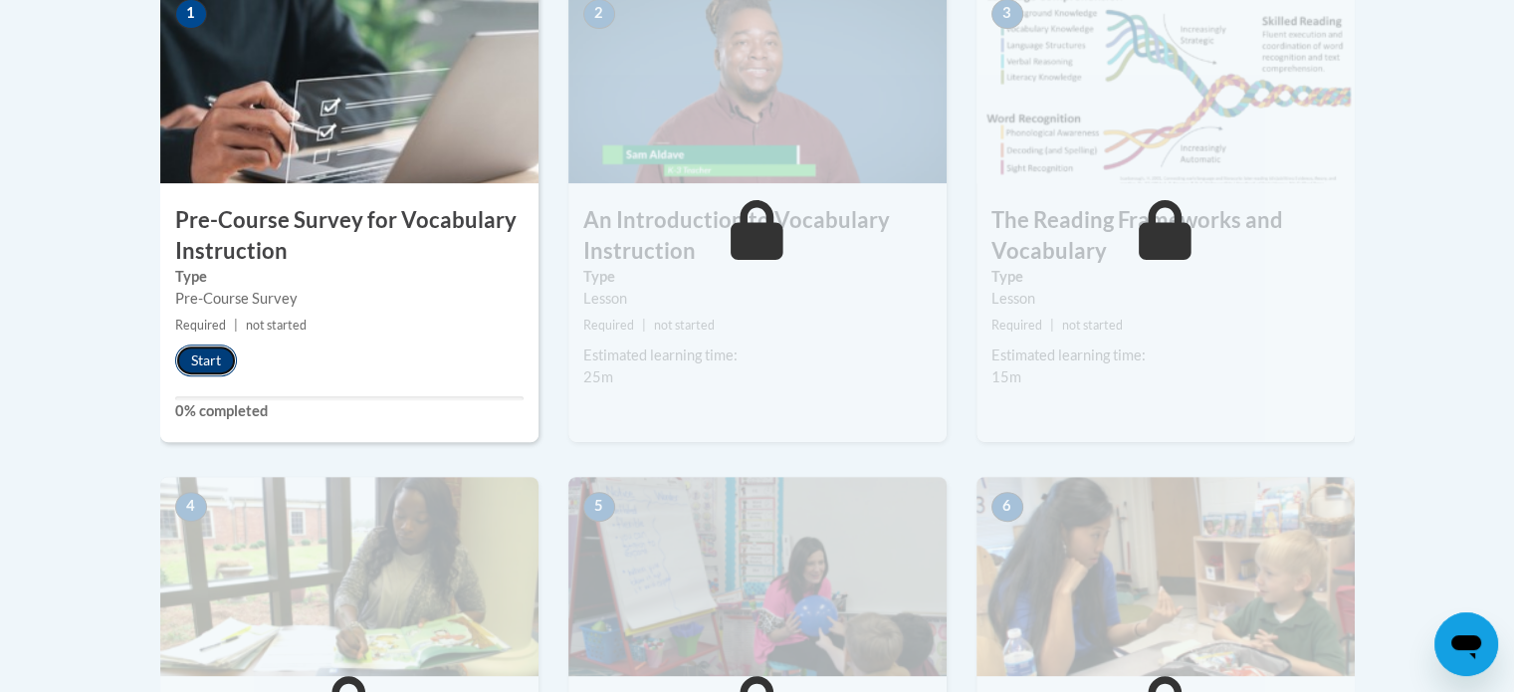
click at [190, 353] on button "Start" at bounding box center [206, 360] width 62 height 32
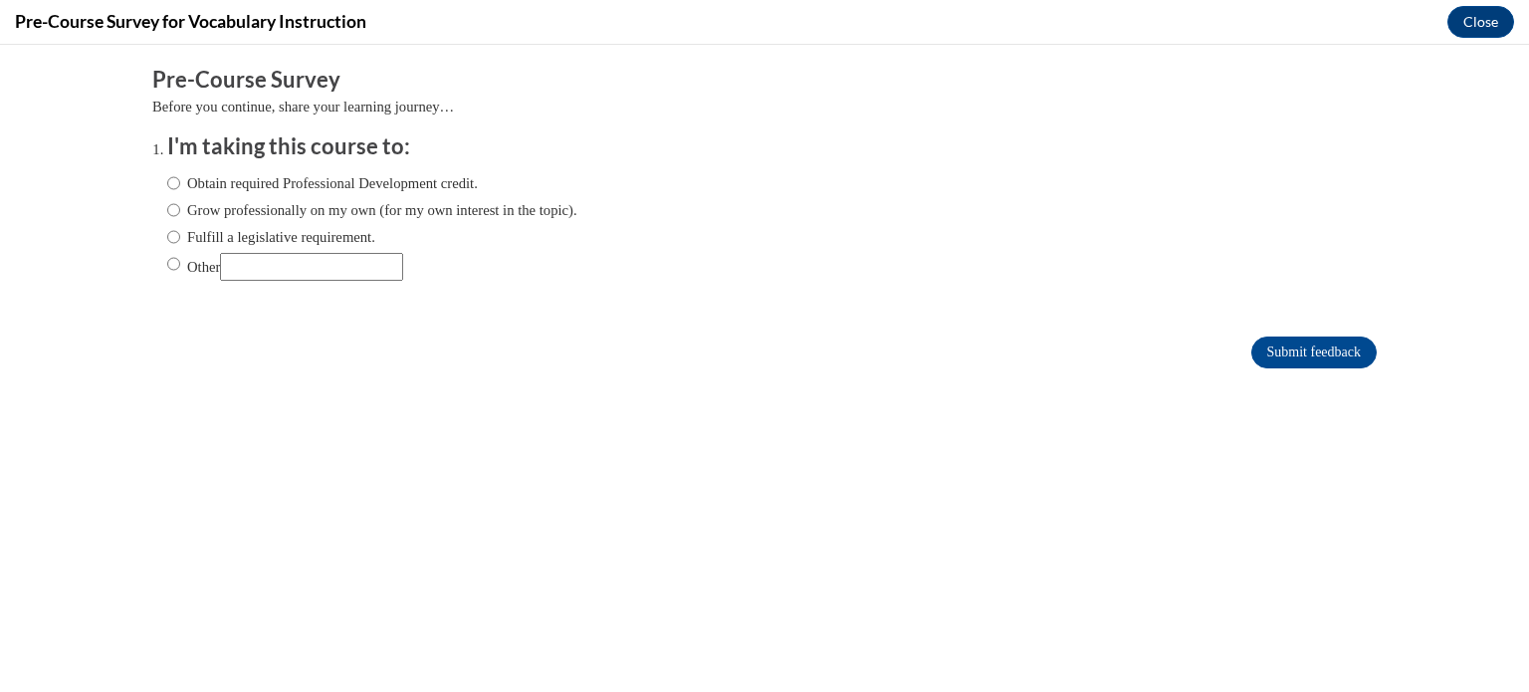
scroll to position [0, 0]
click at [216, 182] on label "Obtain required Professional Development credit." at bounding box center [322, 183] width 311 height 22
click at [180, 182] on input "Obtain required Professional Development credit." at bounding box center [173, 183] width 13 height 22
radio input "true"
click at [1296, 341] on input "Submit feedback" at bounding box center [1313, 352] width 125 height 32
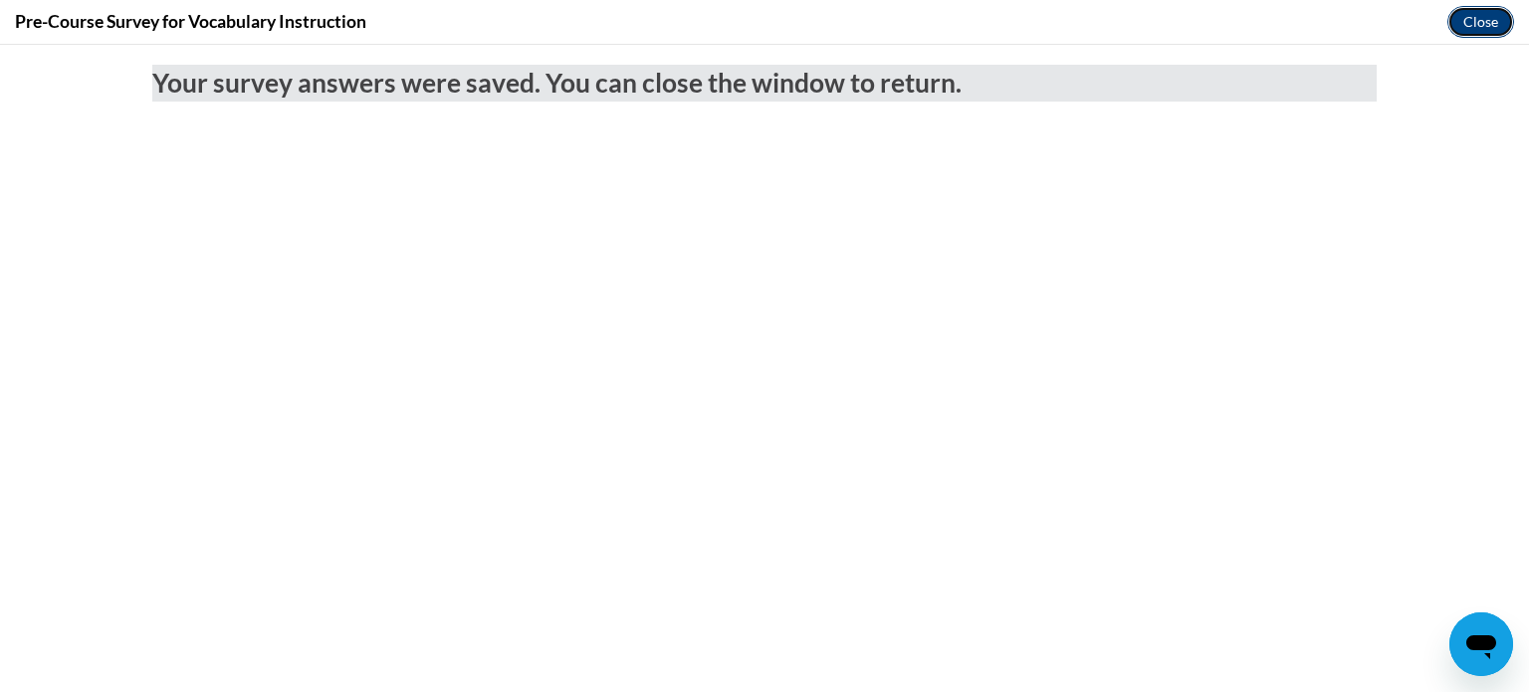
click at [1498, 13] on button "Close" at bounding box center [1480, 22] width 67 height 32
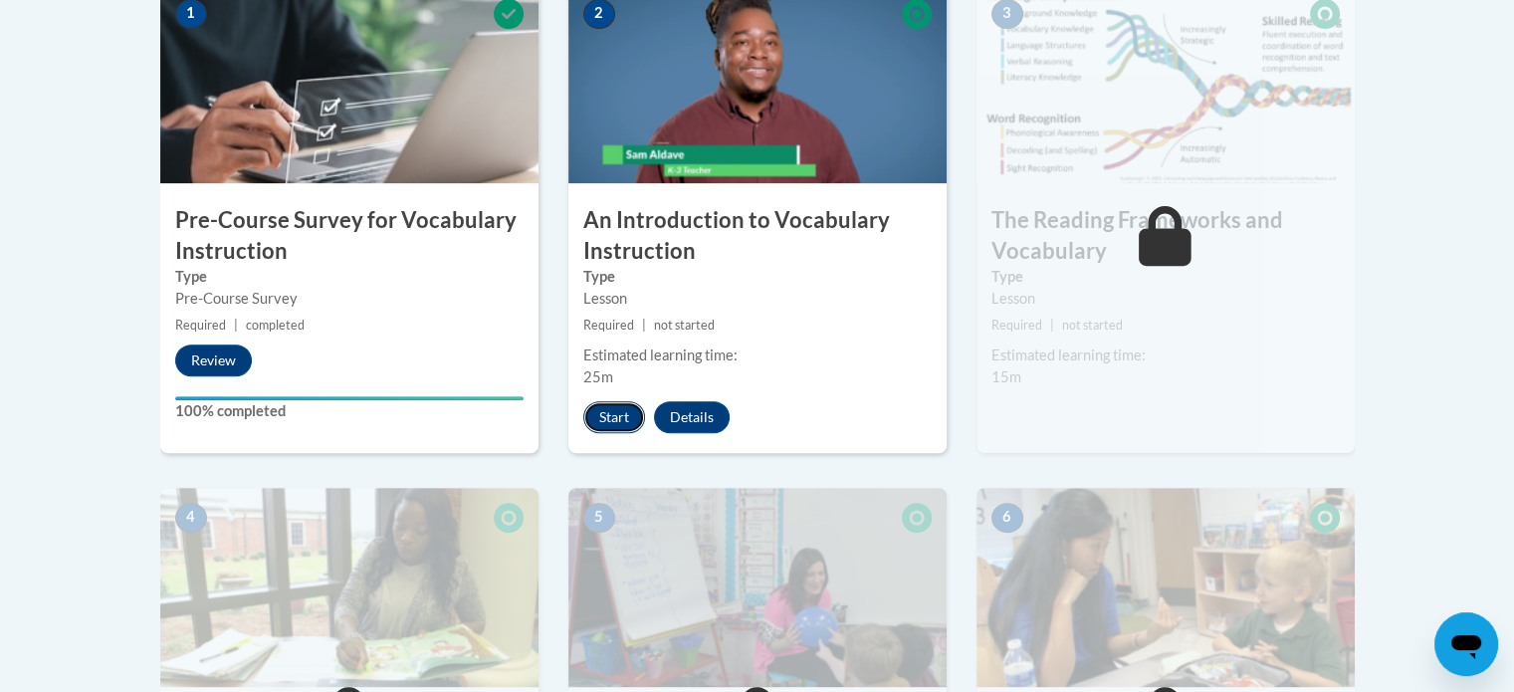
click at [614, 419] on button "Start" at bounding box center [614, 417] width 62 height 32
